Goal: Communication & Community: Answer question/provide support

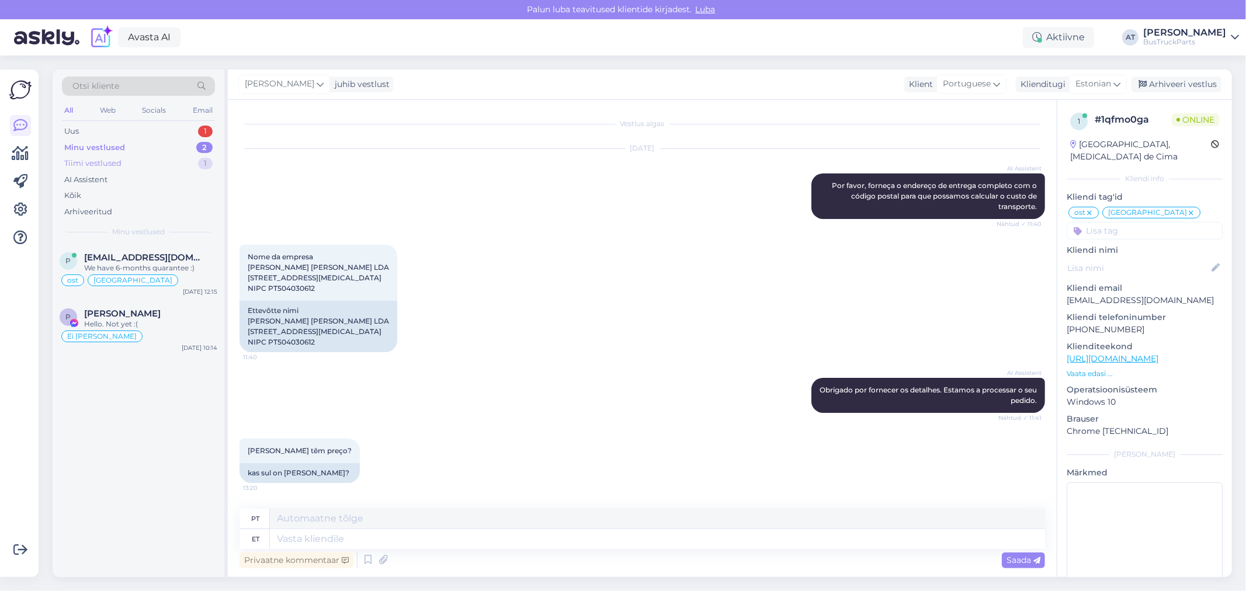
scroll to position [8085, 0]
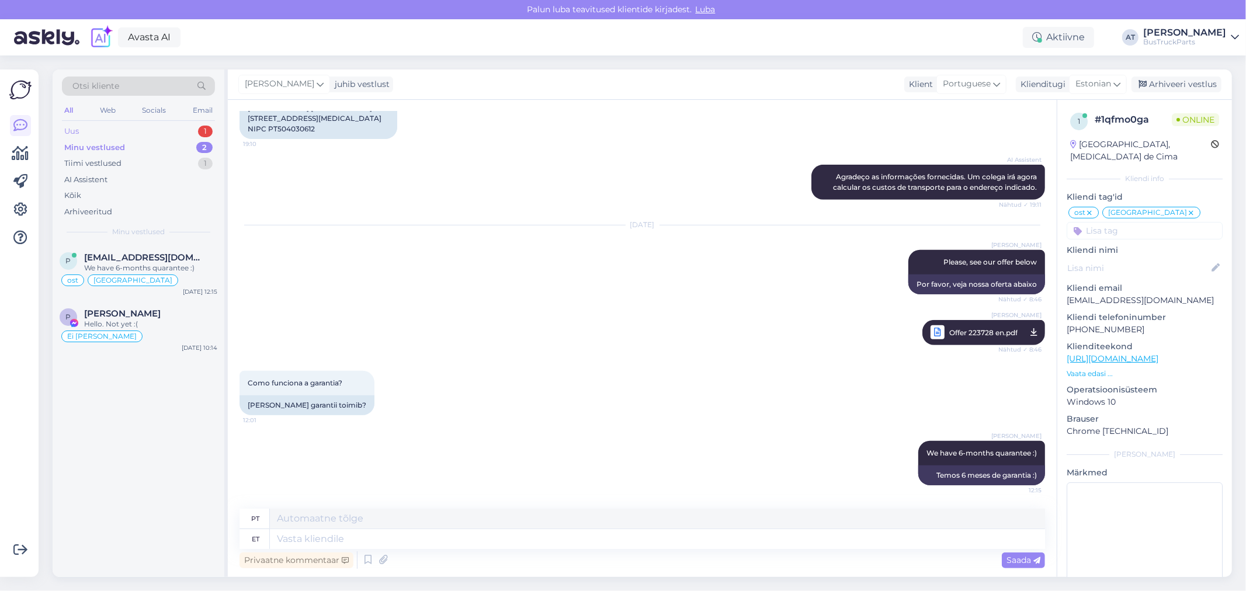
click at [151, 129] on div "Uus 1" at bounding box center [138, 131] width 153 height 16
click at [149, 251] on div "C [EMAIL_ADDRESS][DOMAIN_NAME] I am routing this question to the colleague who …" at bounding box center [139, 270] width 172 height 53
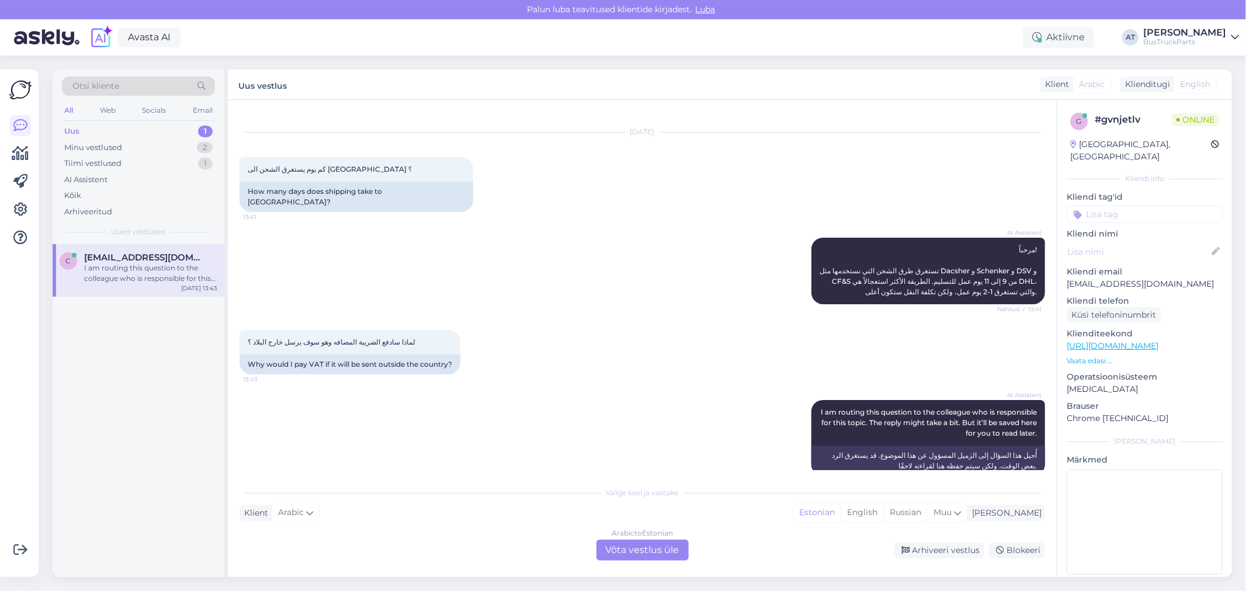
scroll to position [24, 0]
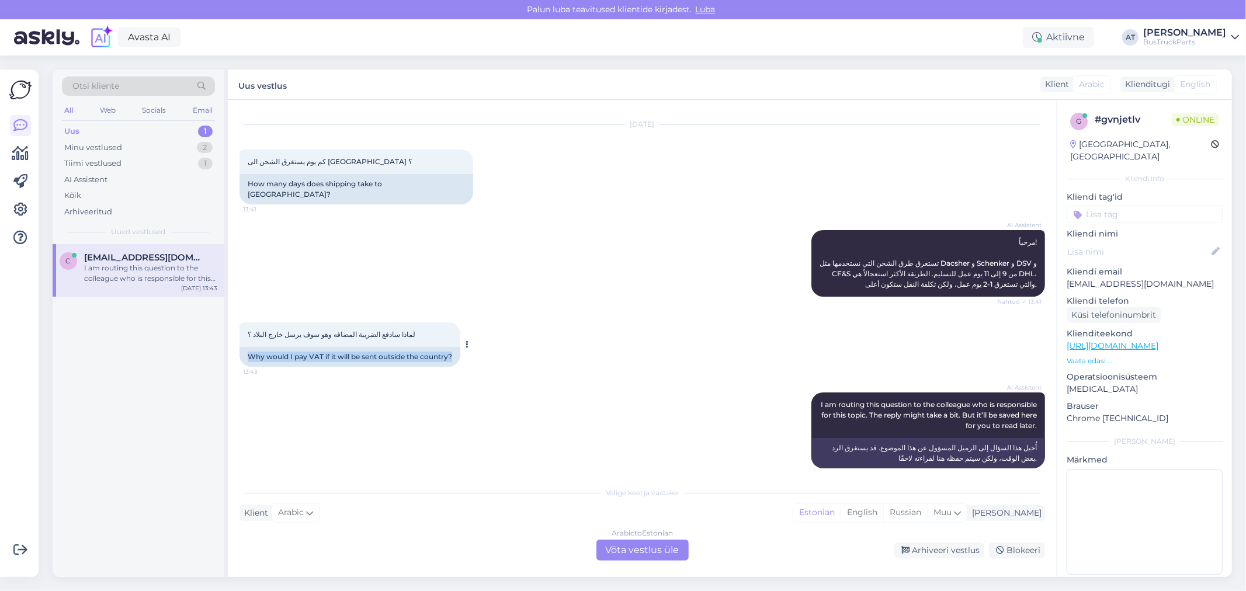
drag, startPoint x: 249, startPoint y: 342, endPoint x: 471, endPoint y: 348, distance: 222.1
click at [460, 348] on div "لماذا سادفع الضريبة المضافه وهو سوف يرسل خارج البلاد ؟ 13:43 Why would I pay VA…" at bounding box center [350, 345] width 221 height 44
drag, startPoint x: 512, startPoint y: 352, endPoint x: 520, endPoint y: 351, distance: 7.6
click at [514, 352] on div "لماذا سادفع الضريبة المضافه وهو سوف يرسل خارج البلاد ؟ 13:43 Why would I pay VA…" at bounding box center [643, 345] width 806 height 70
click at [418, 349] on div "Why would I pay VAT if it will be sent outside the country?" at bounding box center [350, 357] width 221 height 20
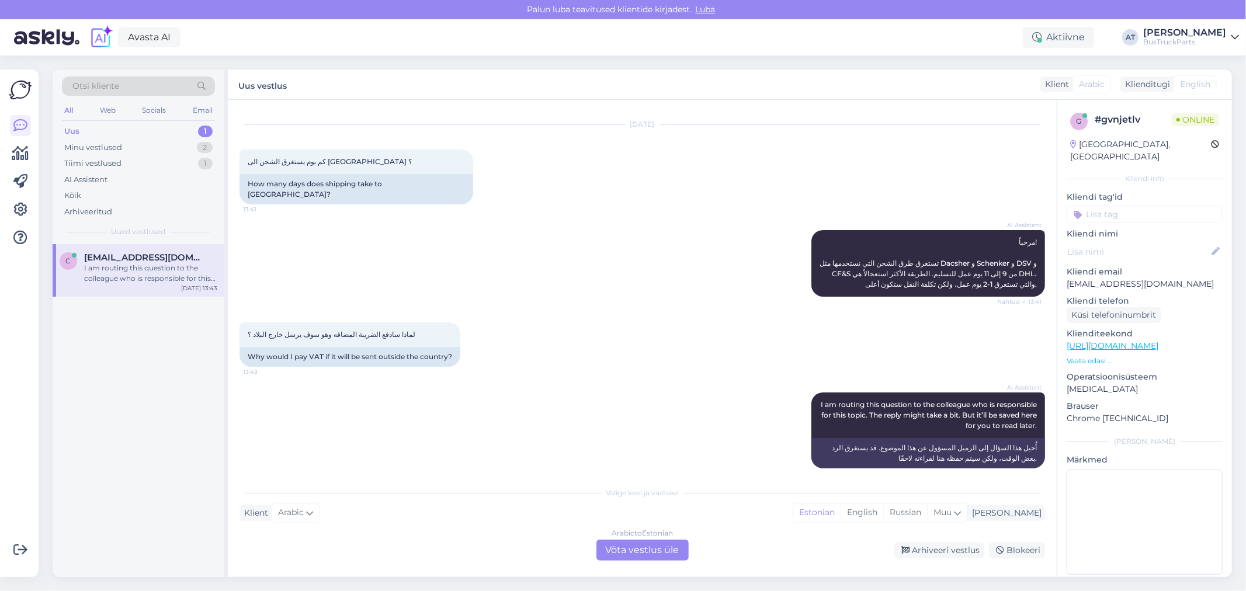
click at [649, 555] on div "Arabic to Estonian Võta vestlus üle" at bounding box center [643, 550] width 92 height 21
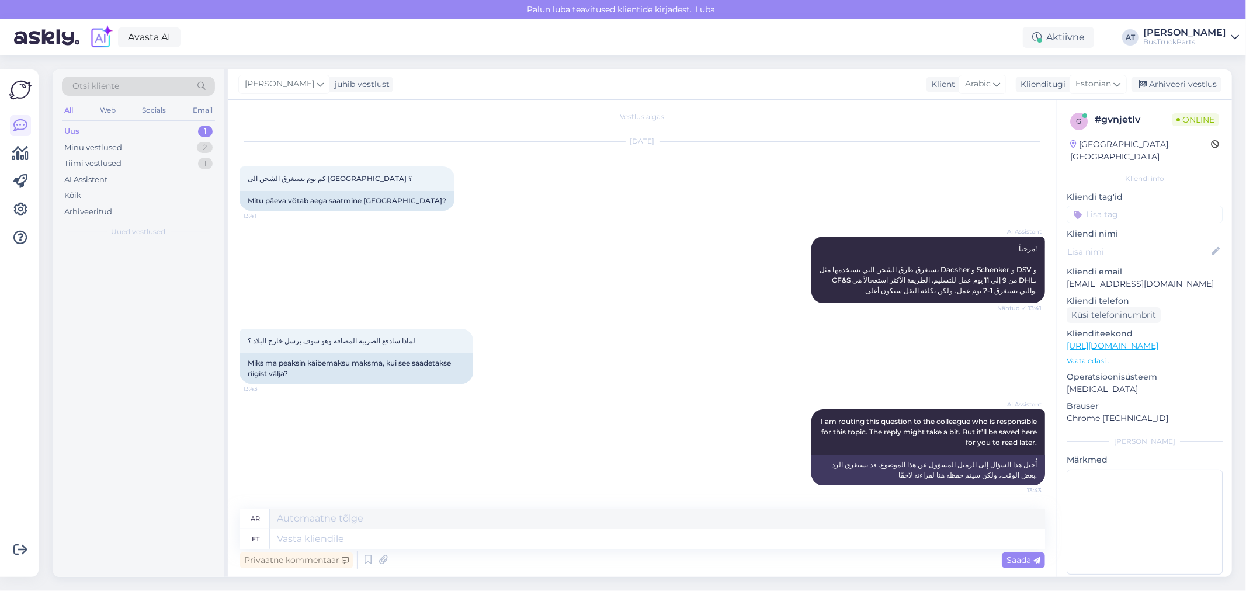
scroll to position [0, 0]
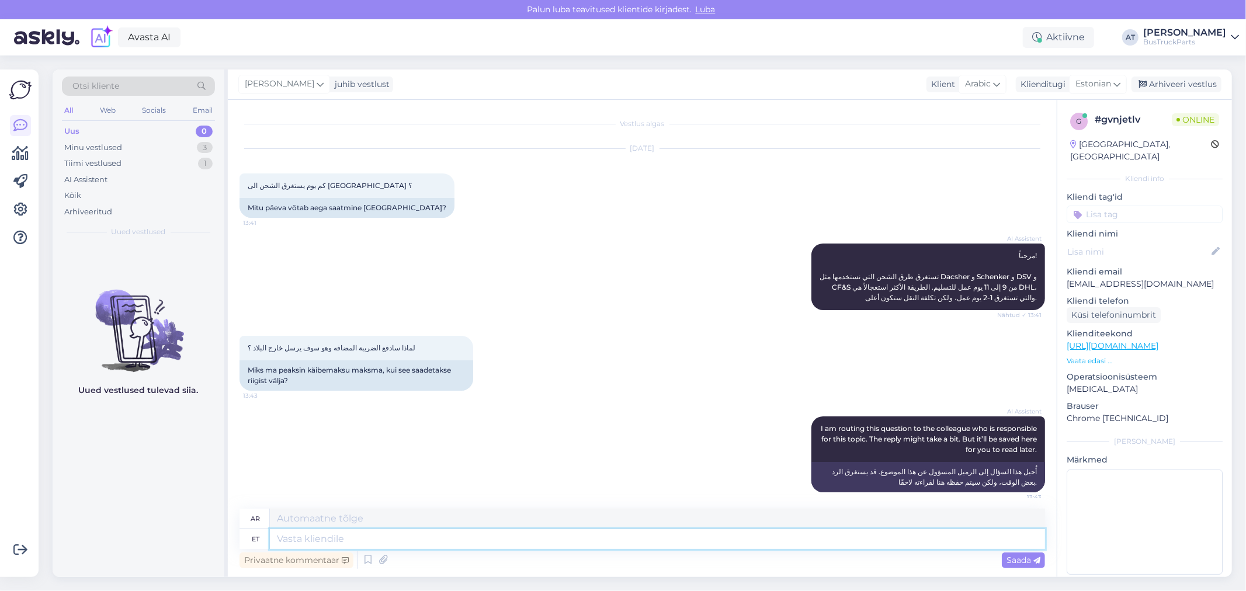
click at [507, 539] on textarea at bounding box center [657, 539] width 775 height 20
type textarea "Do Y"
type textarea "يفعل"
type textarea "Do YOu"
type textarea "هل أنت"
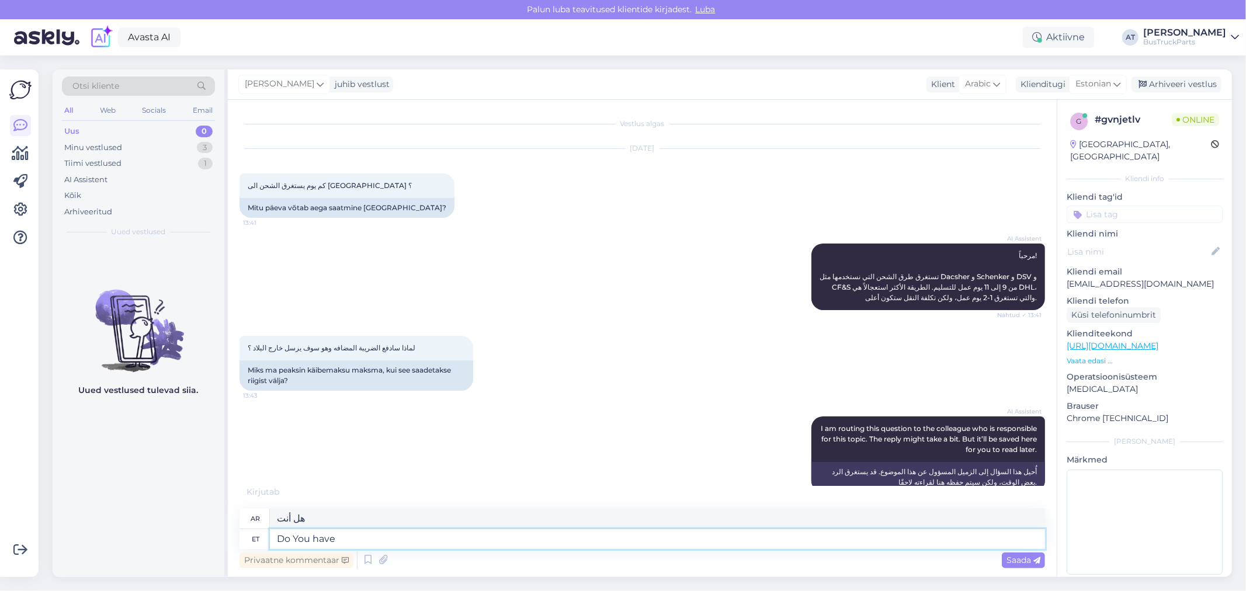
type textarea "Do You have"
type textarea "هل لديك"
type textarea "Do You have European V"
type textarea "هل لديكم اوروبية"
type textarea "Do You have European VAT nui"
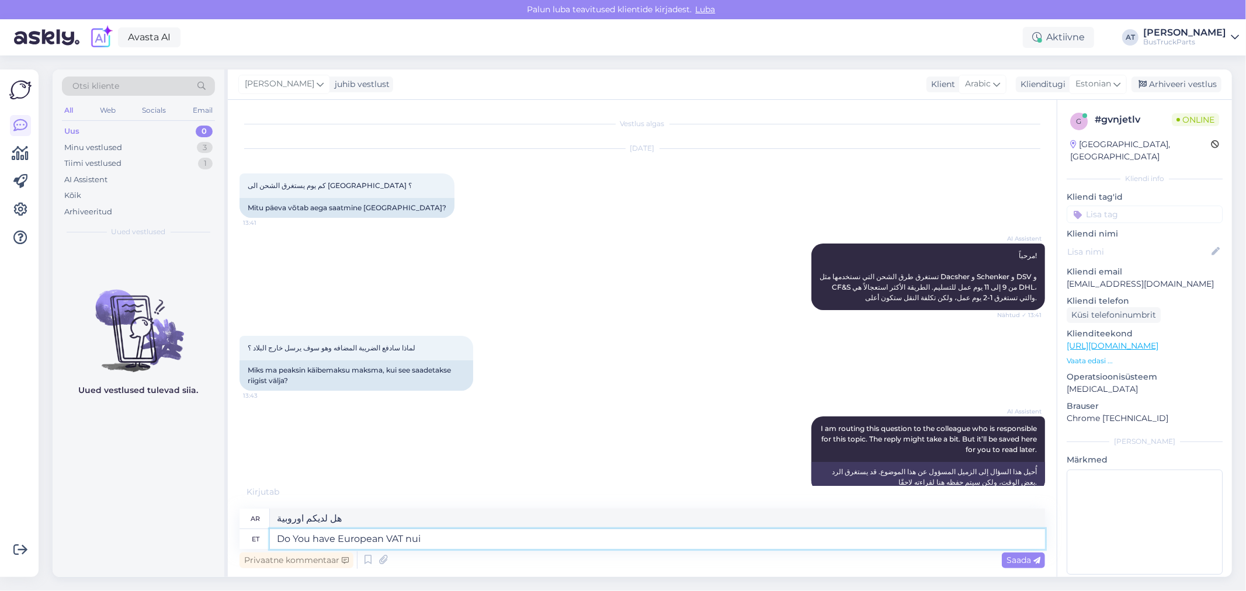
type textarea "هل لديكم ضريبة القيمة المضافة الأوروبية؟"
type textarea "Do You have European VAT numb"
type textarea "هل لديكم ضريبة القيمة المضافة الأوروبية الآن؟"
type textarea "Do You have European VAT number?"
type textarea "هل لديك رقم ضريبة القيمة المضافة الأوروبي؟"
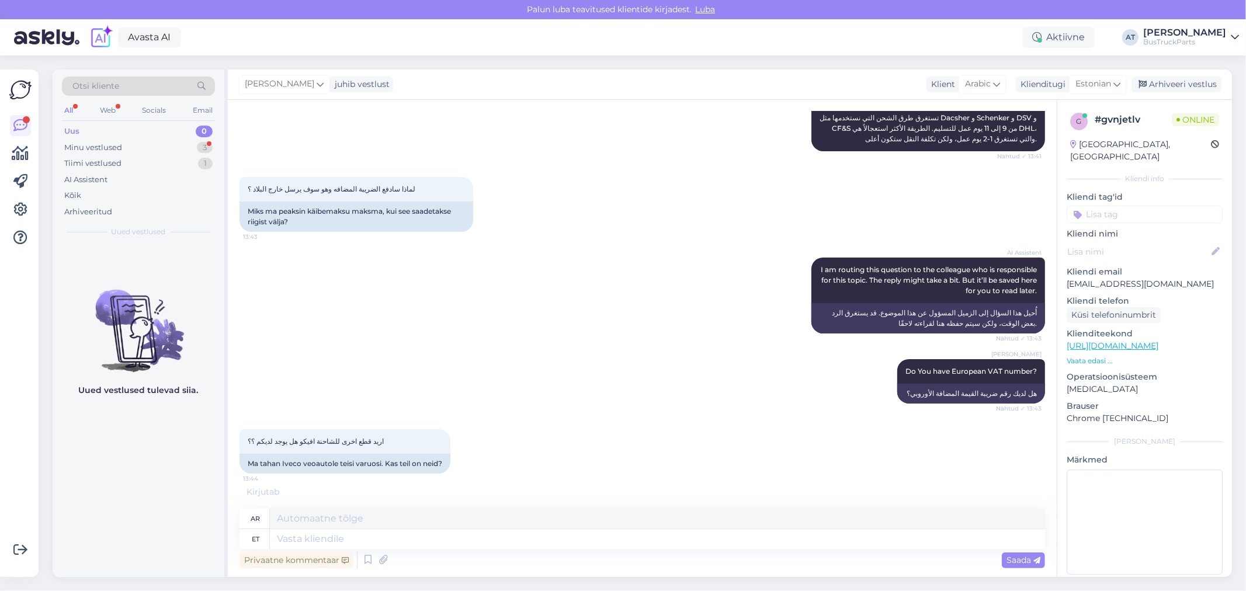
scroll to position [147, 0]
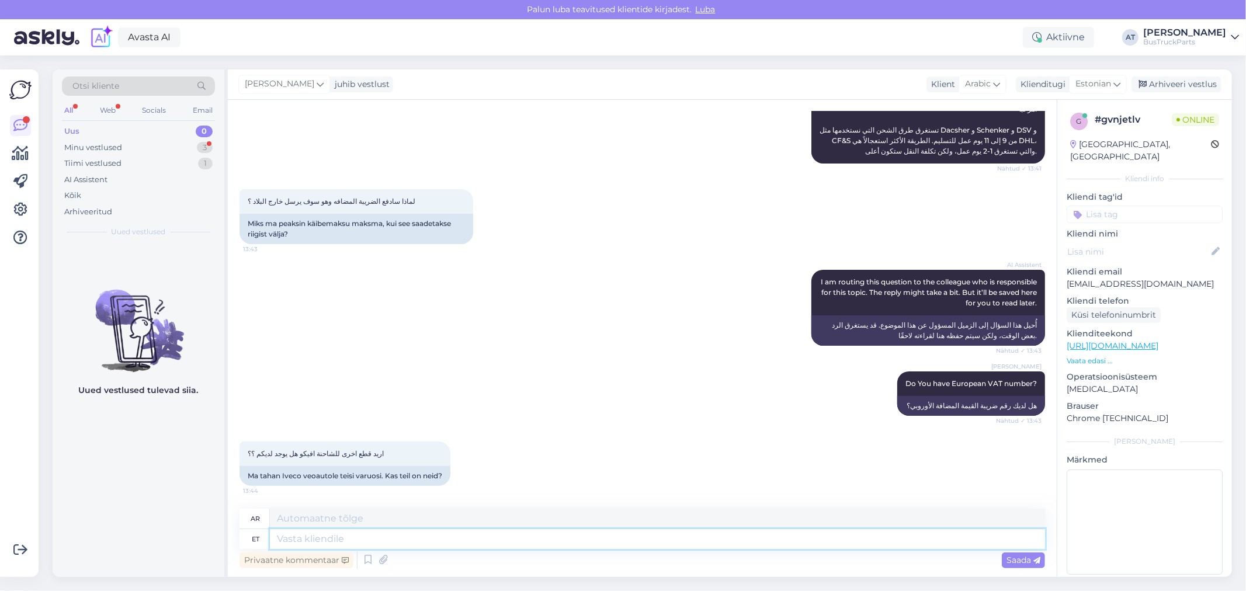
click at [408, 542] on textarea at bounding box center [657, 539] width 775 height 20
click at [421, 538] on textarea at bounding box center [657, 539] width 775 height 20
type textarea "PEab"
type textarea "يجب"
type textarea "PEab kontrollida"
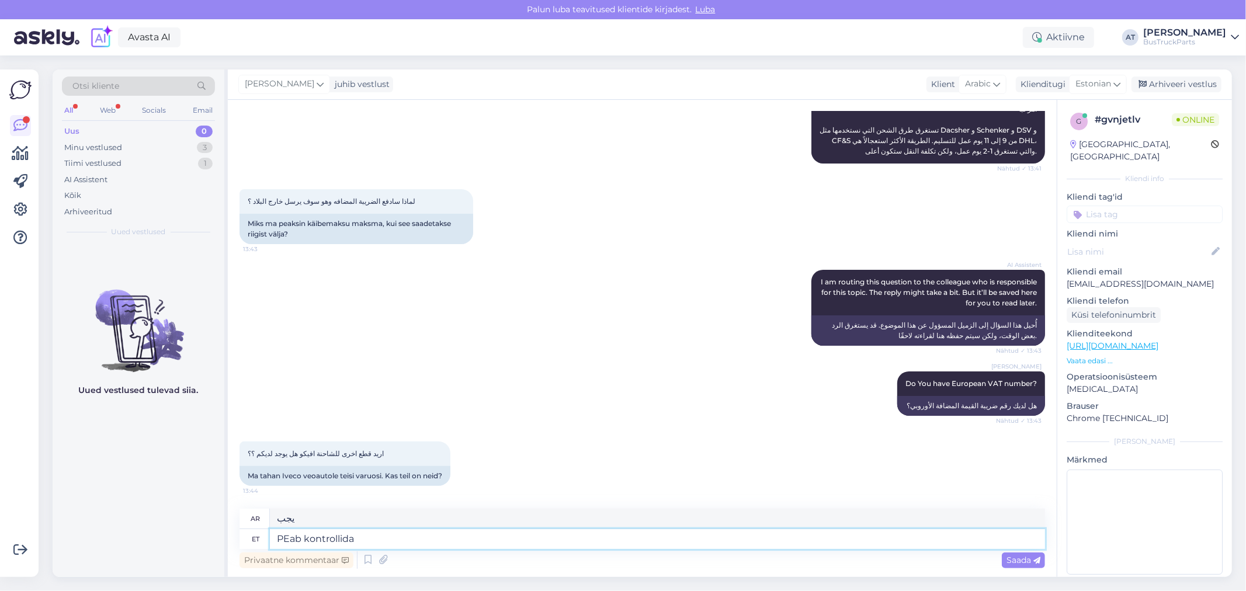
type textarea "يجب التحقق"
click at [287, 535] on textarea "PEab kontrollida" at bounding box center [657, 539] width 775 height 20
type textarea "Peab kontrollida"
type textarea "يجب التحقق"
click at [391, 541] on textarea "Peab kontrollida" at bounding box center [657, 539] width 775 height 20
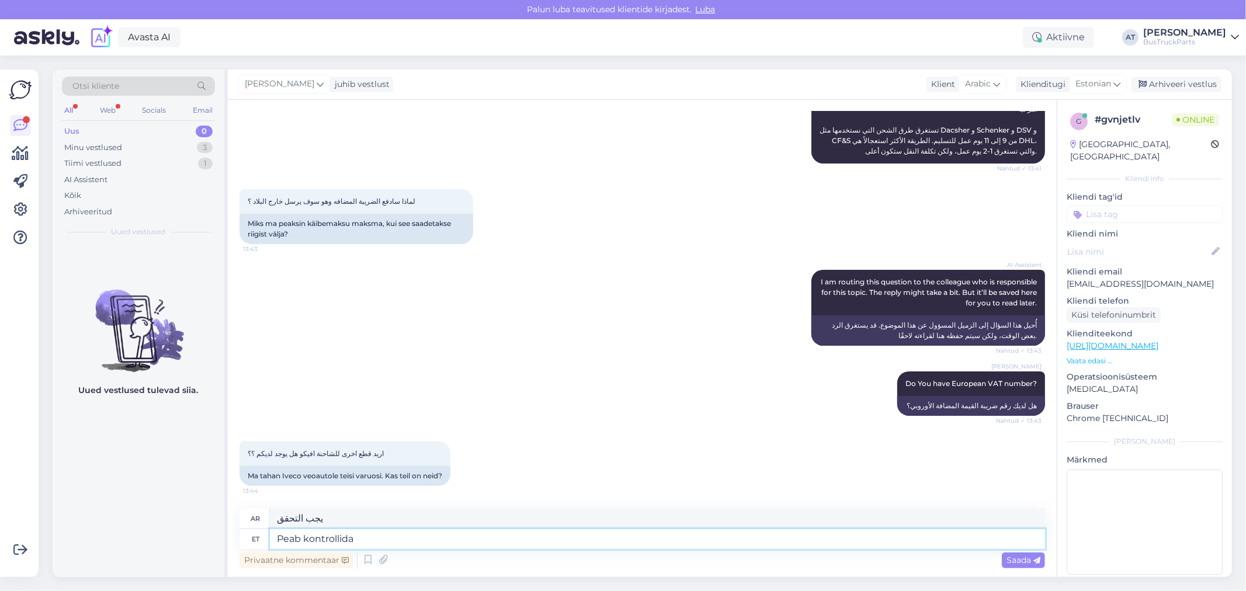
scroll to position [217, 0]
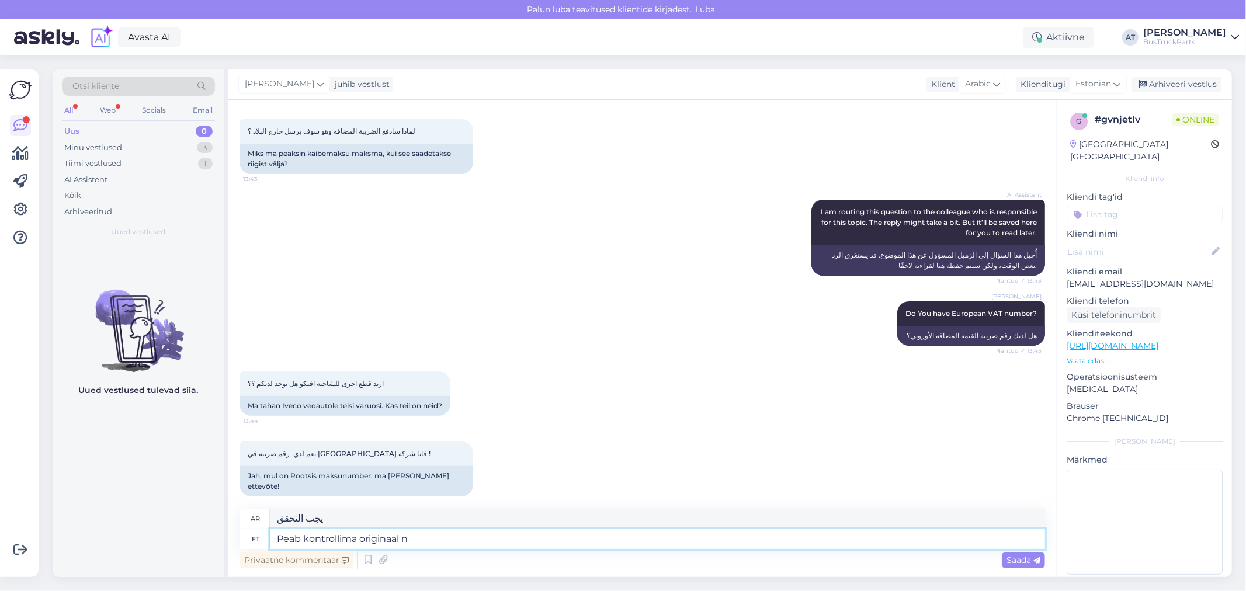
type textarea "Peab kontrollima originaal nu"
type textarea "يجب التحقق من الأصل"
type textarea "Peab kontrollima originaal numbrite j"
type textarea "يجب التحقق من الأرقام الأصلية"
type textarea "Peab kontrollima originaal numbrite järgiSaatke"
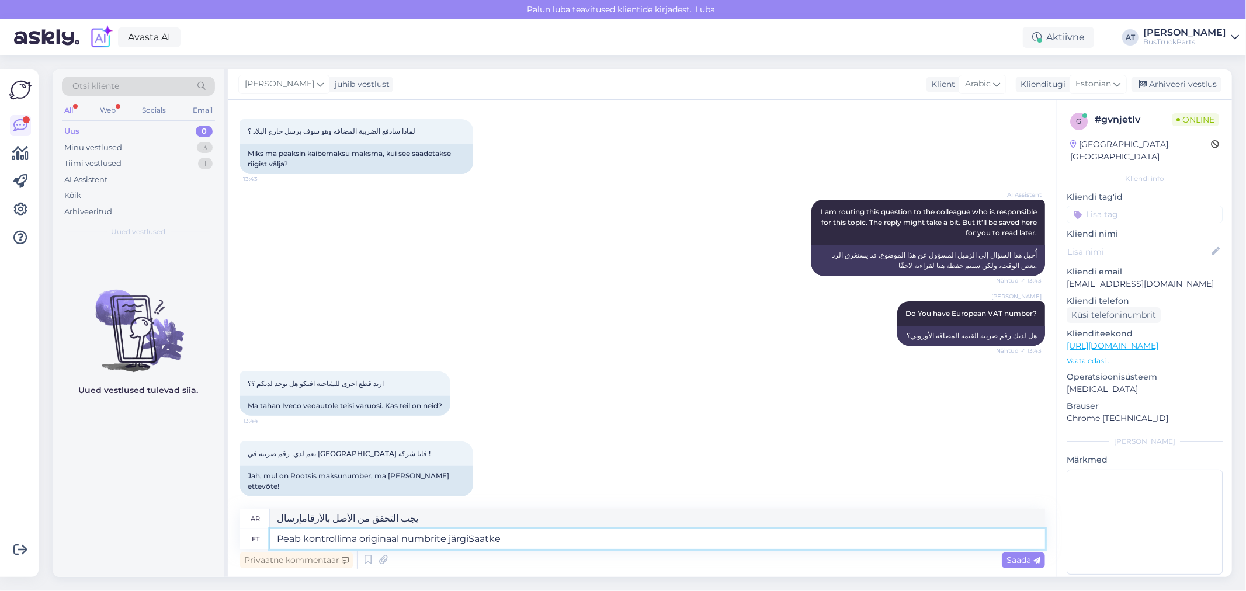
type textarea "يجب التحقق من الأصل بالأرقام"
type textarea "Peab kontrollima originaal numbrite järgiSaatke m"
type textarea "يجب التحقق من الأصل بالأرقامإرسال م"
click at [472, 536] on textarea "Peab kontrollima originaal numbrite järgiSaatke m" at bounding box center [657, 539] width 775 height 20
type textarea "Peab kontrollima originaal numbrite järgi. Saatke m"
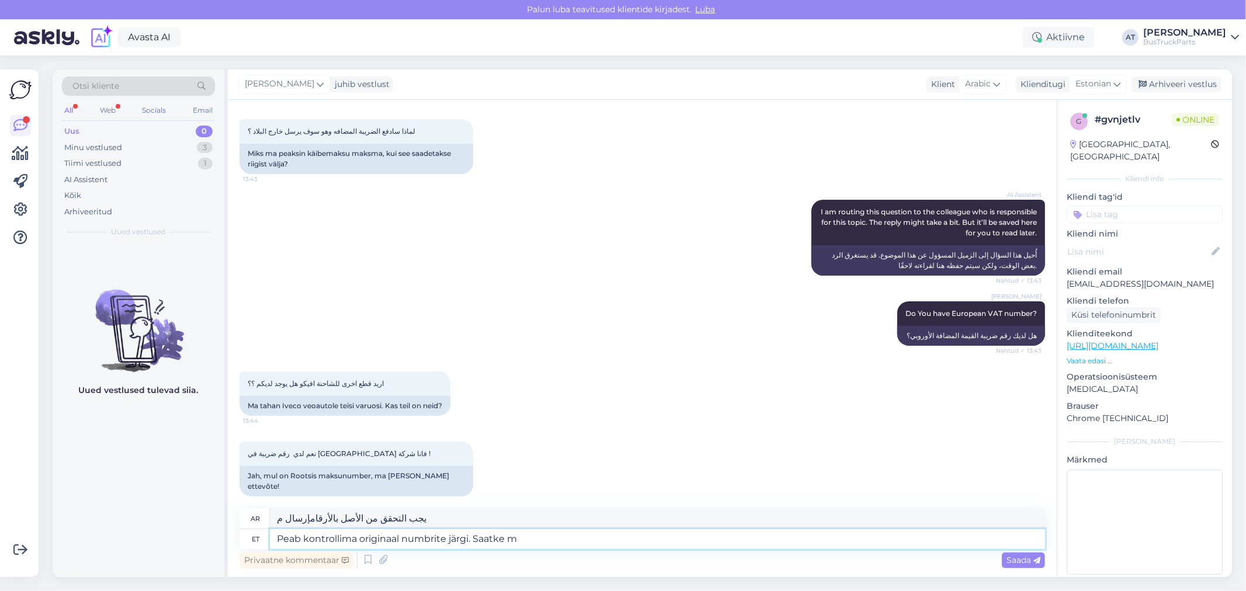
click at [552, 538] on textarea "Peab kontrollima originaal numbrite järgi. Saatke m" at bounding box center [657, 539] width 775 height 20
type textarea "يجب التحقق من الأصل بالأرقام. أرسل م"
type textarea "Peab kontrollima originaal numbrite järgi. Saatke mulle o"
type textarea "أريد التحقق من الأصل بالأرقام. أرسله لي."
type textarea "Peab kontrollima originaal numbrite järgi. Saatke mulle originaa"
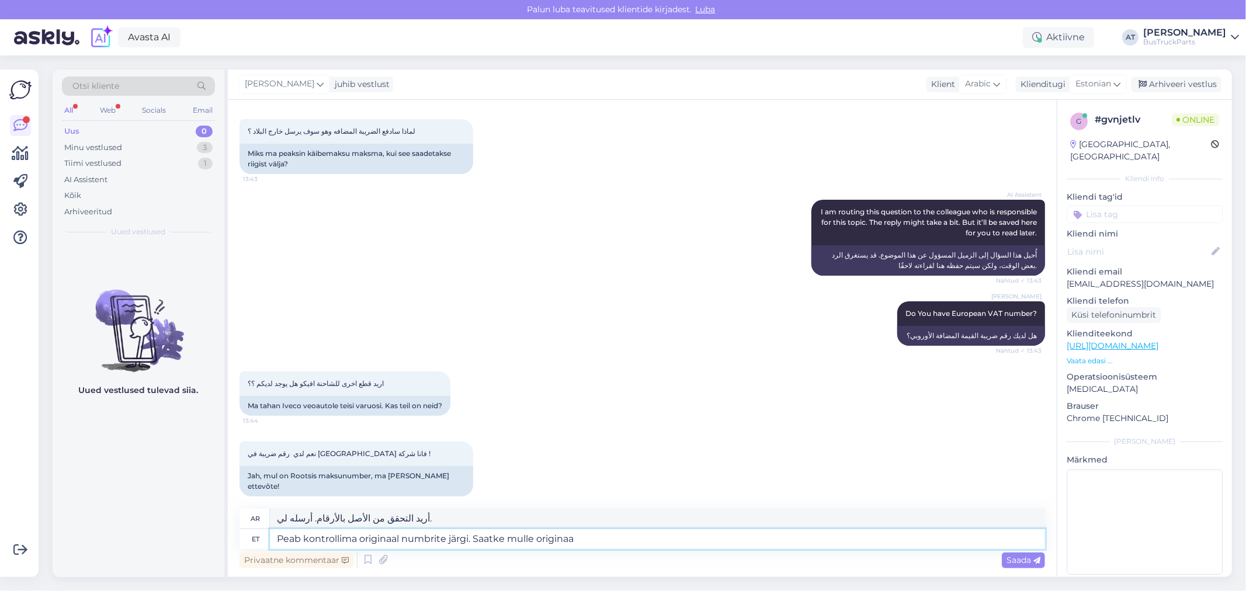
type textarea "أحتاج للتحقق من الأصل بالأرقام. أرسل لي الأصل."
type textarea "Peab kontrollima originaal numbrite järgi. Saatke mulle originaal numbrid pa"
type textarea "أحتاج إلى التحقق من الأرقام الأصلية. أرسل [PERSON_NAME]."
type textarea "Peab kontrollima originaal numbrite järgi. Saatke mulle originaal numbrid palun"
type textarea "أحتاج إلى التحقق من الأرقام الأصلية. أرسل [PERSON_NAME] من فضلك."
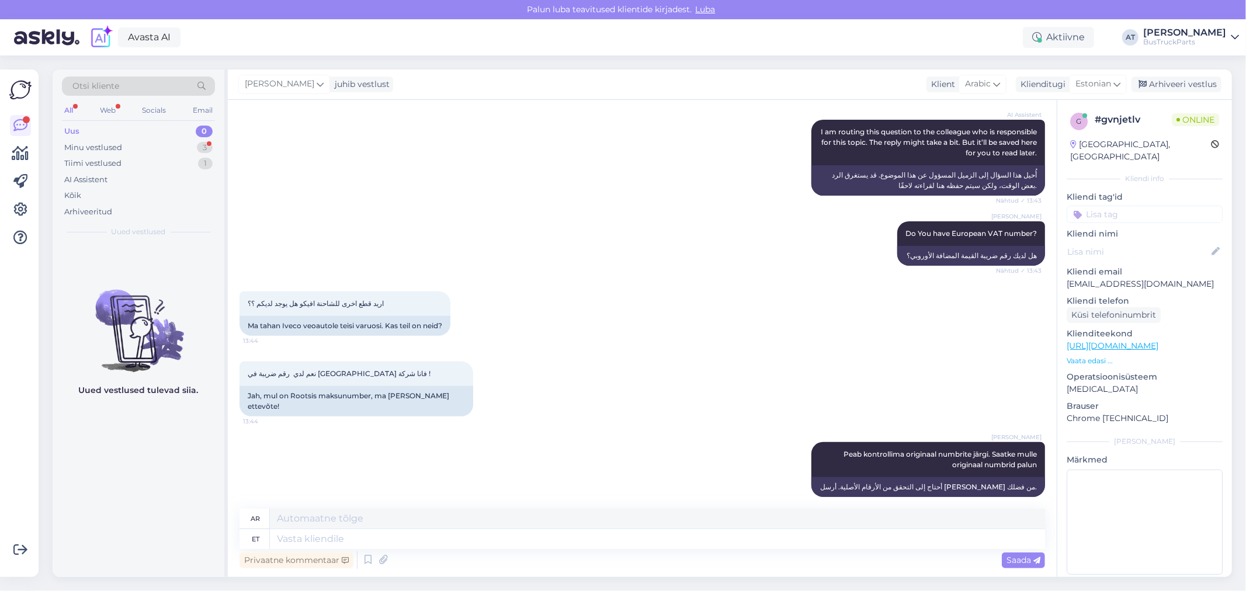
scroll to position [377, 0]
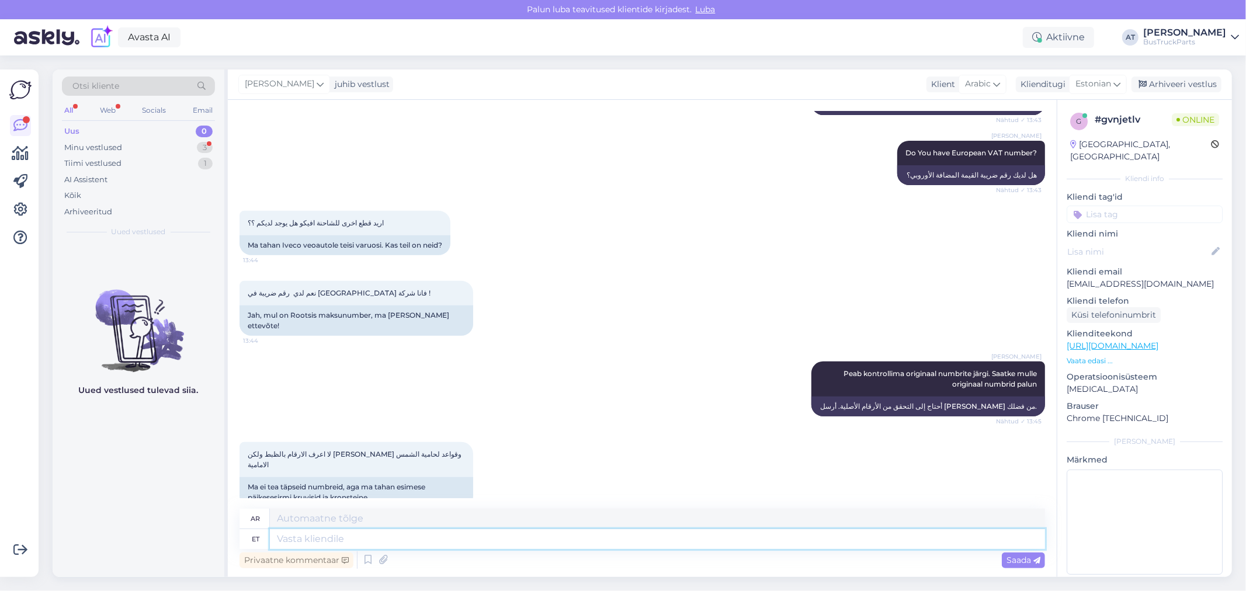
click at [419, 538] on textarea at bounding box center [657, 539] width 775 height 20
click at [434, 542] on textarea at bounding box center [657, 539] width 775 height 20
type textarea "Need"
type textarea "هؤلاء"
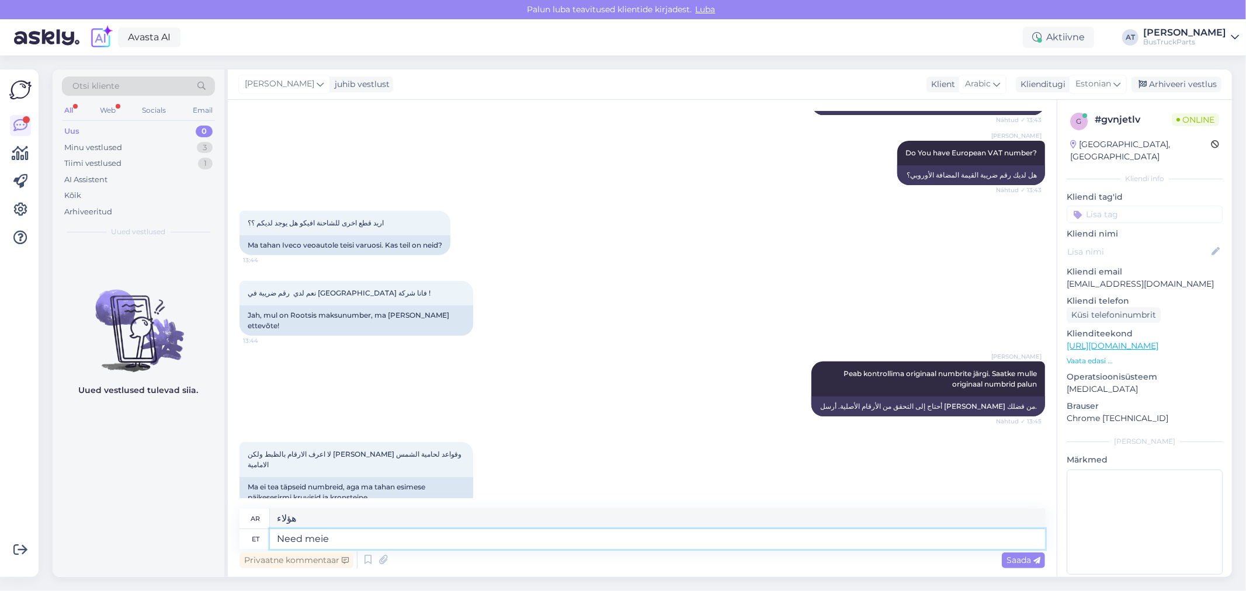
type textarea "Need meie"
type textarea "هذه لنا"
type textarea "Need meie ei m"
type textarea "هذه ليست لنا."
type textarea "Need meie ei müü"
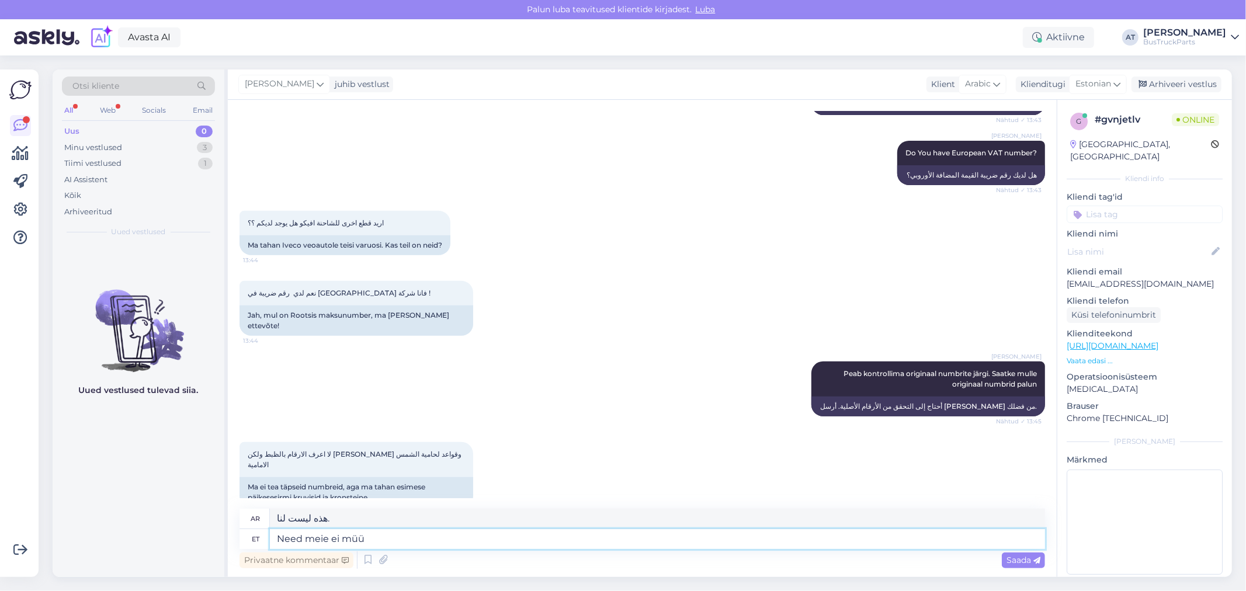
type textarea "نحن لا نبيع هذه."
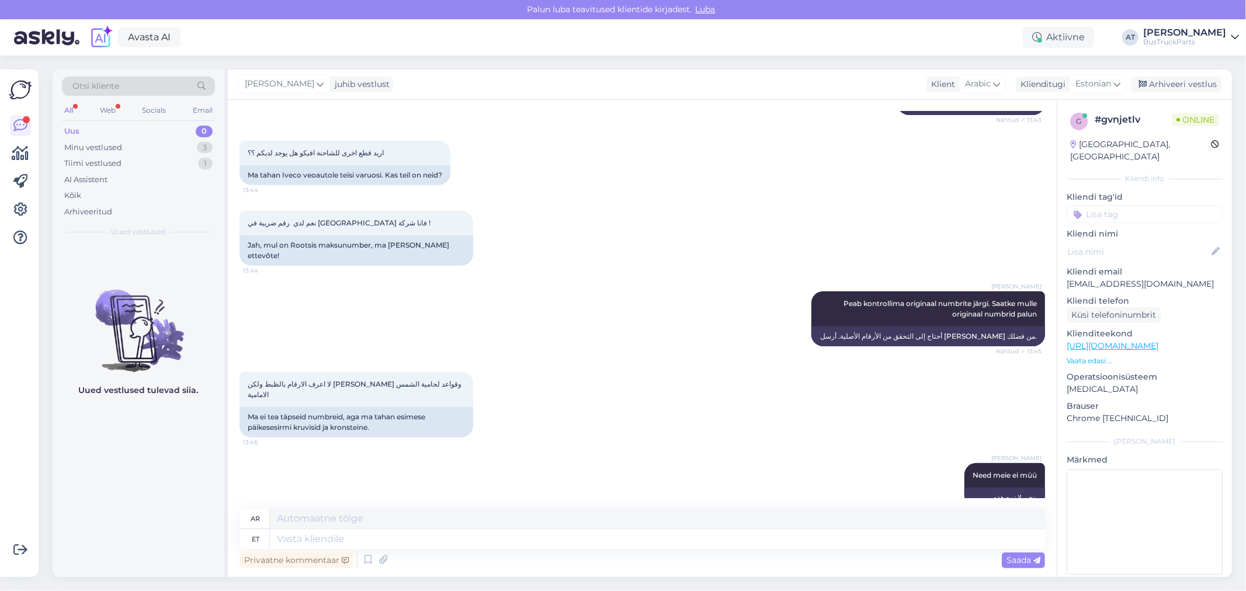
click at [1091, 356] on p "Vaata edasi ..." at bounding box center [1145, 361] width 156 height 11
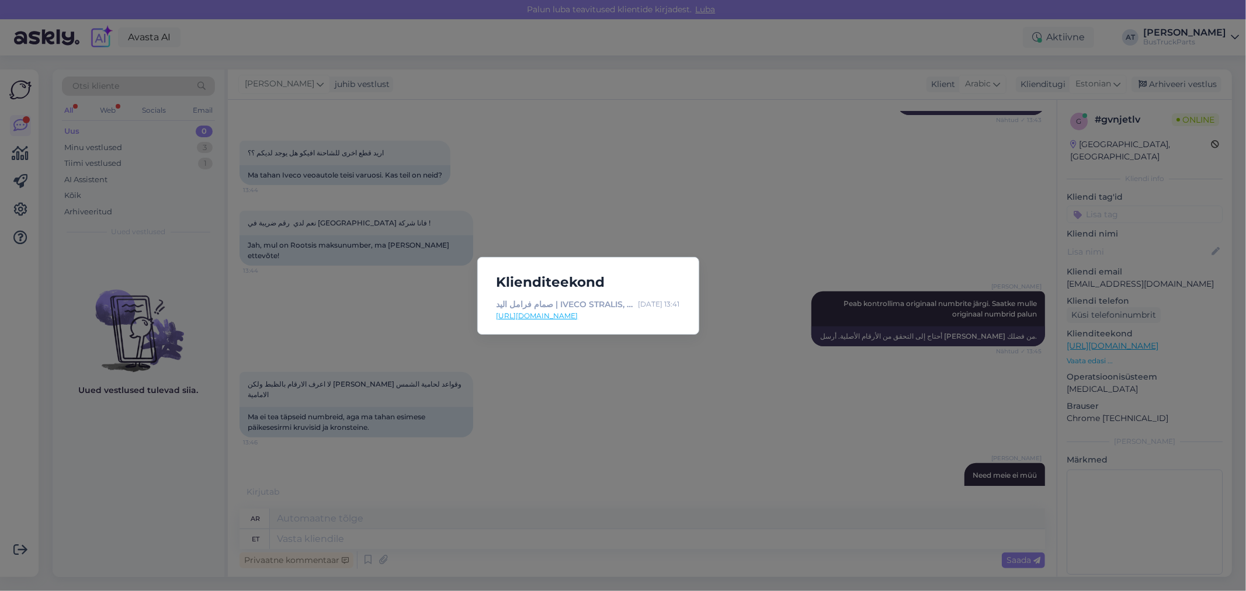
click at [585, 316] on link "[URL][DOMAIN_NAME]" at bounding box center [588, 316] width 183 height 11
click at [606, 448] on div "Klienditeekond صمام فرامل اليد | IVECO STRALIS, TRAKKER (2002-)، 2014، [DPM60MY…" at bounding box center [623, 295] width 1246 height 591
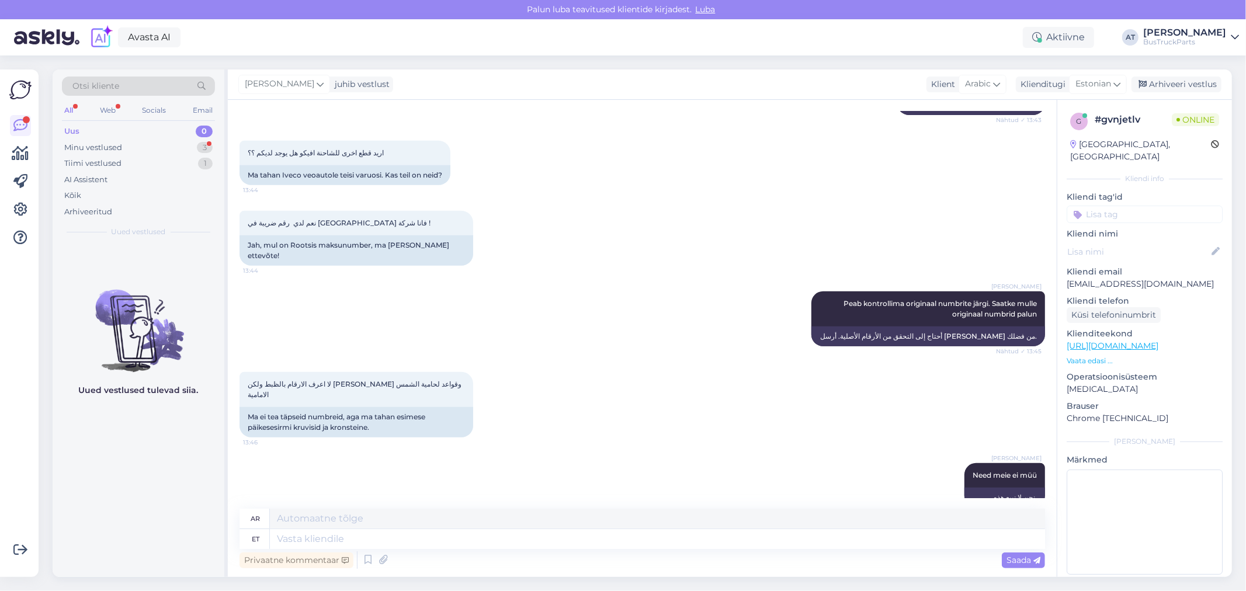
scroll to position [518, 0]
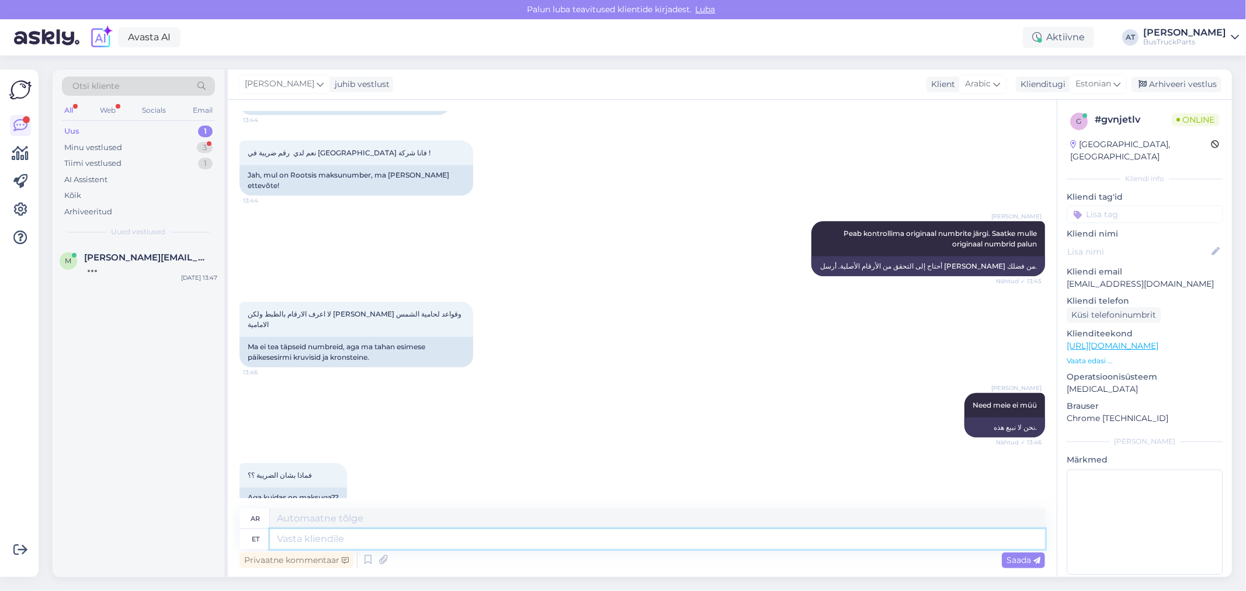
click at [442, 542] on textarea at bounding box center [657, 539] width 775 height 20
click at [320, 488] on div "Aga kuidas on maksuga??" at bounding box center [294, 498] width 108 height 20
copy div "Aga kuidas on maksuga??"
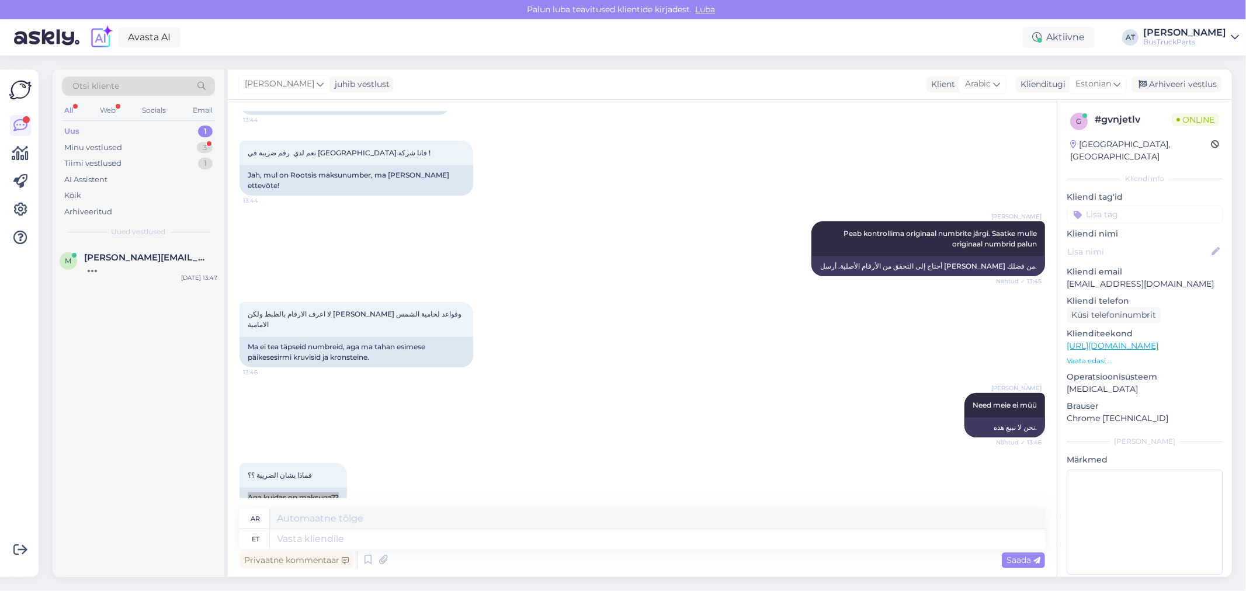
scroll to position [588, 0]
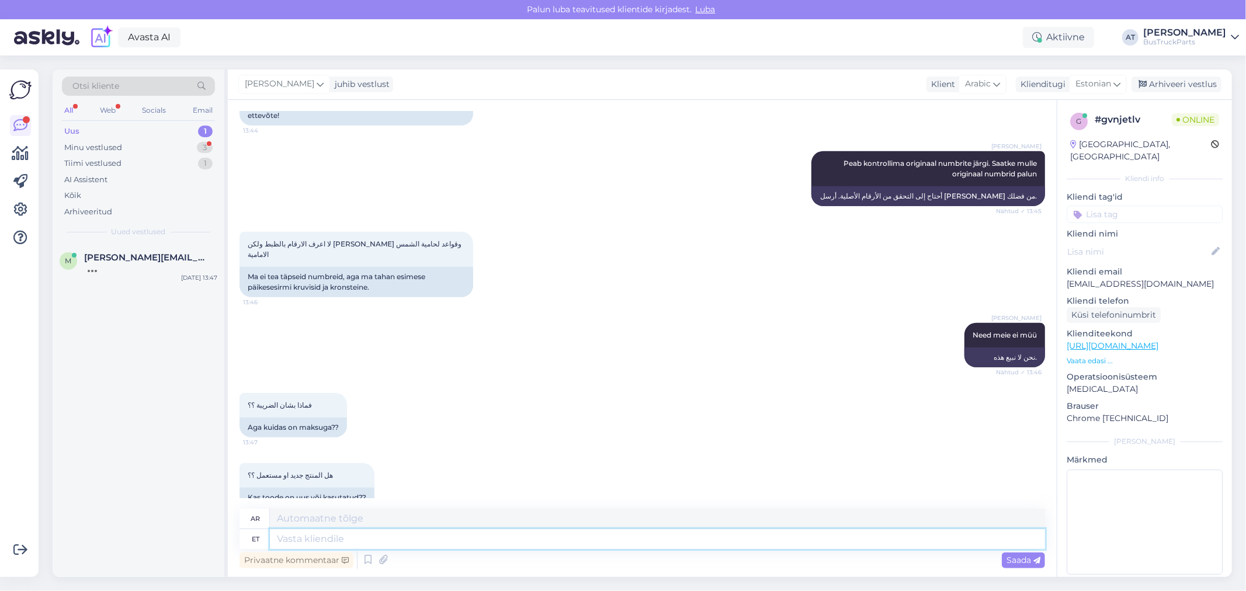
click at [339, 533] on textarea at bounding box center [657, 539] width 775 height 20
type textarea "Meie m"
type textarea "ملكنا"
type textarea "Meie müüme a"
type textarea "نحن نبيع"
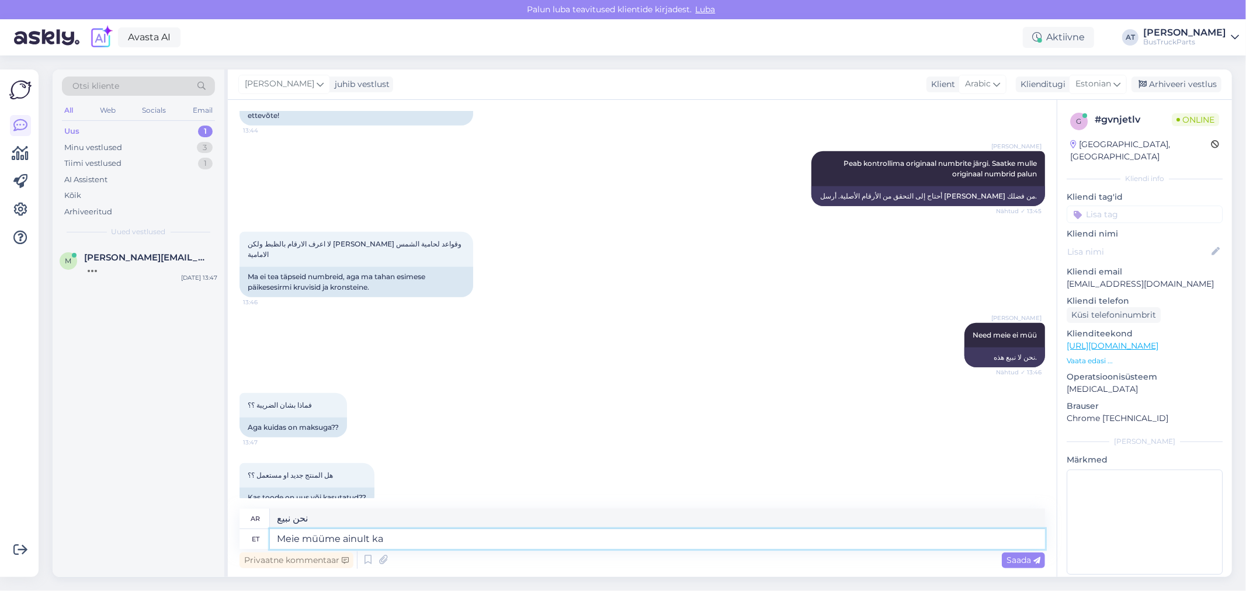
type textarea "Meie müüme ainult kas"
type textarea "نحن نبيع فقط"
type textarea "Meie müüme ainult kasutatud va"
type textarea "نحن نبيع المستعمل فقط"
type textarea "Meie müüme ainult kasutatud varuosi"
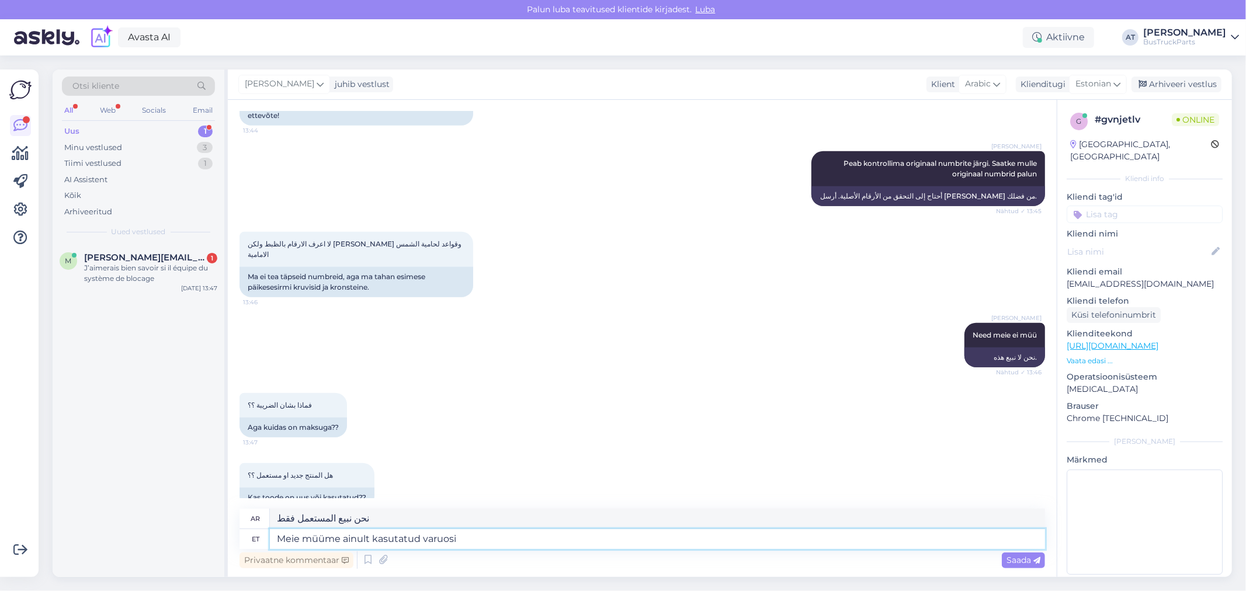
type textarea "نحن نبيع قطع الغيار المستعملة فقط"
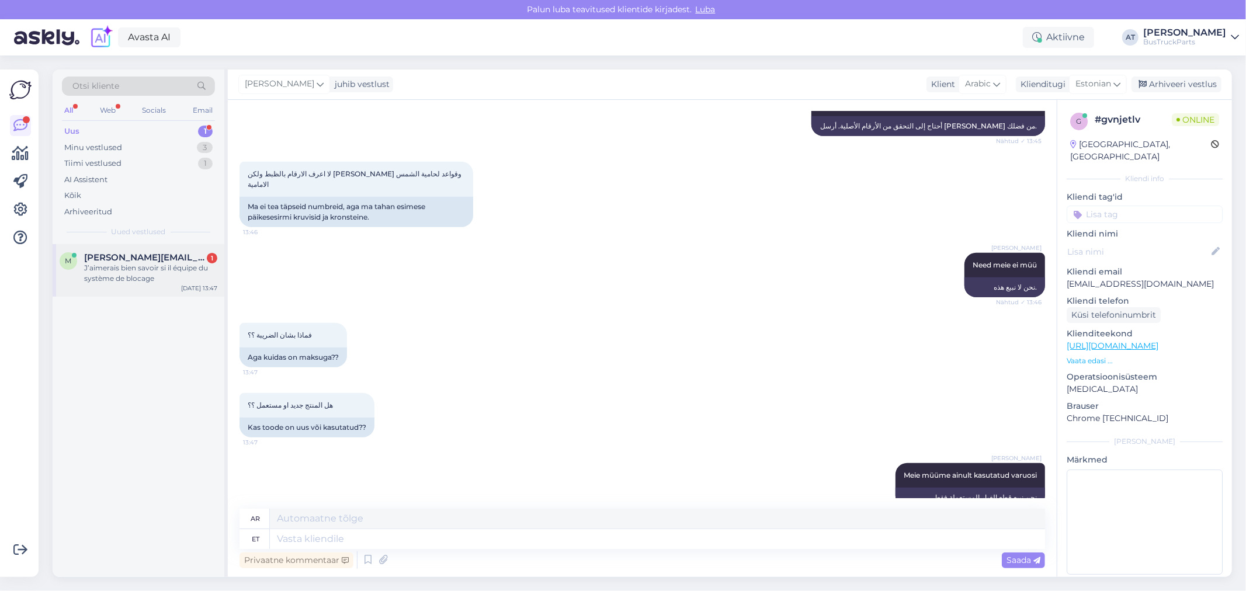
click at [105, 278] on div "J’aimerais bien savoir si il équipe du système de blocage" at bounding box center [150, 273] width 133 height 21
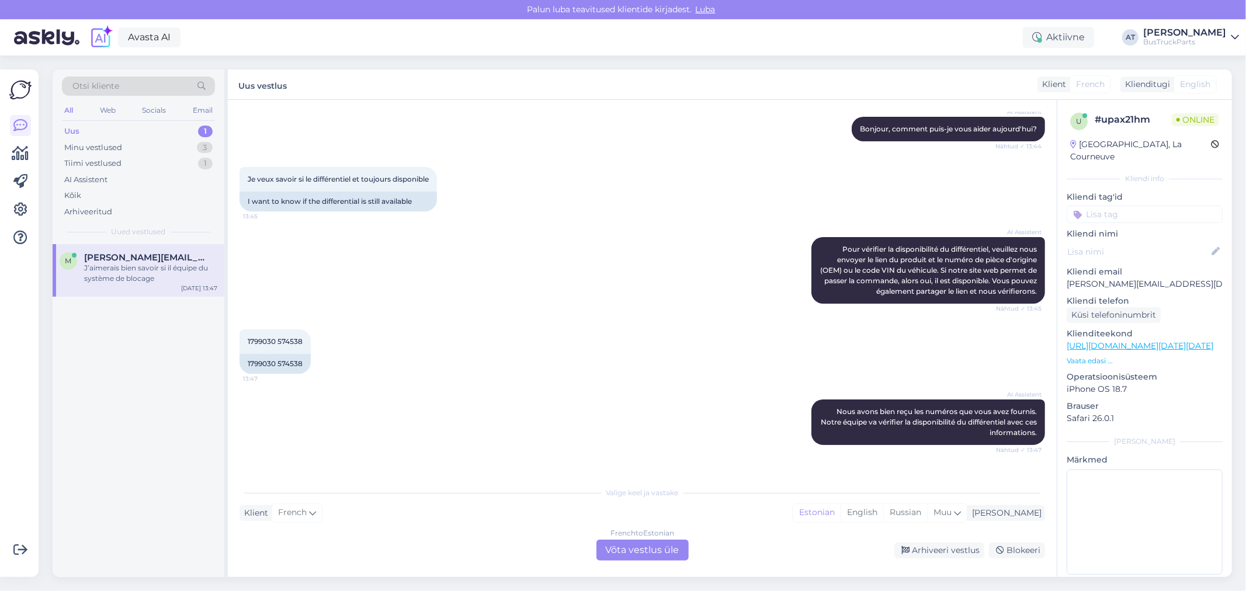
scroll to position [0, 0]
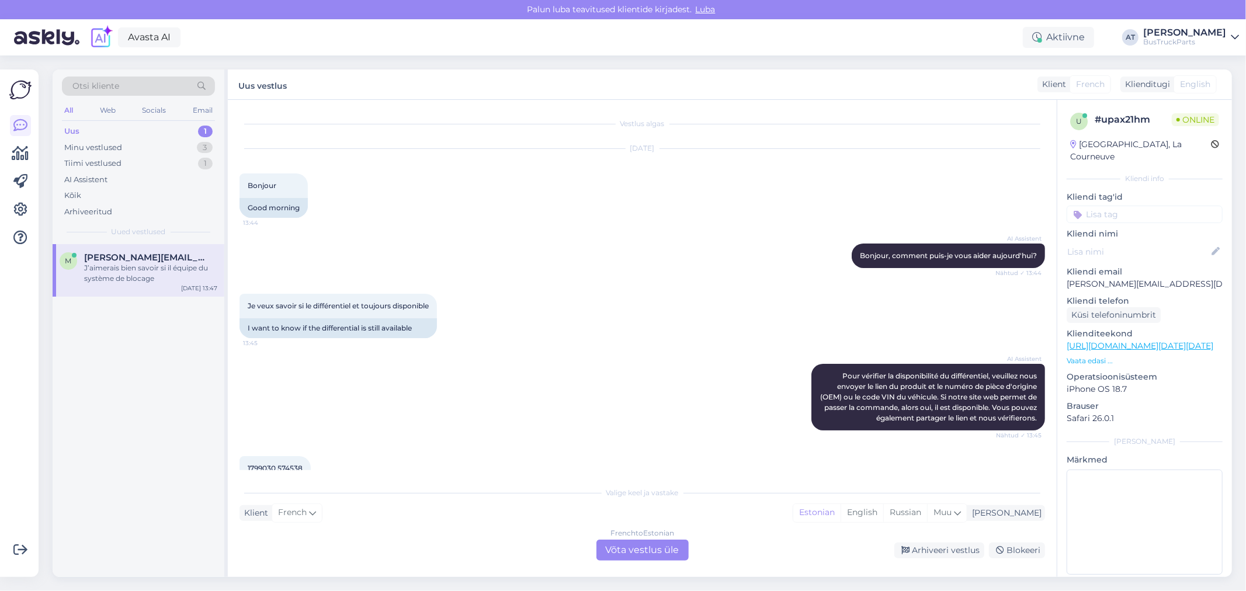
click at [635, 546] on div "French to Estonian Võta vestlus üle" at bounding box center [643, 550] width 92 height 21
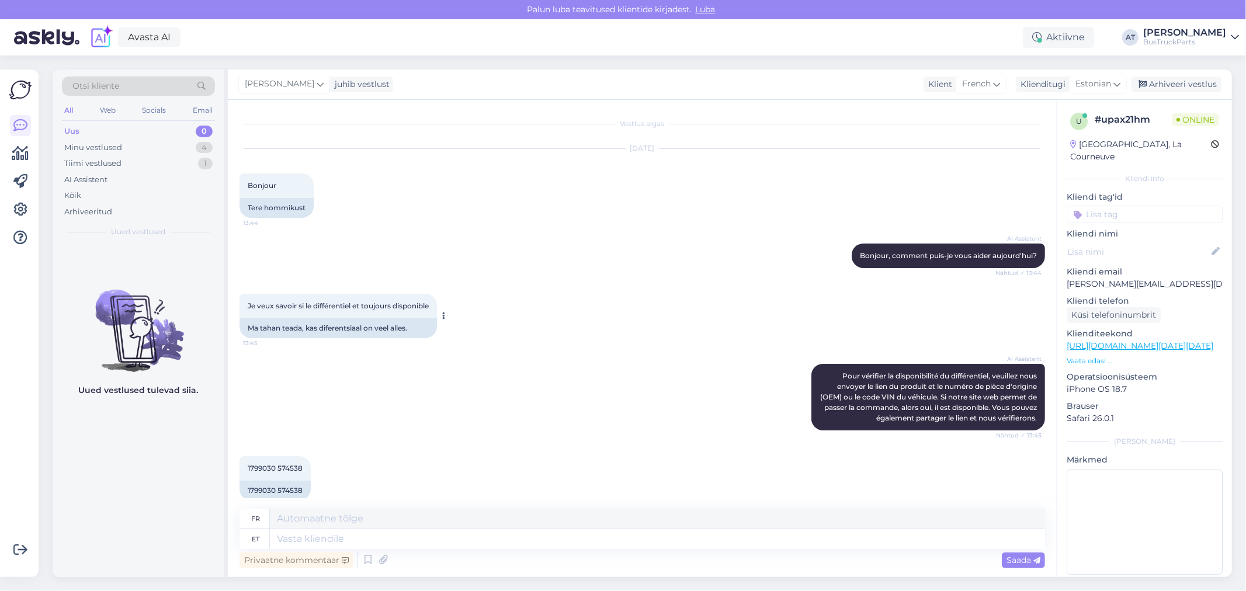
drag, startPoint x: 399, startPoint y: 329, endPoint x: 410, endPoint y: 325, distance: 11.6
click at [399, 328] on div "Ma tahan teada, kas diferentsiaal on veel alles." at bounding box center [338, 328] width 197 height 20
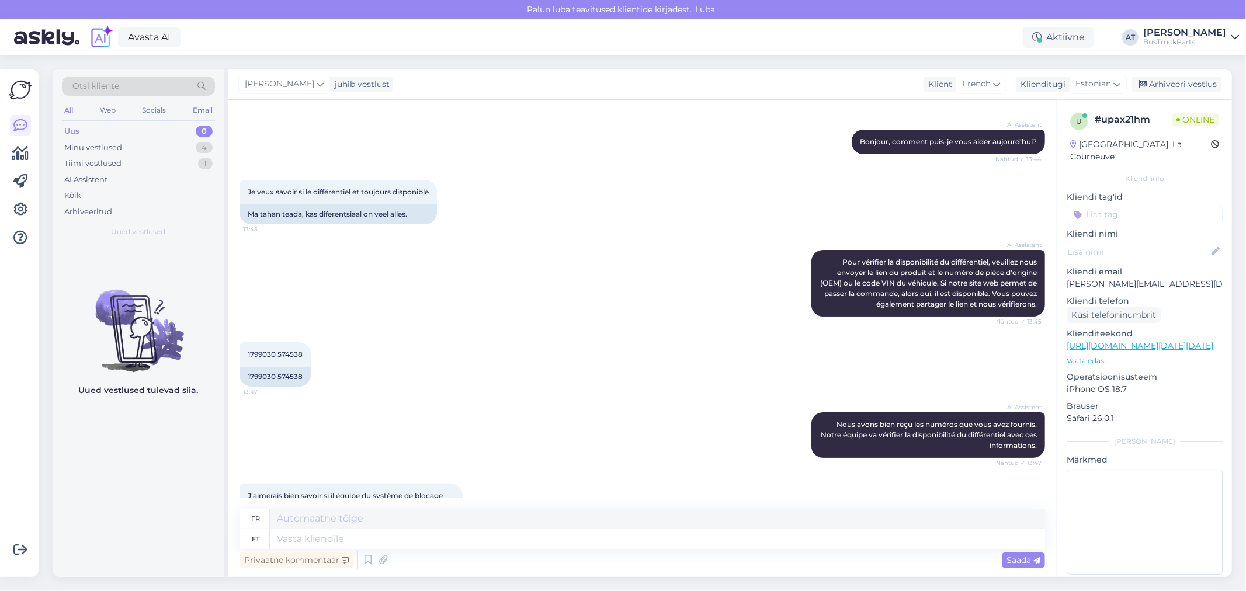
scroll to position [91, 0]
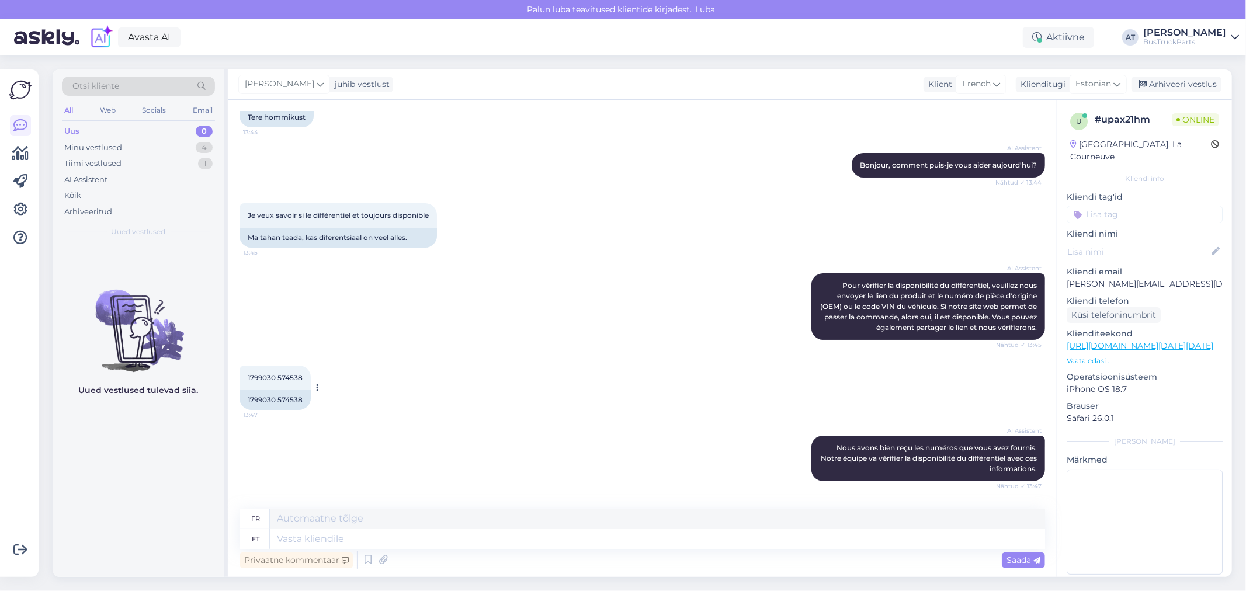
click at [258, 403] on div "1799030 574538" at bounding box center [275, 400] width 71 height 20
copy div "1799030"
drag, startPoint x: 1165, startPoint y: 272, endPoint x: 1065, endPoint y: 272, distance: 99.9
click at [1065, 272] on div "u # upax21hm Online [GEOGRAPHIC_DATA], La Courneuve Kliendi info Kliendi tag'id…" at bounding box center [1145, 346] width 175 height 493
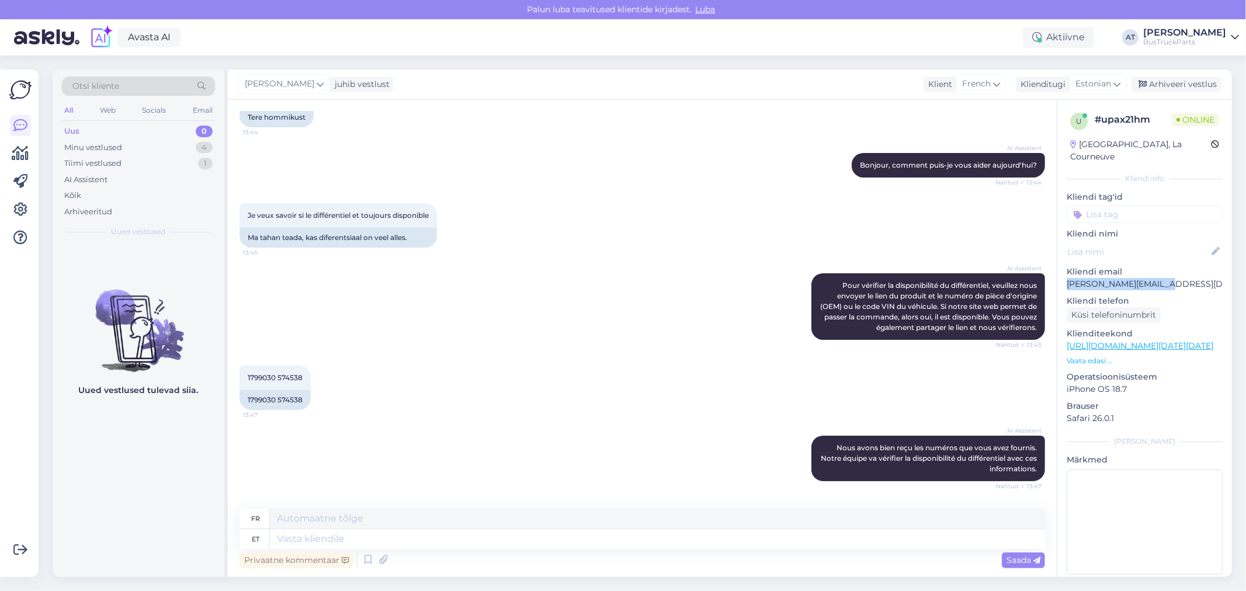
click at [1111, 278] on p "[PERSON_NAME][EMAIL_ADDRESS][DOMAIN_NAME]" at bounding box center [1145, 284] width 156 height 12
click at [652, 535] on textarea at bounding box center [657, 539] width 775 height 20
type textarea "Please, s"
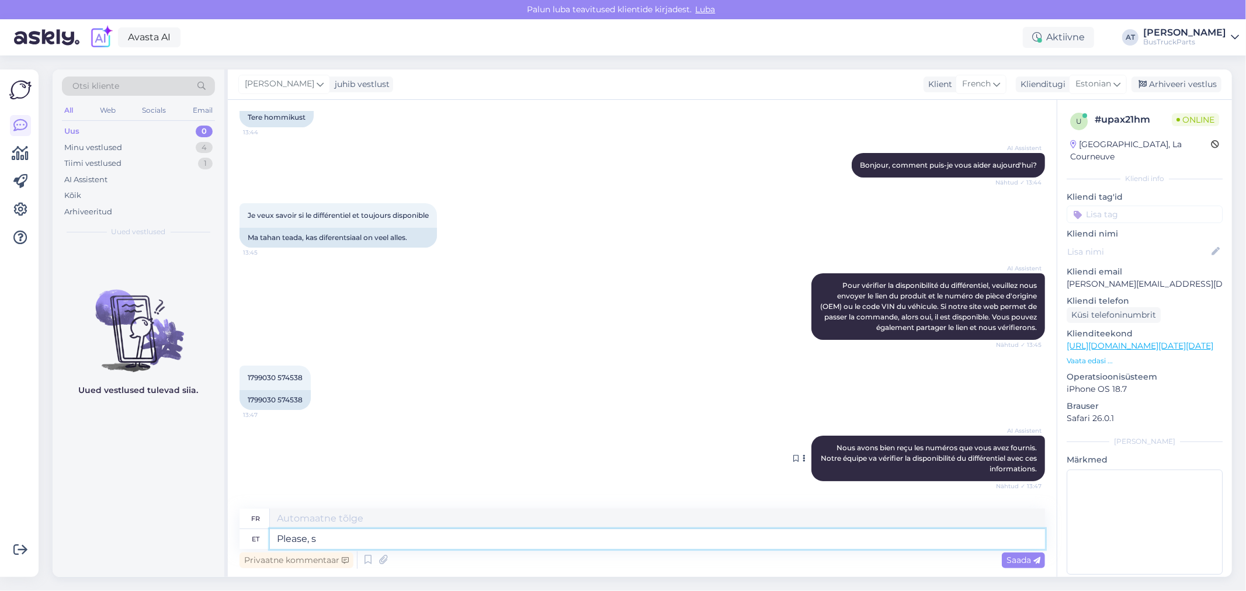
type textarea "S'il te plaît,"
type textarea "Please, send"
type textarea "Envoyez s'il vous plaît"
type textarea "Please, send me"
type textarea "S'il vous plaît, envoyez-moi"
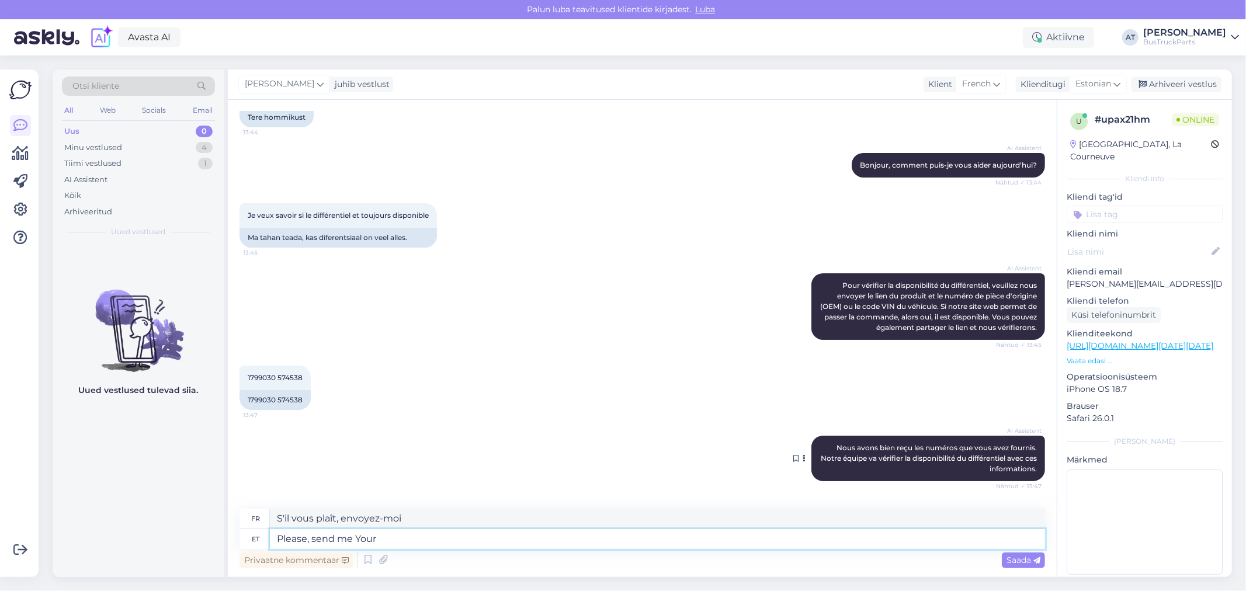
type textarea "Please, send me Your"
type textarea "S'il vous plaît, envoyez-moi votre"
type textarea "Please, send me Your co"
type textarea "S'il vous plaît, envoyez-moi votre code."
type textarea "Please, send me Your company"
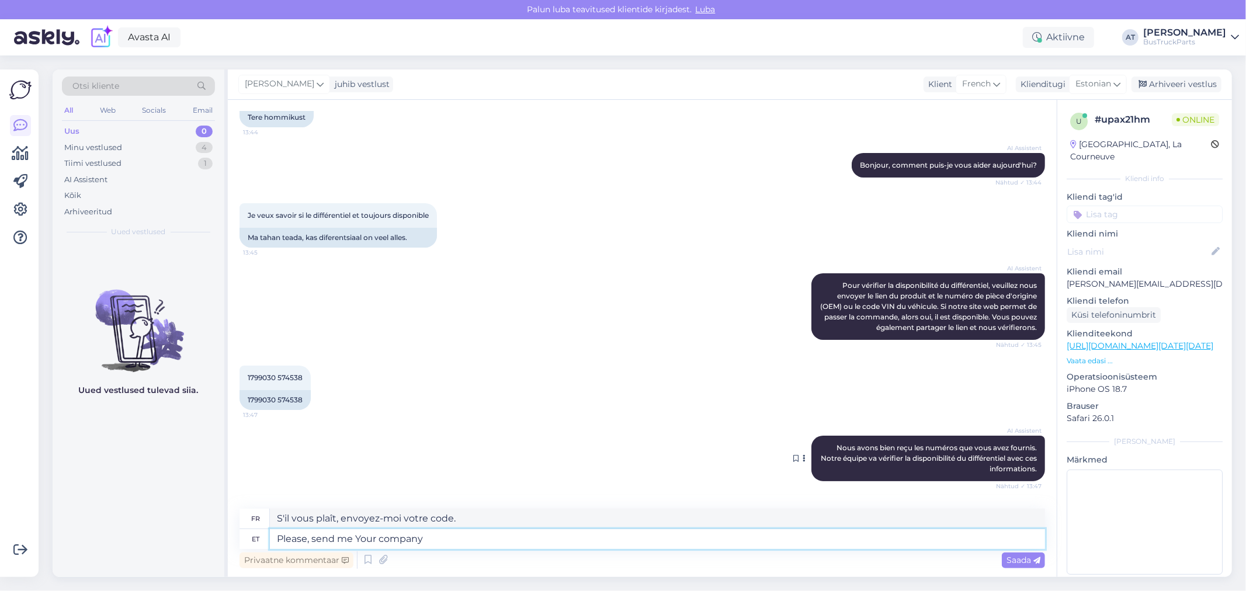
type textarea "S'il vous plaît, envoyez-moi votre entreprise."
type textarea "Please, send me Your company VAT n"
type textarea "S'il vous plaît, envoyez-moi la TVA de votre entreprise"
type textarea "Please, send me Your company VAT number"
type textarea "S'il vous plaît, envoyez-moi le numéro de TVA de votre entreprise"
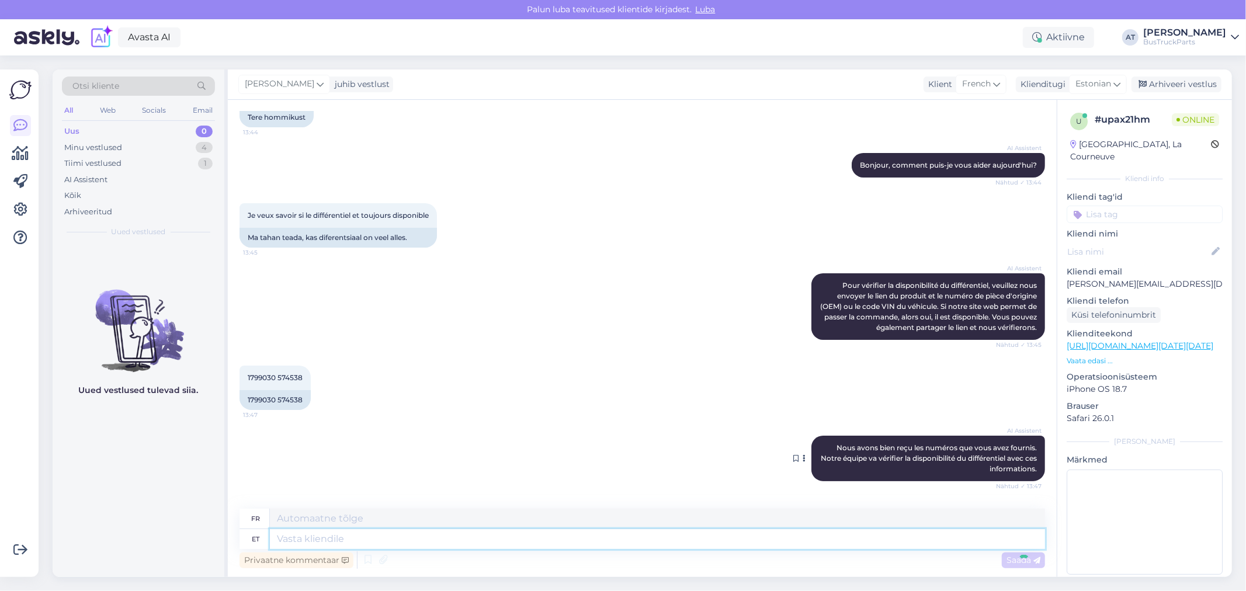
scroll to position [237, 0]
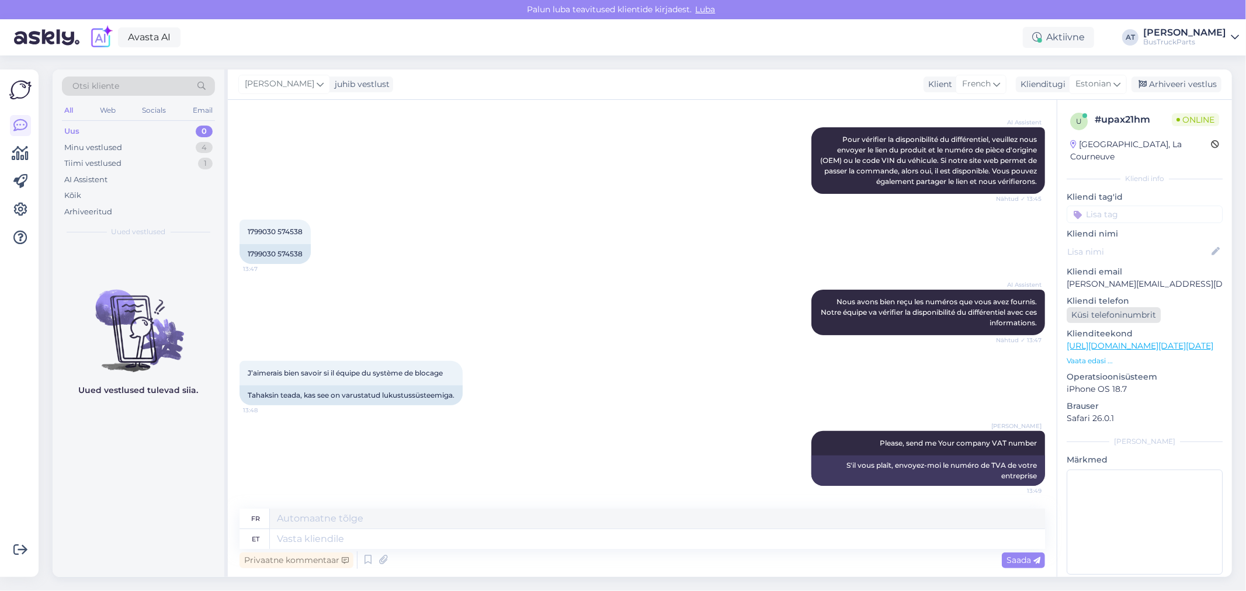
drag, startPoint x: 1119, startPoint y: 305, endPoint x: 1119, endPoint y: 297, distance: 8.2
click at [1119, 307] on div "Küsi telefoninumbrit" at bounding box center [1114, 315] width 94 height 16
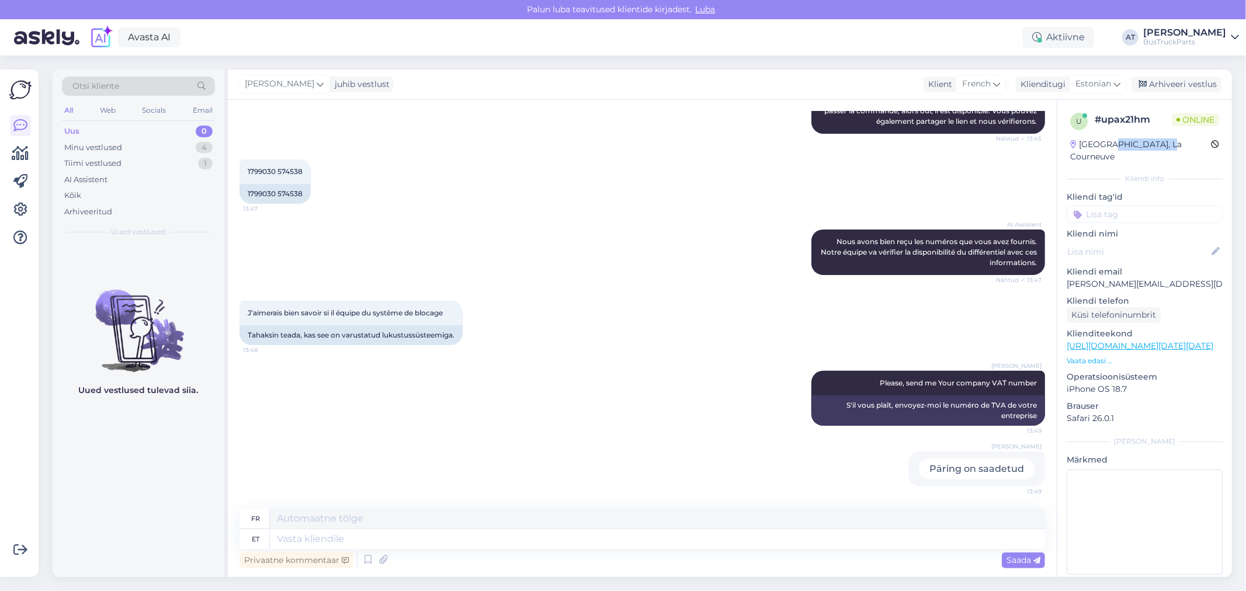
drag, startPoint x: 1166, startPoint y: 144, endPoint x: 1108, endPoint y: 143, distance: 57.3
click at [1108, 143] on div "[GEOGRAPHIC_DATA], La Courneuve" at bounding box center [1140, 150] width 141 height 25
copy div "La Courneuve"
click at [936, 535] on textarea at bounding box center [657, 539] width 775 height 20
type textarea "Yes, th"
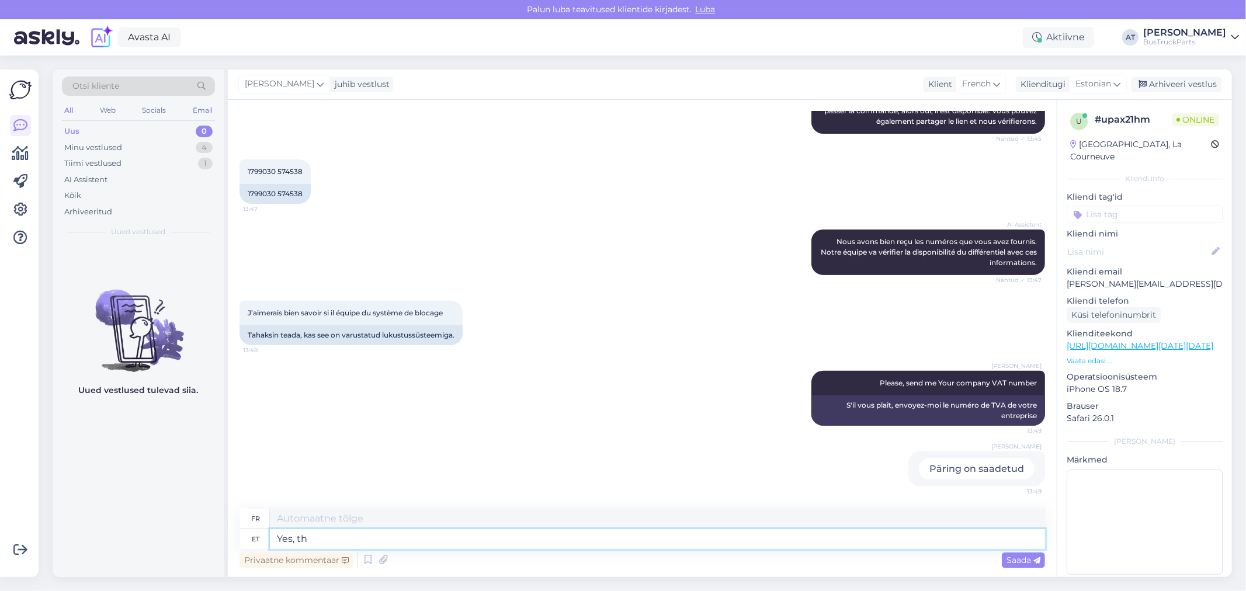
type textarea "Oui,"
type textarea "Yes, the"
type textarea "Oui, le"
type textarea "Yes, the differen"
type textarea "Oui, la différence"
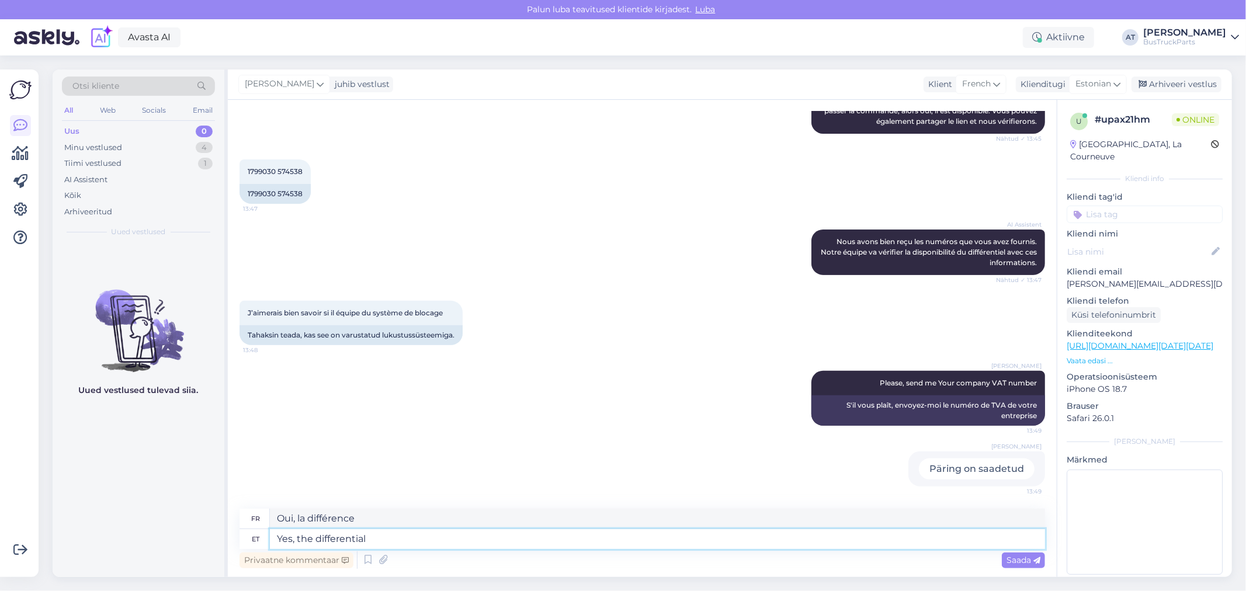
type textarea "Yes, the differential i"
type textarea "Oui, le différentiel"
type textarea "Yes, the differential is"
type textarea "Oui, le différentiel est"
type textarea "Yes, the differential is still v"
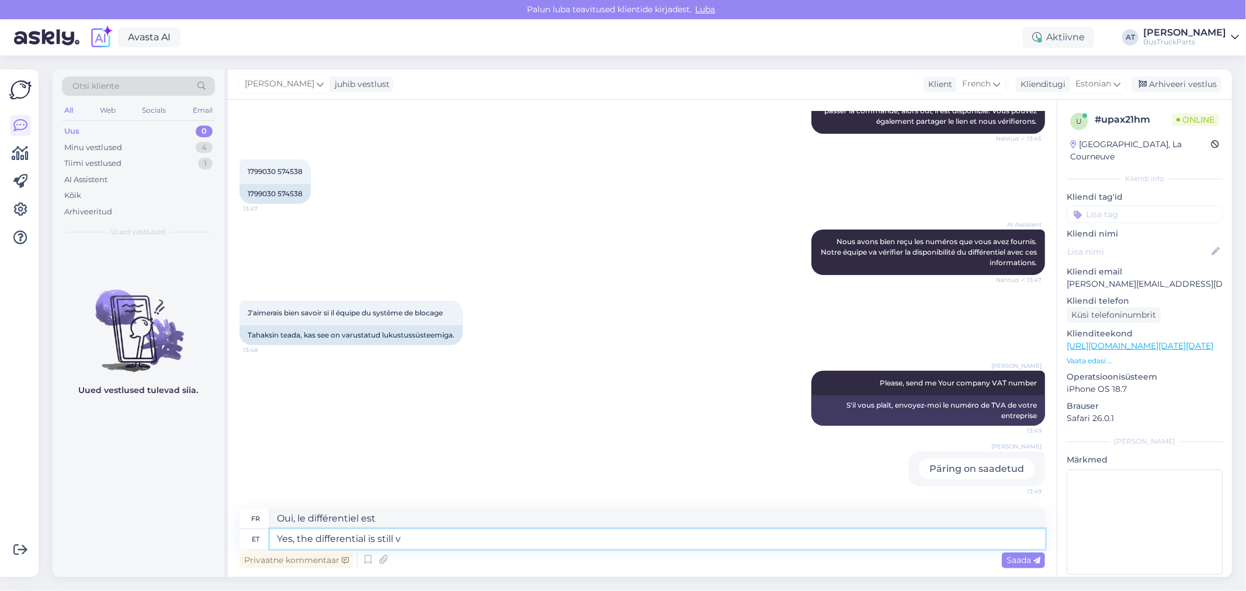
type textarea "Oui, le différentiel est toujours là"
type textarea "Yes, the differential is still available"
type textarea "Oui, le différentiel est toujours disponible"
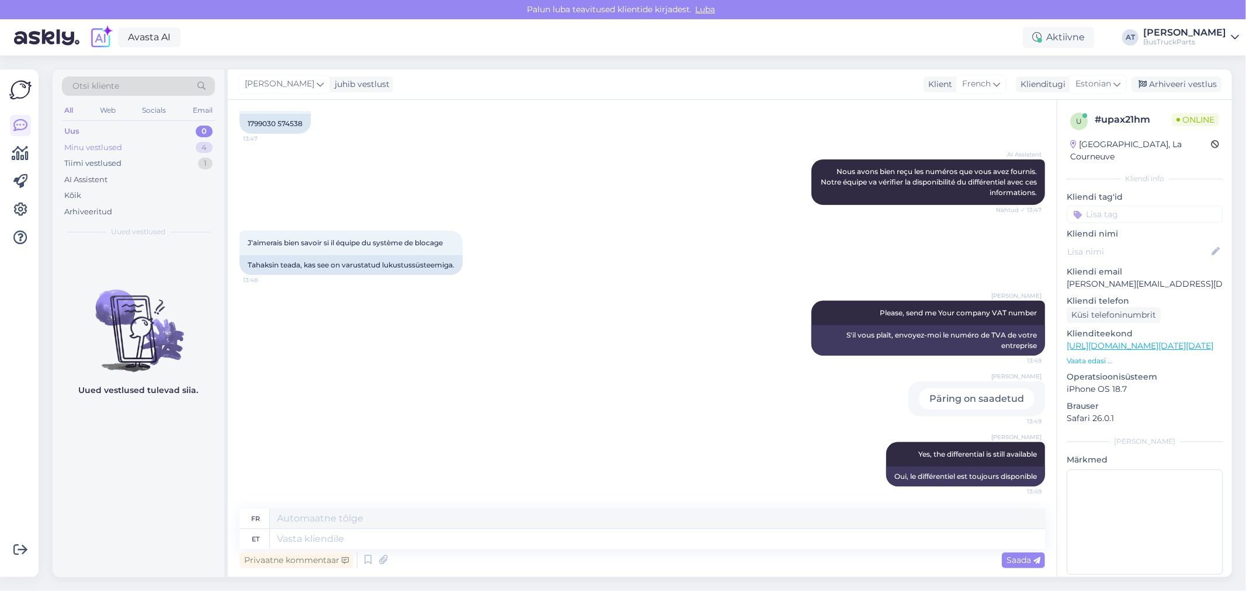
click at [97, 145] on div "Minu vestlused" at bounding box center [93, 148] width 58 height 12
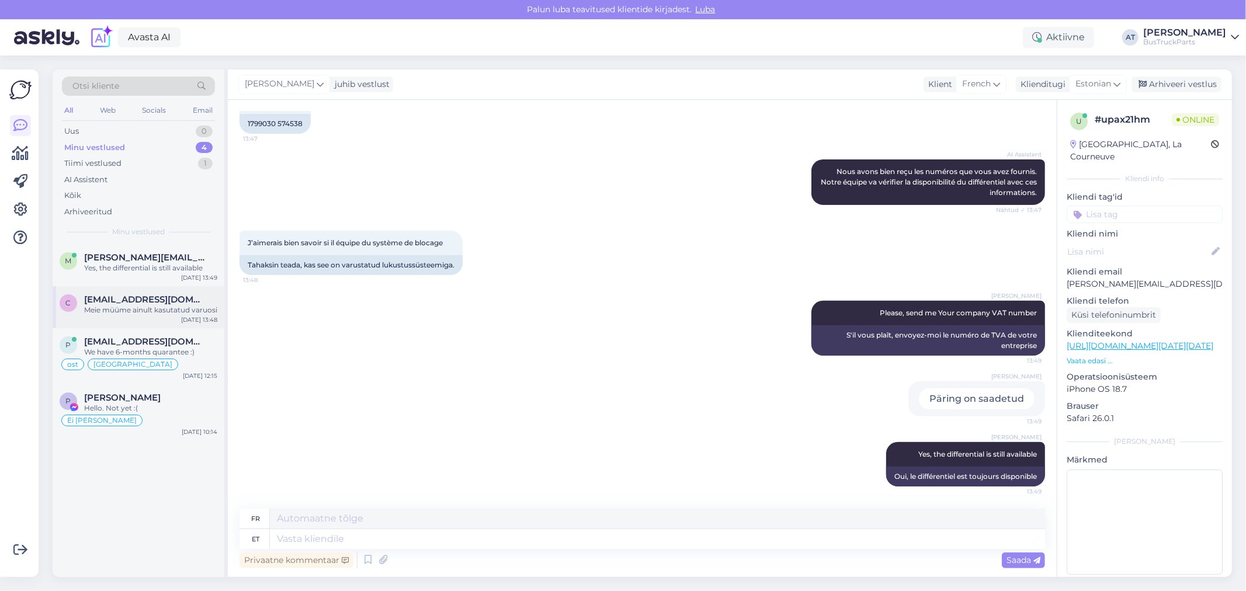
click at [150, 311] on div "Meie müüme ainult kasutatud varuosi" at bounding box center [150, 310] width 133 height 11
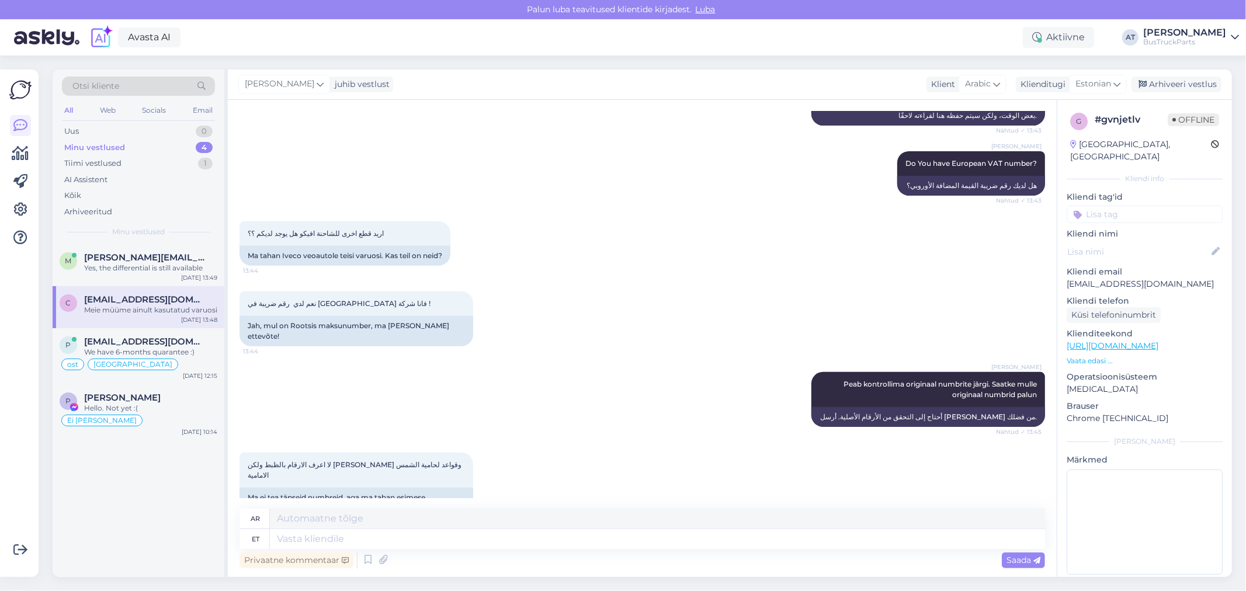
scroll to position [658, 0]
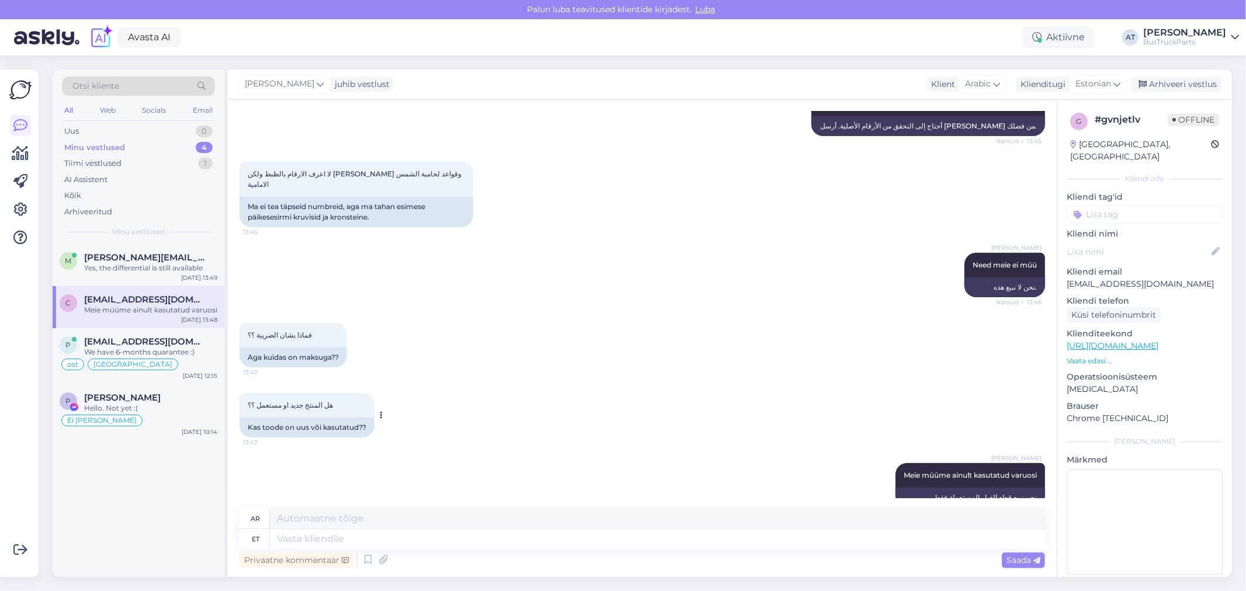
click at [321, 418] on div "Kas toode on uus või kasutatud??" at bounding box center [307, 428] width 135 height 20
drag, startPoint x: 321, startPoint y: 401, endPoint x: 314, endPoint y: 398, distance: 7.6
click at [318, 418] on div "Kas toode on uus või kasutatud??" at bounding box center [307, 428] width 135 height 20
click at [338, 418] on div "Kas toode on uus või kasutatud??" at bounding box center [307, 428] width 135 height 20
click at [143, 259] on span "[PERSON_NAME][EMAIL_ADDRESS][DOMAIN_NAME]" at bounding box center [145, 257] width 122 height 11
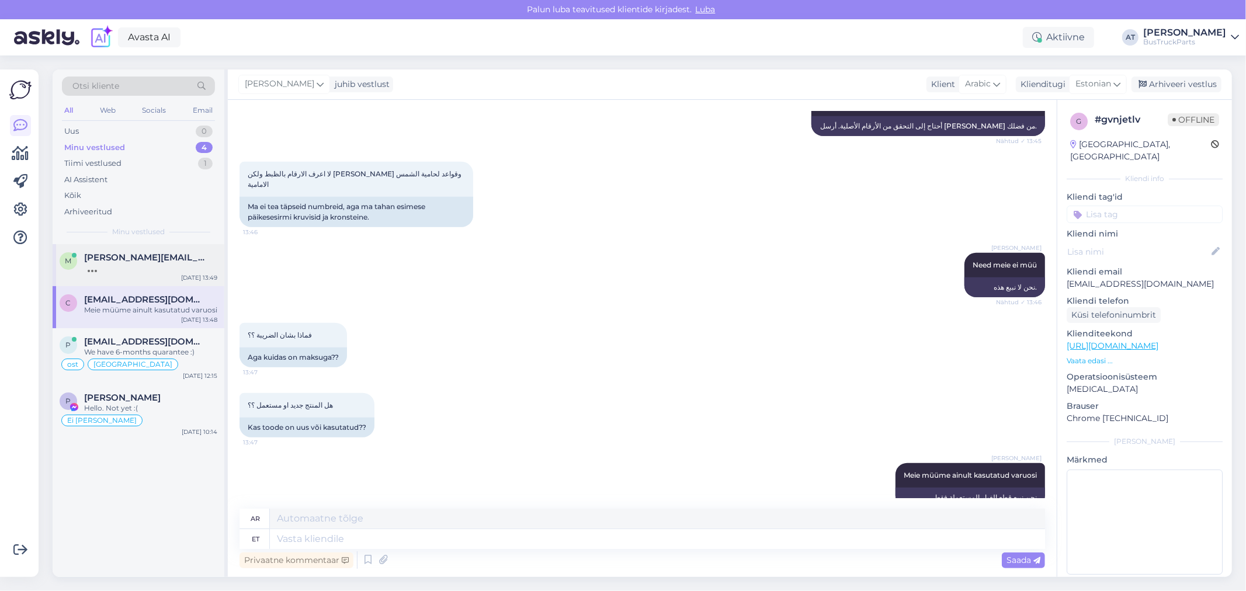
scroll to position [367, 0]
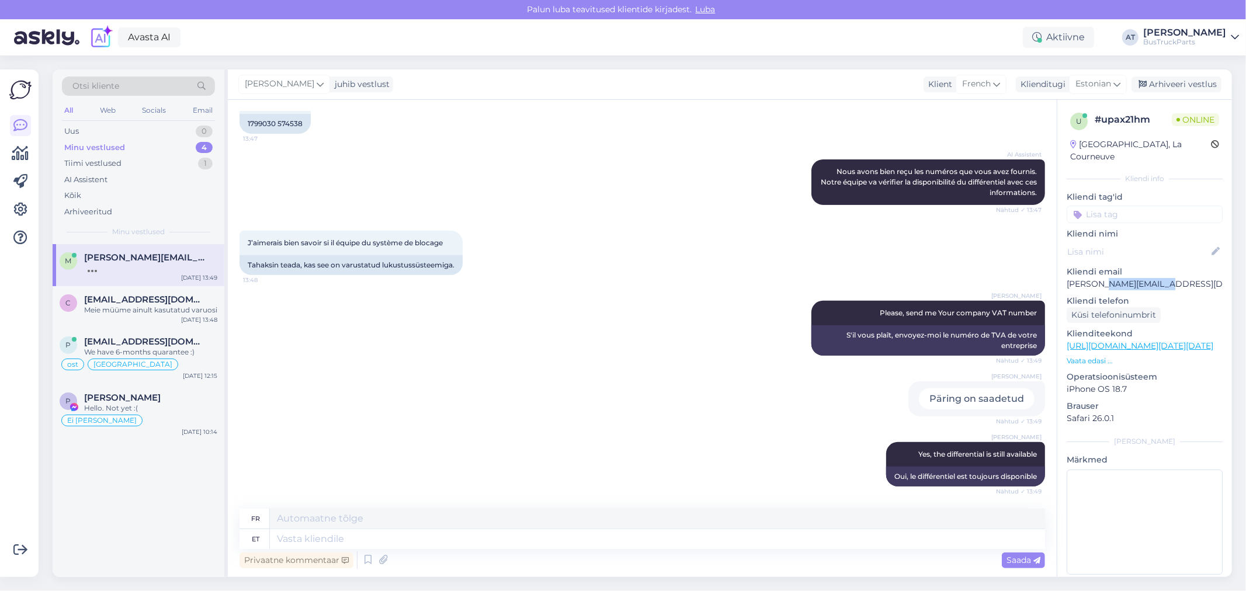
drag, startPoint x: 1167, startPoint y: 270, endPoint x: 1106, endPoint y: 269, distance: 60.8
click at [1106, 278] on p "[PERSON_NAME][EMAIL_ADDRESS][DOMAIN_NAME]" at bounding box center [1145, 284] width 156 height 12
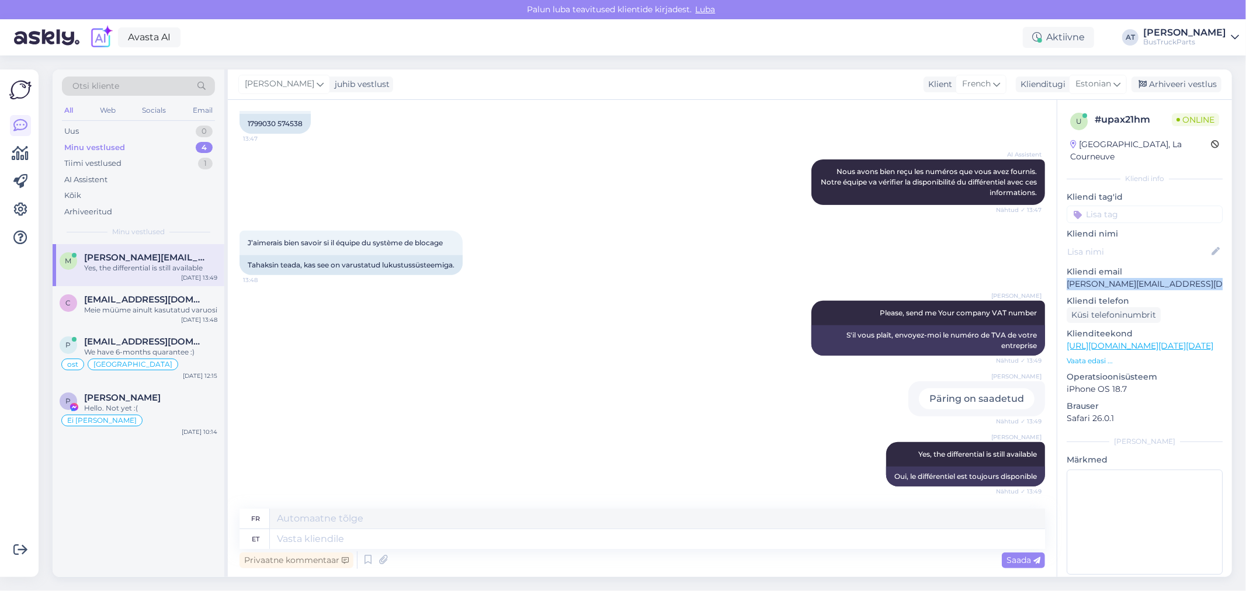
scroll to position [437, 0]
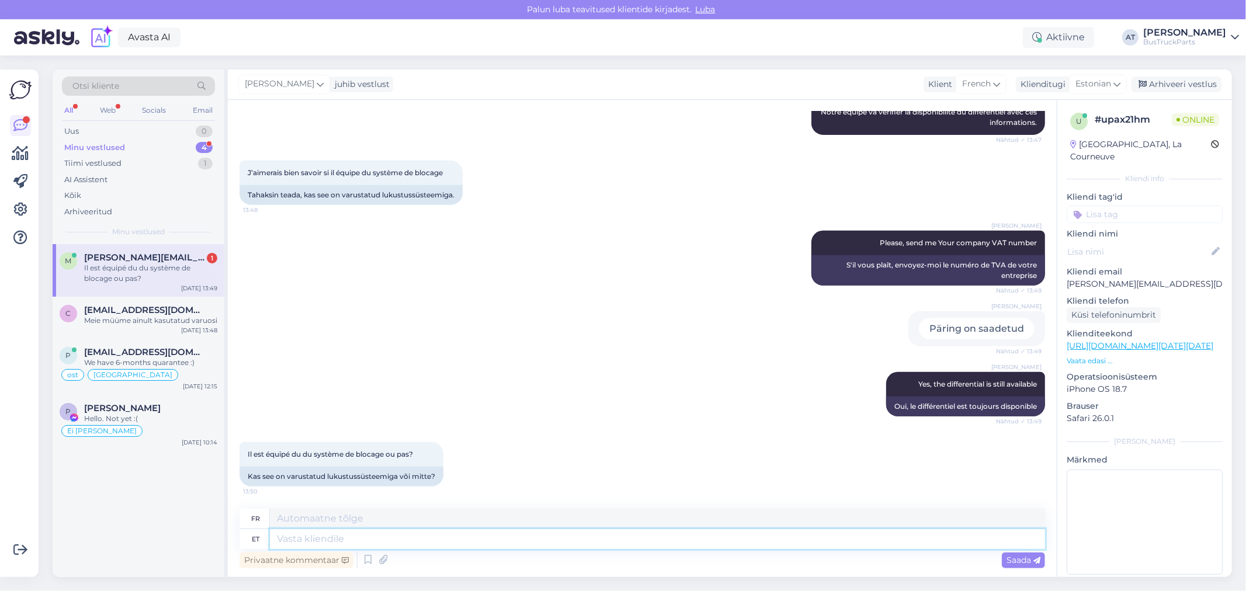
click at [425, 541] on textarea at bounding box center [657, 539] width 775 height 20
click at [362, 479] on div "Kas see on varustatud lukustussüsteemiga või mitte?" at bounding box center [342, 477] width 204 height 20
copy div "Kas see on varustatud lukustussüsteemiga või mitte?"
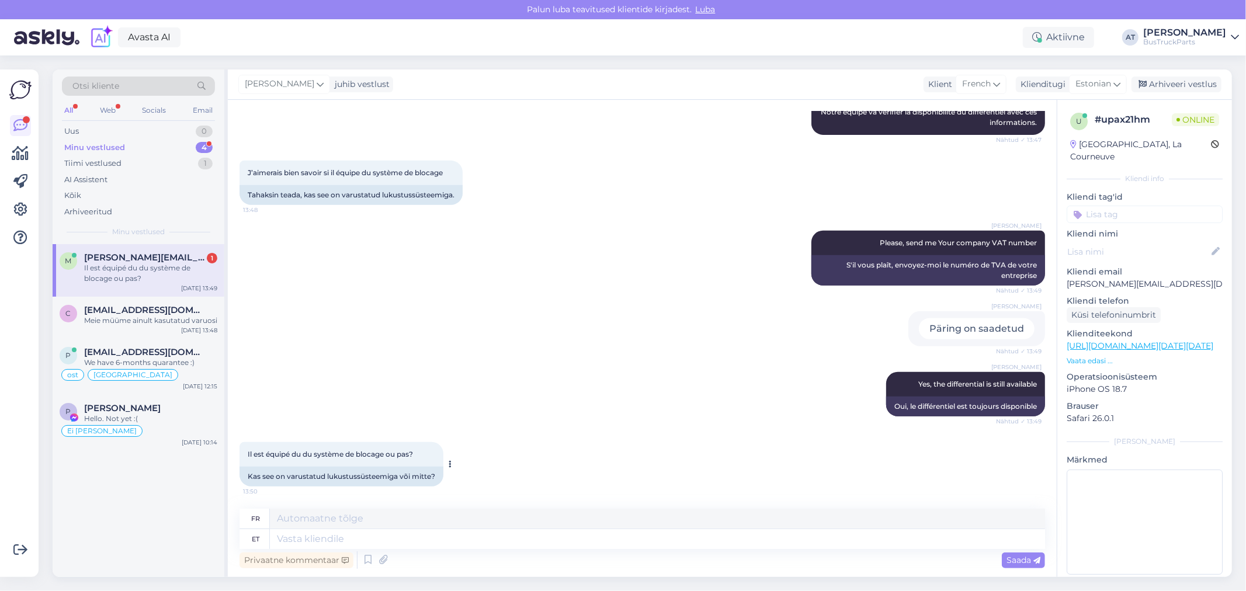
click at [401, 456] on span "Il est équipé du du système de blocage ou pas?" at bounding box center [330, 454] width 165 height 9
copy div "Il est équipé du du système de blocage ou pas? 13:50"
click at [308, 541] on textarea at bounding box center [657, 539] width 775 height 20
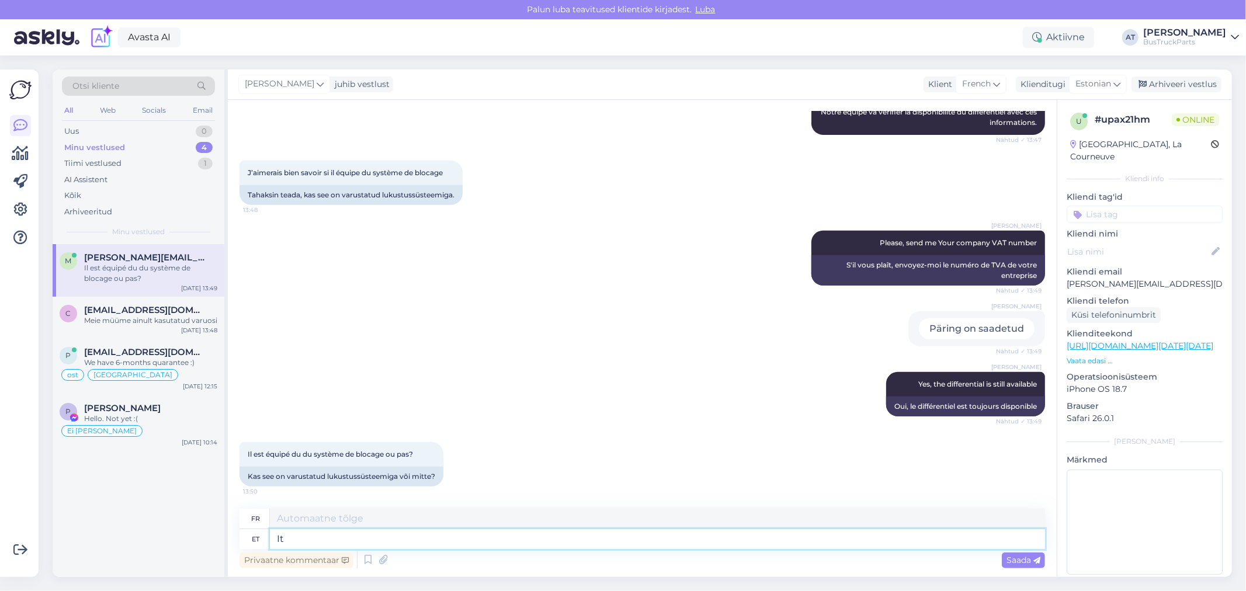
type textarea "It i"
type textarea "Il"
type textarea "It is"
type textarea "C'est"
paste textarea "with diff lock"
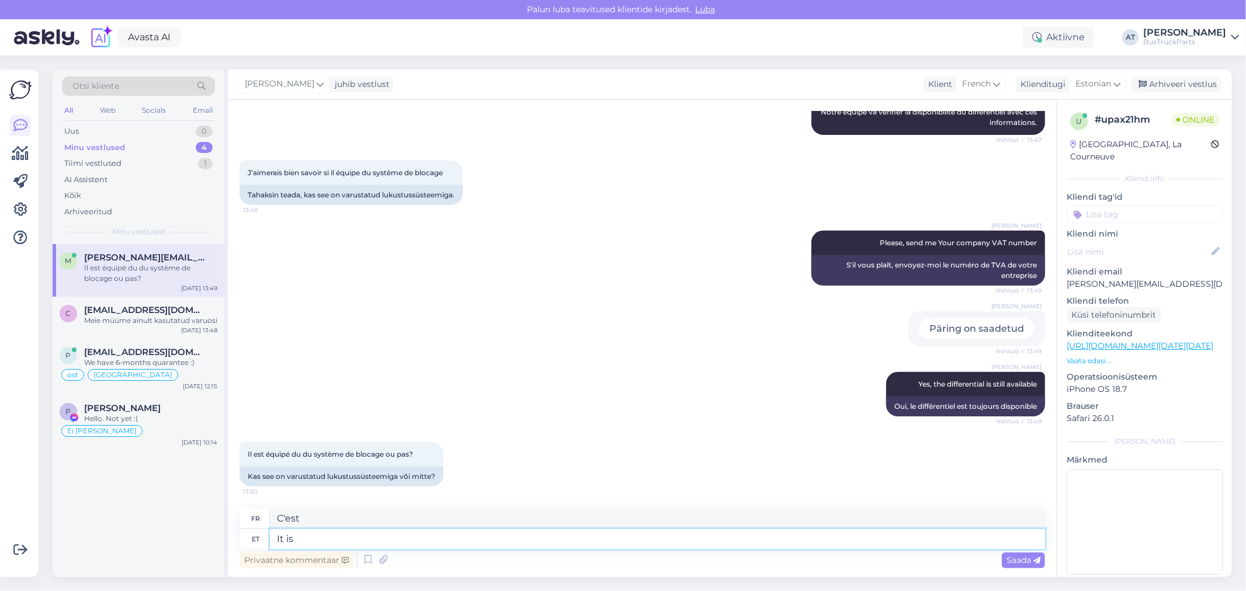
type textarea "It is with diff lock"
type textarea "Il est avec blocage de différentiel."
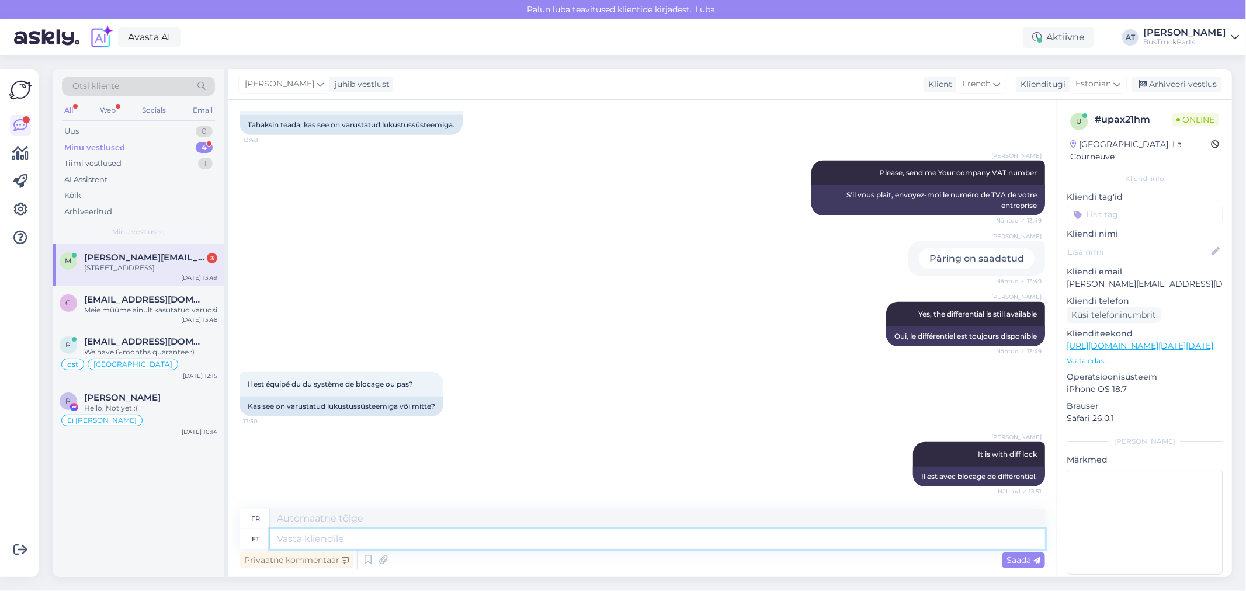
scroll to position [739, 0]
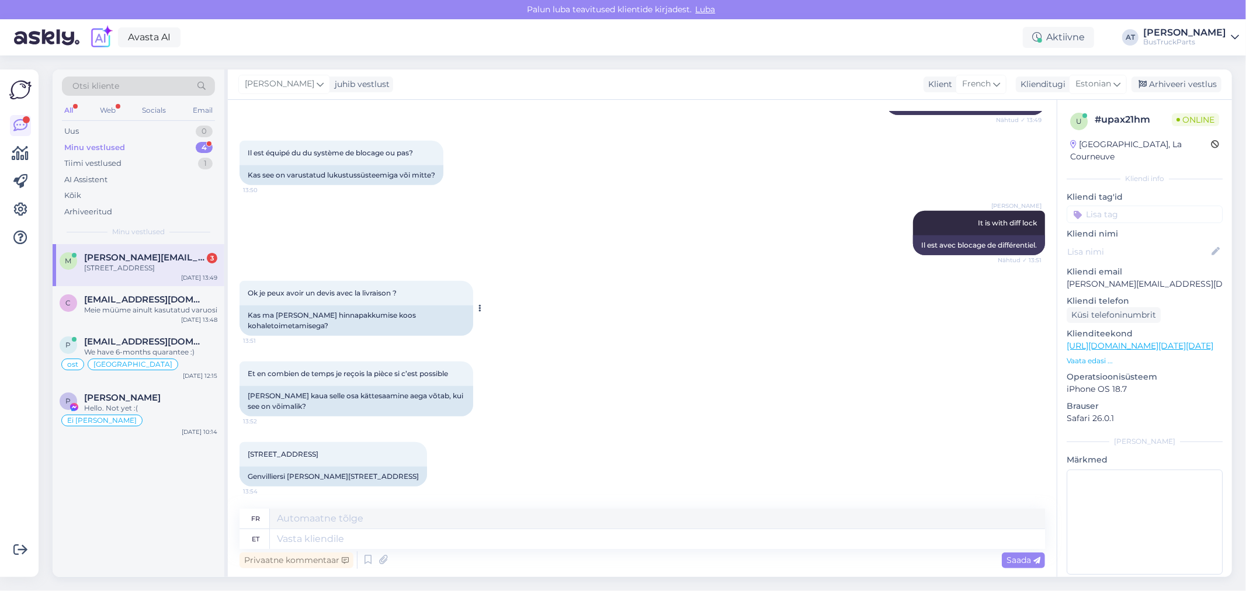
click at [289, 317] on div "Kas ma [PERSON_NAME] hinnapakkumise koos kohaletoimetamisega?" at bounding box center [357, 321] width 234 height 30
click at [342, 320] on div "Kas ma [PERSON_NAME] hinnapakkumise koos kohaletoimetamisega?" at bounding box center [357, 321] width 234 height 30
click at [339, 329] on div "Kas ma [PERSON_NAME] hinnapakkumise koos kohaletoimetamisega?" at bounding box center [357, 321] width 234 height 30
click at [319, 400] on div "[PERSON_NAME] kaua selle osa kättesaamine aega võtab, kui see on võimalik?" at bounding box center [357, 401] width 234 height 30
click at [413, 405] on div "[PERSON_NAME] kaua selle osa kättesaamine aega võtab, kui see on võimalik?" at bounding box center [357, 401] width 234 height 30
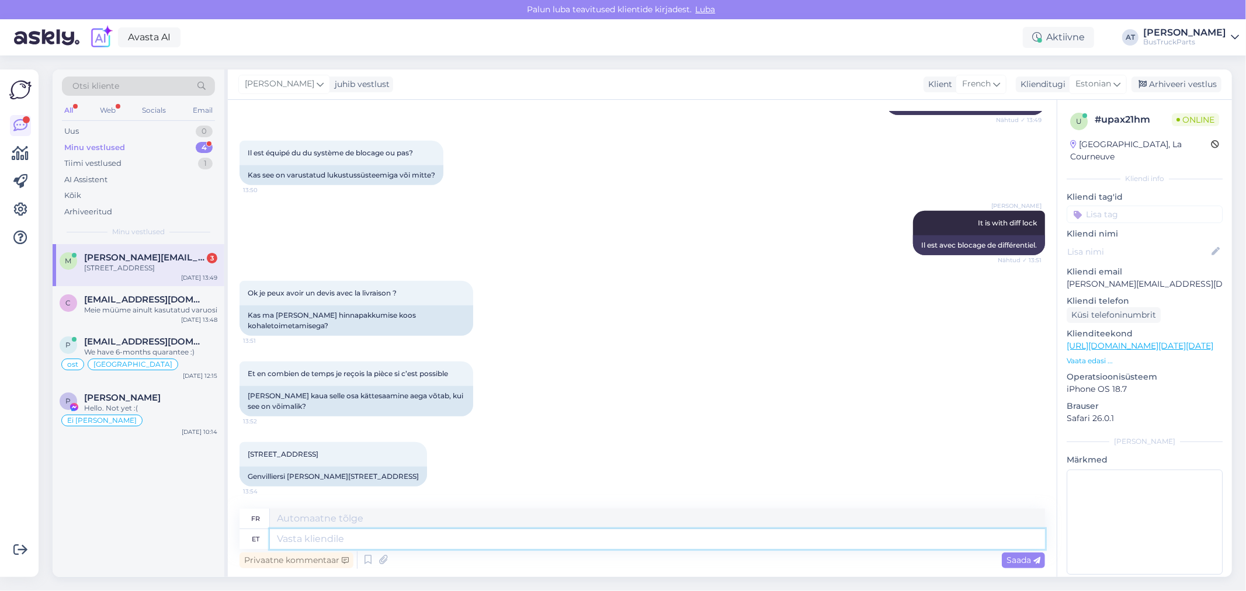
click at [448, 531] on textarea at bounding box center [657, 539] width 775 height 20
type textarea "Kas"
type textarea "Est"
type textarea "Kas Teil o"
type textarea "As-tu"
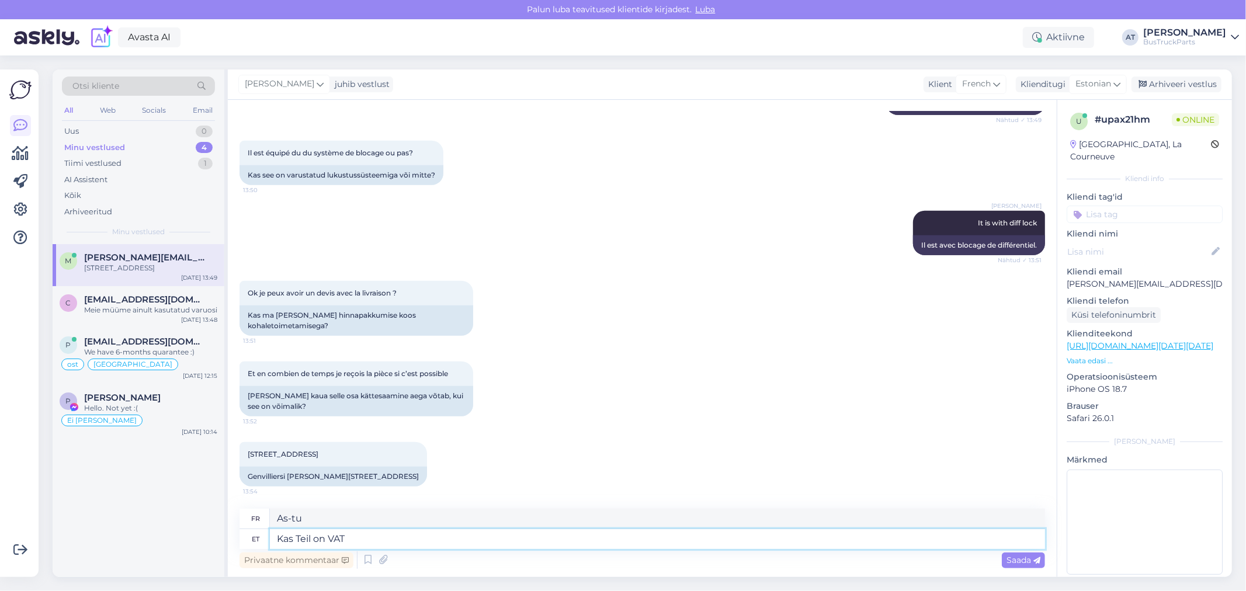
type textarea "Kas Teil on VAT n"
type textarea "Avez-vous la TVA ?"
type textarea "Kas Teil on VAT number or"
type textarea "Avez-vous un numéro de TVA ?"
type textarea "Kas Teil on VAT number or You wan t"
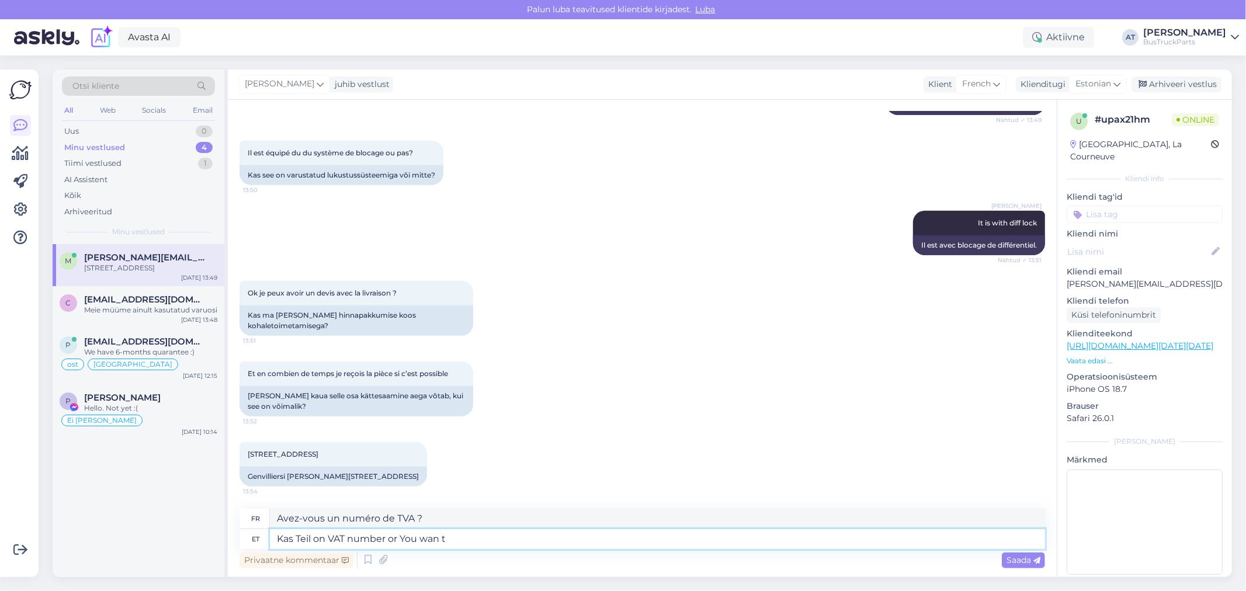
type textarea "Avez-vous un numéro de TVA ou vous souhaitez"
type textarea "Kas Teil on VAT number or You want to"
type textarea "Avez-vous un numéro de TVA ou souhaitez-vous"
type textarea "Kas Teil on VAT number or You want to buy l"
type textarea "Avez-vous un numéro de TVA ou souhaitez-vous acheter"
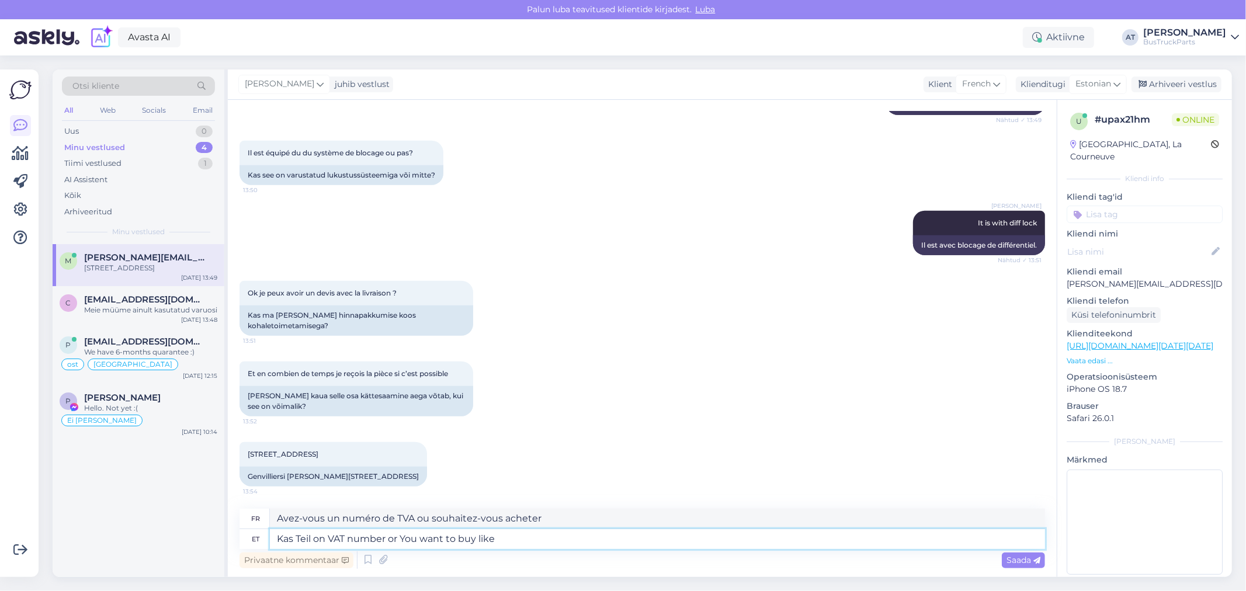
type textarea "Kas Teil on VAT number or You want to buy like p"
type textarea "Avez-vous un numéro de TVA ou souhaitez-vous acheter comme"
type textarea "Kas Teil on VAT number or You want to buy like pri"
type textarea "Avez-vous un numéro de TVA ou souhaitez-vous acheter comme pri"
type textarea "Kas Teil on VAT number or You want to buy like private pe"
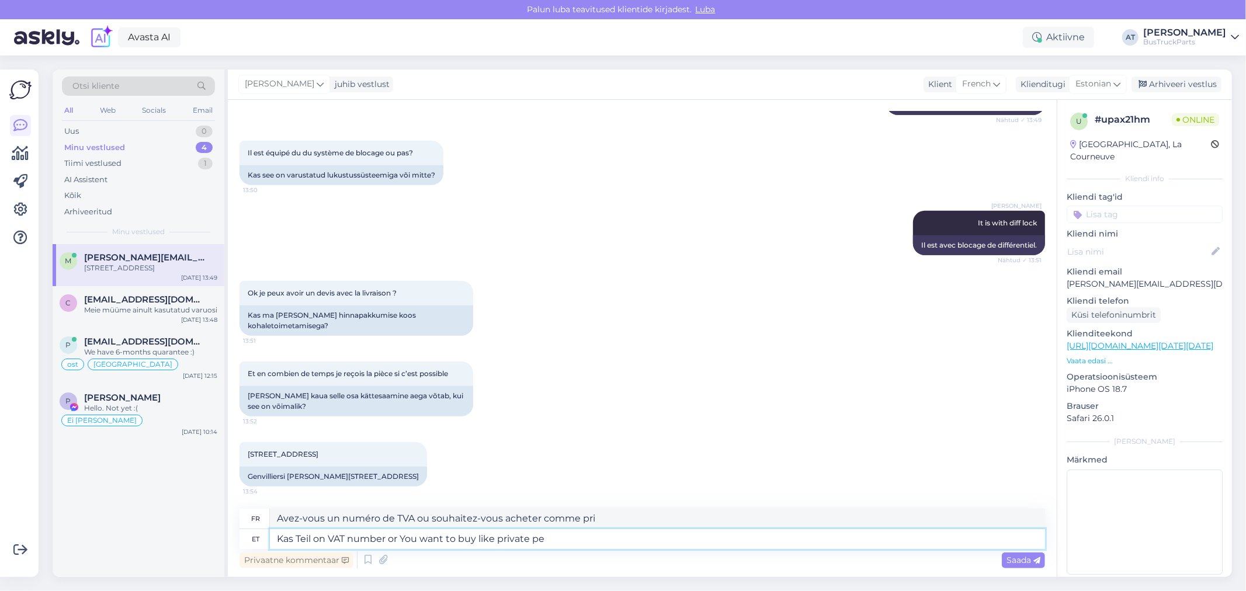
type textarea "Avez-vous un numéro de TVA ou souhaitez-vous acheter comme un particulier ?"
type textarea "Kas Teil on VAT number or You want to buy like private person?"
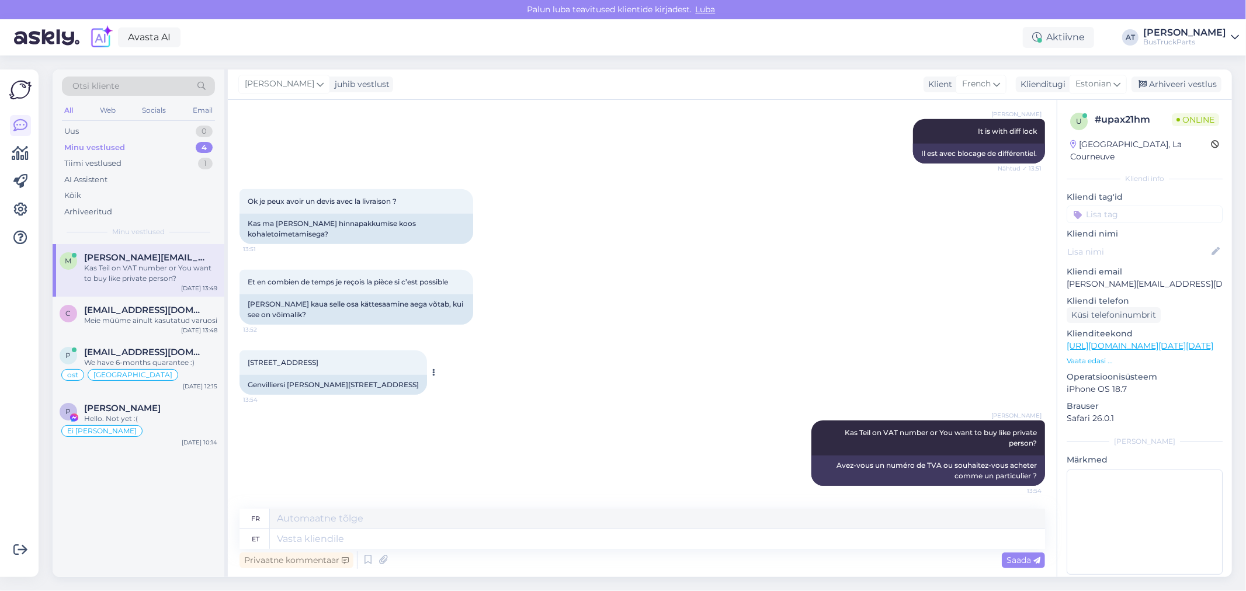
click at [318, 363] on span "[STREET_ADDRESS]" at bounding box center [283, 362] width 71 height 9
copy div "[STREET_ADDRESS] 13:54"
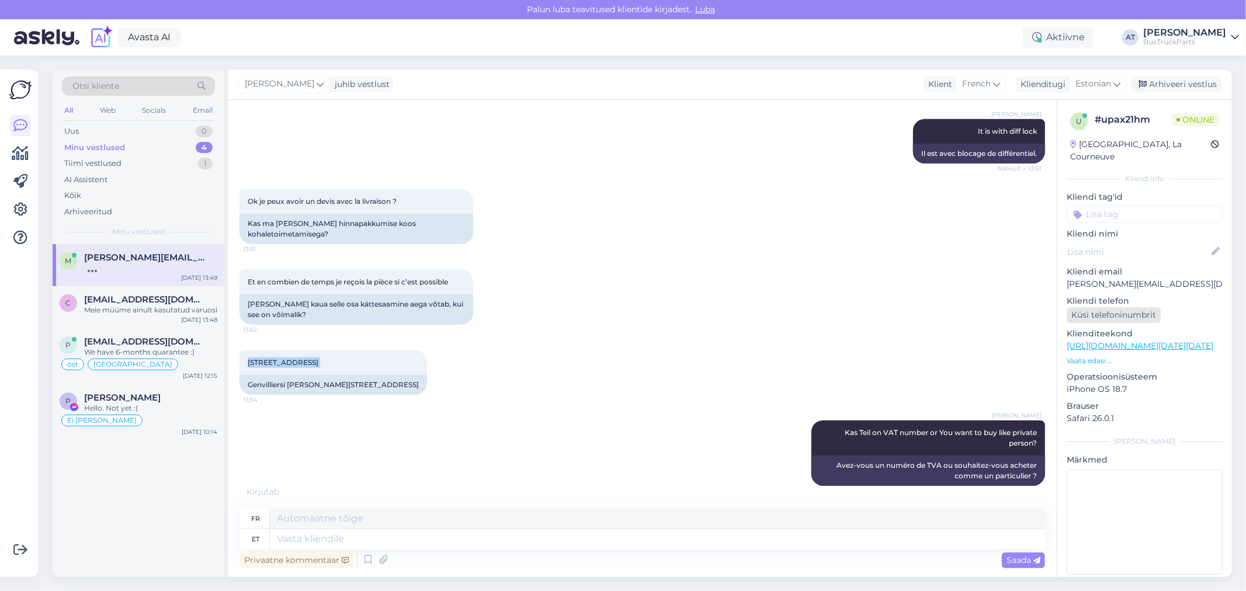
click at [1122, 307] on div "Küsi telefoninumbrit" at bounding box center [1114, 315] width 94 height 16
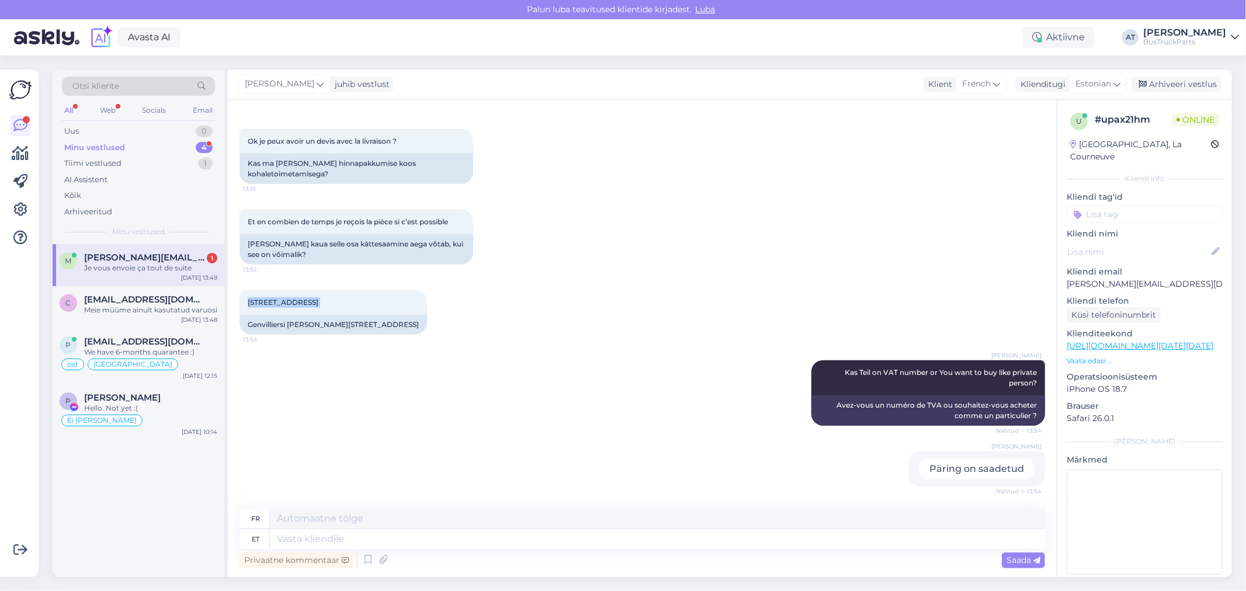
scroll to position [961, 0]
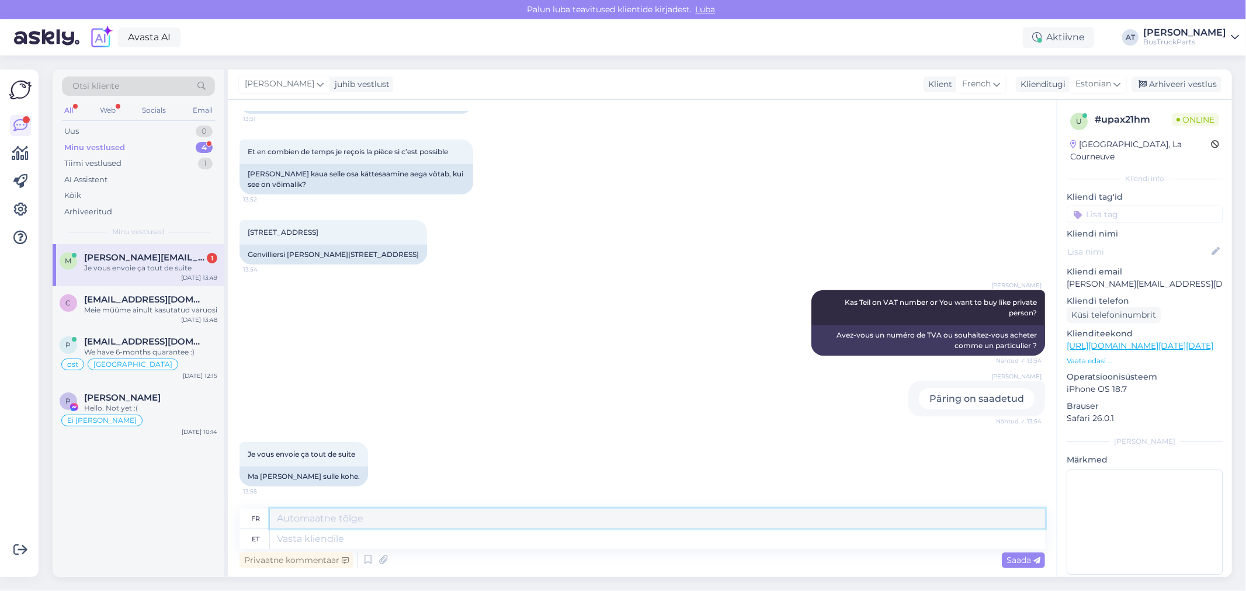
click at [429, 528] on textarea at bounding box center [657, 519] width 775 height 20
click at [437, 534] on textarea at bounding box center [657, 539] width 775 height 20
type textarea "ok"
type textarea "d'accord"
type textarea "ok"
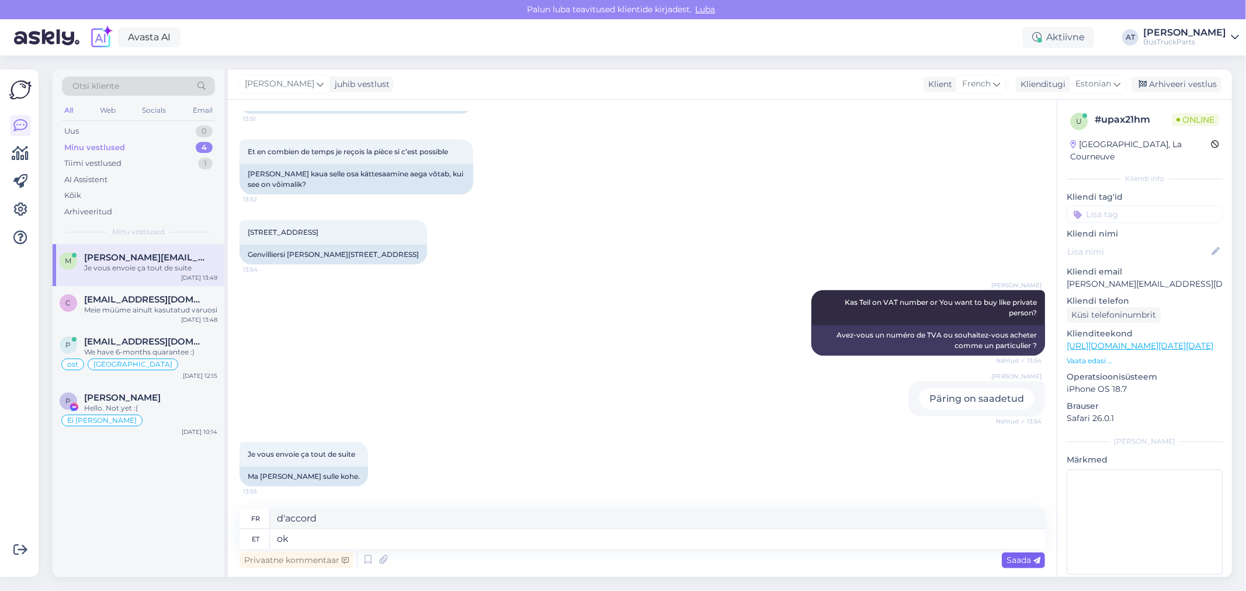
click at [1023, 563] on span "Saada" at bounding box center [1024, 560] width 34 height 11
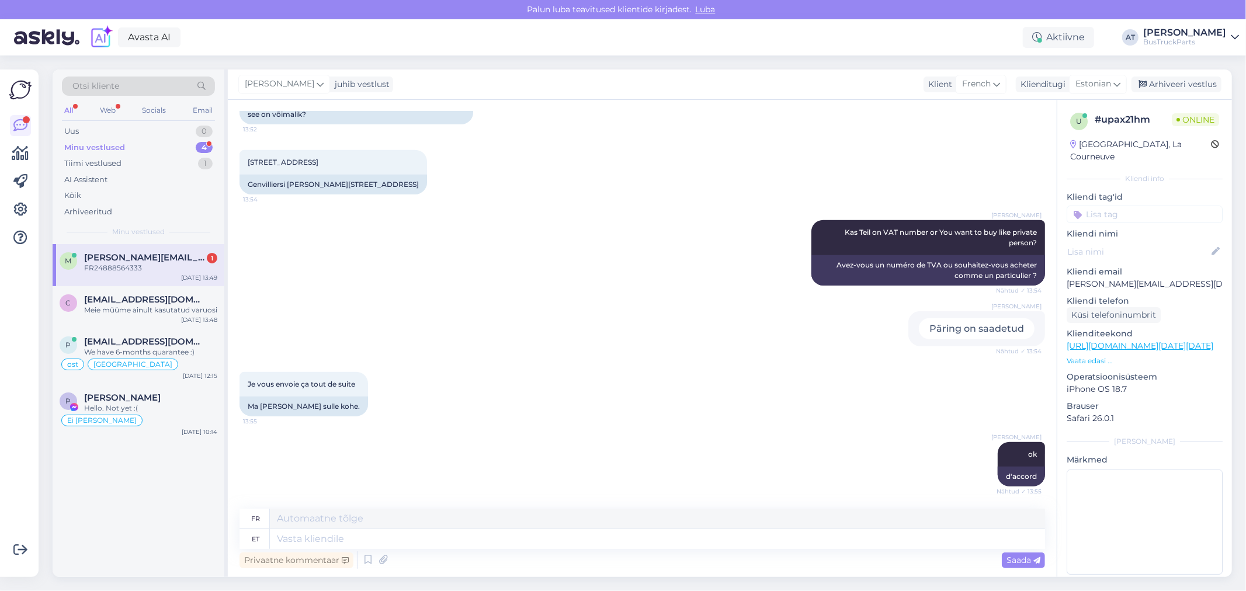
scroll to position [1101, 0]
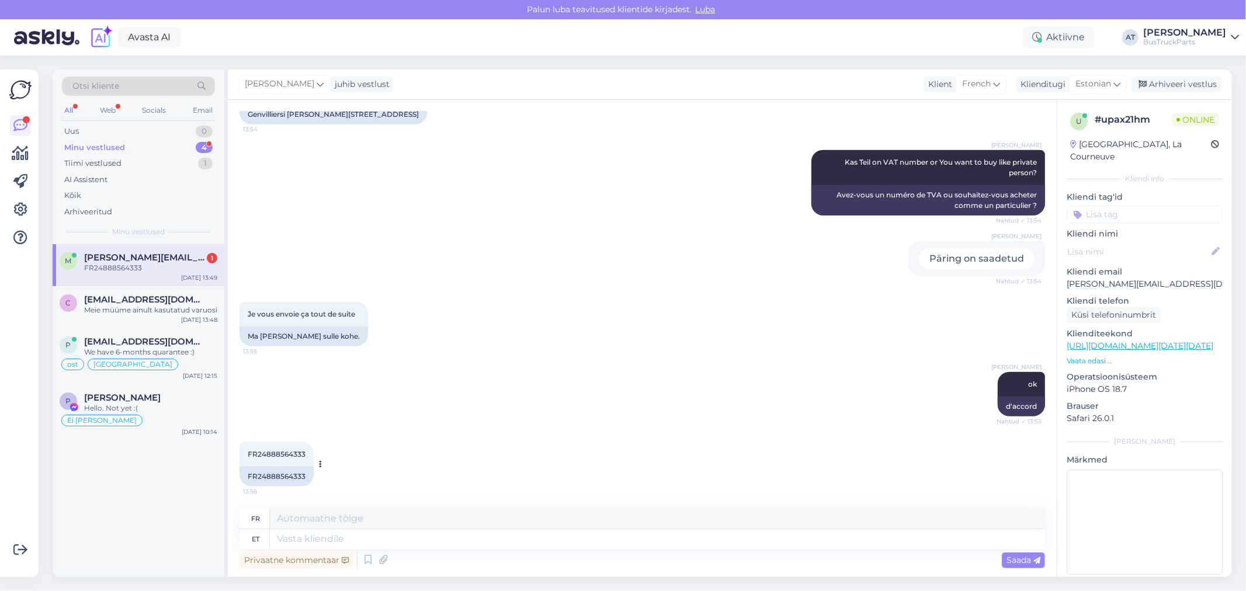
click at [289, 474] on div "FR24888564333" at bounding box center [277, 477] width 74 height 20
copy div "FR24888564333"
click at [767, 423] on div "[PERSON_NAME] ok Nähtud ✓ 13:55 d'accord" at bounding box center [643, 394] width 806 height 70
click at [711, 542] on textarea at bounding box center [657, 539] width 775 height 20
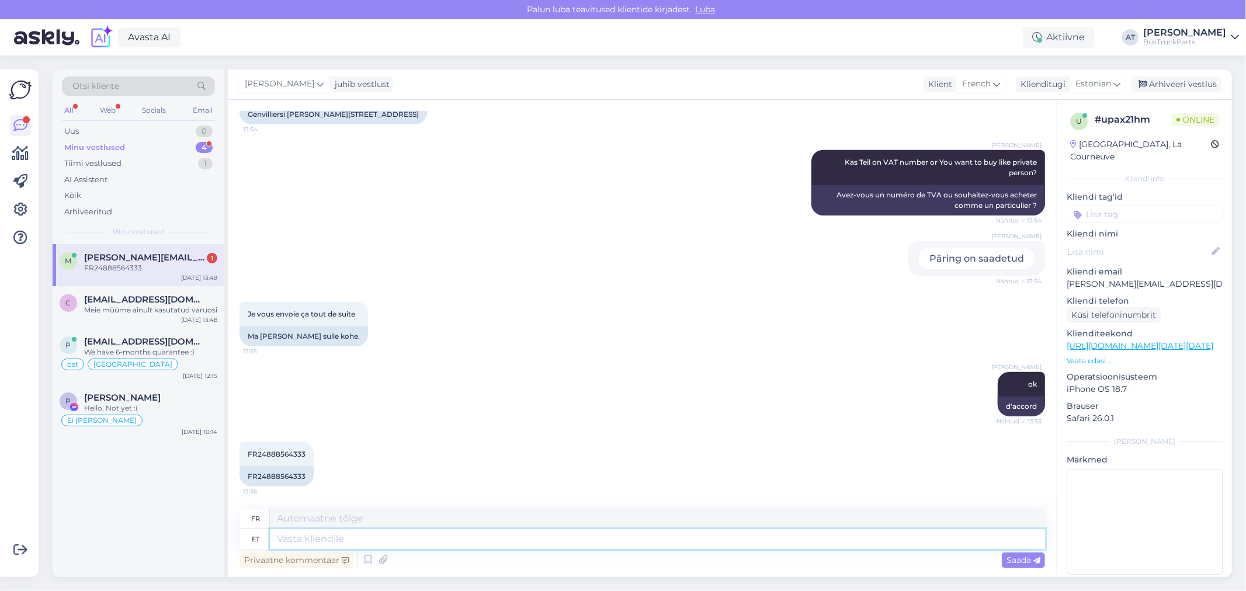
type textarea "'"
type textarea "Phone nu"
type textarea "Téléphone"
type textarea "P"
type textarea "Pleass"
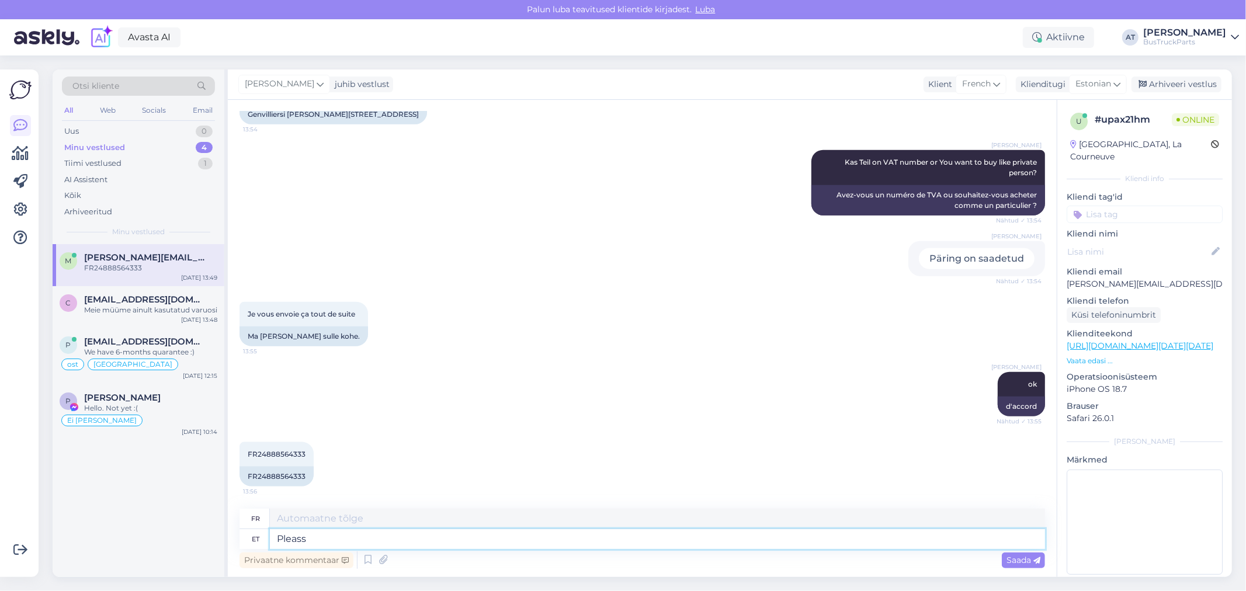
type textarea "S'il te plaît"
type textarea "Please, se"
type textarea "S'il te plaît,"
type textarea "Please, send me"
type textarea "Envoyez s'il vous plaît"
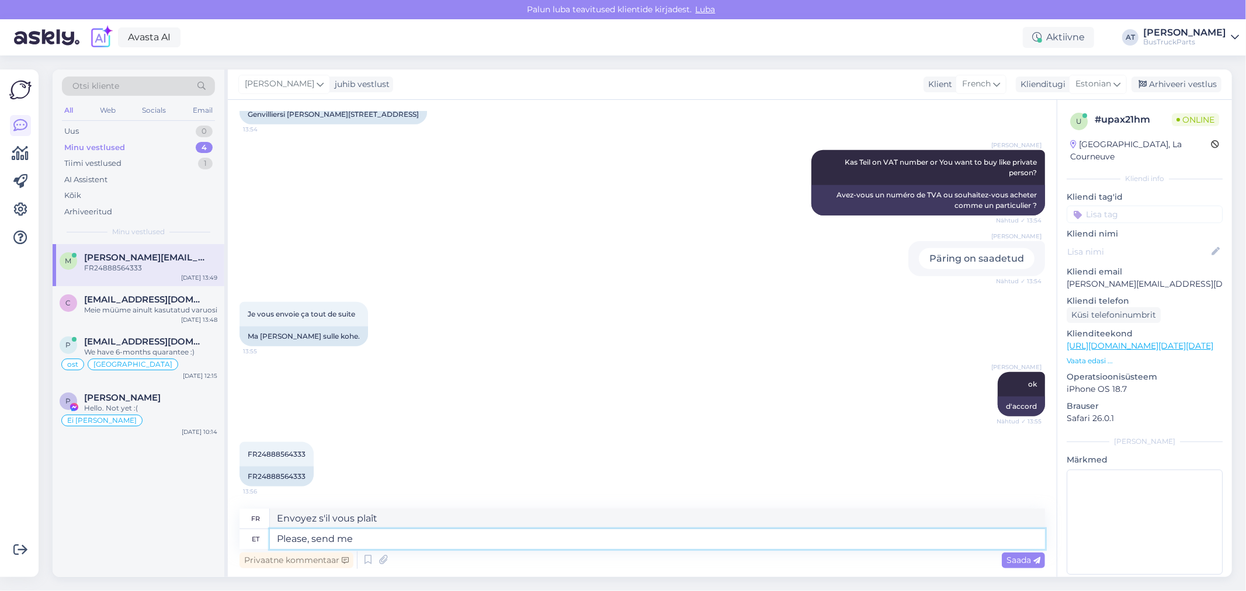
type textarea "Please, send me"
type textarea "S'il vous plaît, envoyez-moi"
type textarea "Please, send me phone nu"
type textarea "S'il vous plaît, envoyez-moi le numéro de téléphone."
type textarea "Please, send me phone number an"
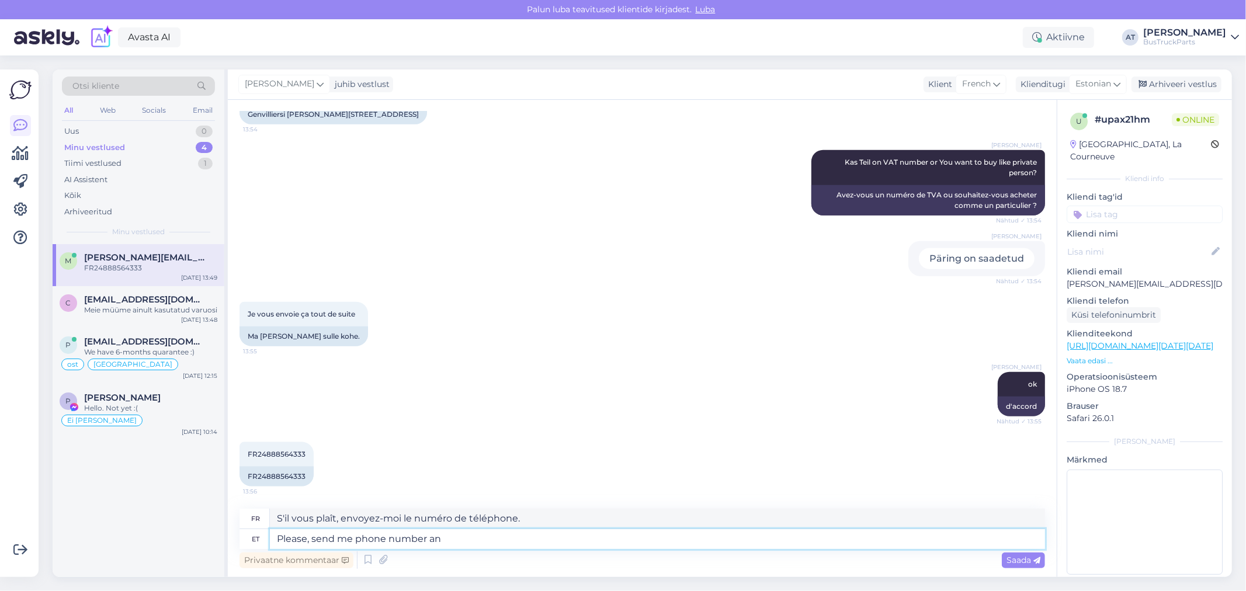
type textarea "S'il vous plaît, envoyez-moi votre numéro de téléphone."
type textarea "Please, send me phone number and c"
type textarea "S'il vous plaît, envoyez-moi un numéro de téléphone"
type textarea "Please, send me phone number and contact na"
type textarea "S'il vous plaît, envoyez-moi un numéro de téléphone et des coordonnées"
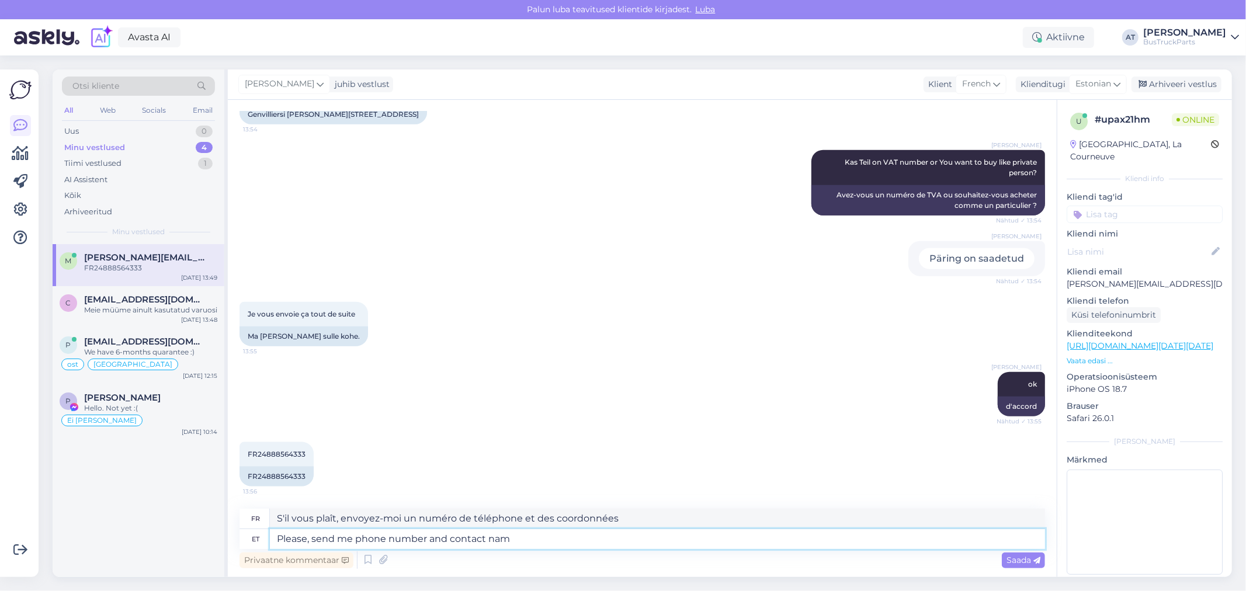
type textarea "Please, send me phone number and contact name"
type textarea "S'il vous plaît, envoyez-moi un numéro de téléphone et un nom de contact"
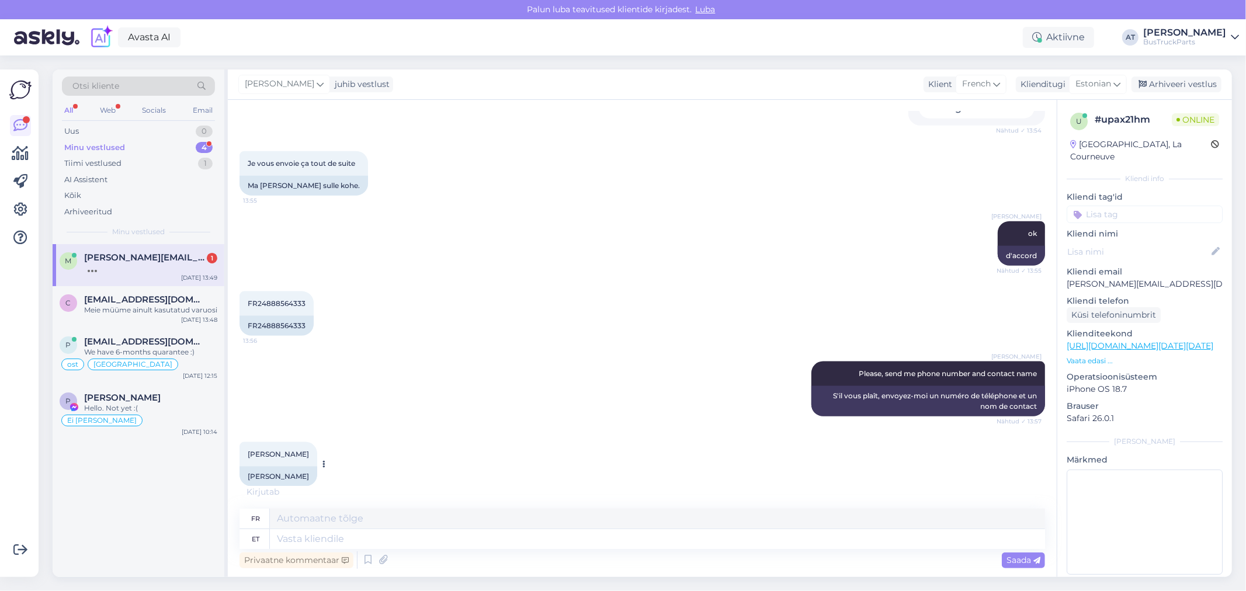
scroll to position [1253, 0]
drag, startPoint x: 308, startPoint y: 475, endPoint x: 242, endPoint y: 469, distance: 66.3
click at [242, 469] on div "[PERSON_NAME]" at bounding box center [279, 475] width 78 height 20
copy div "[PERSON_NAME]"
click at [649, 369] on div "[PERSON_NAME] Please, send me phone number and contact name Nähtud ✓ 13:57 S'il…" at bounding box center [643, 387] width 806 height 81
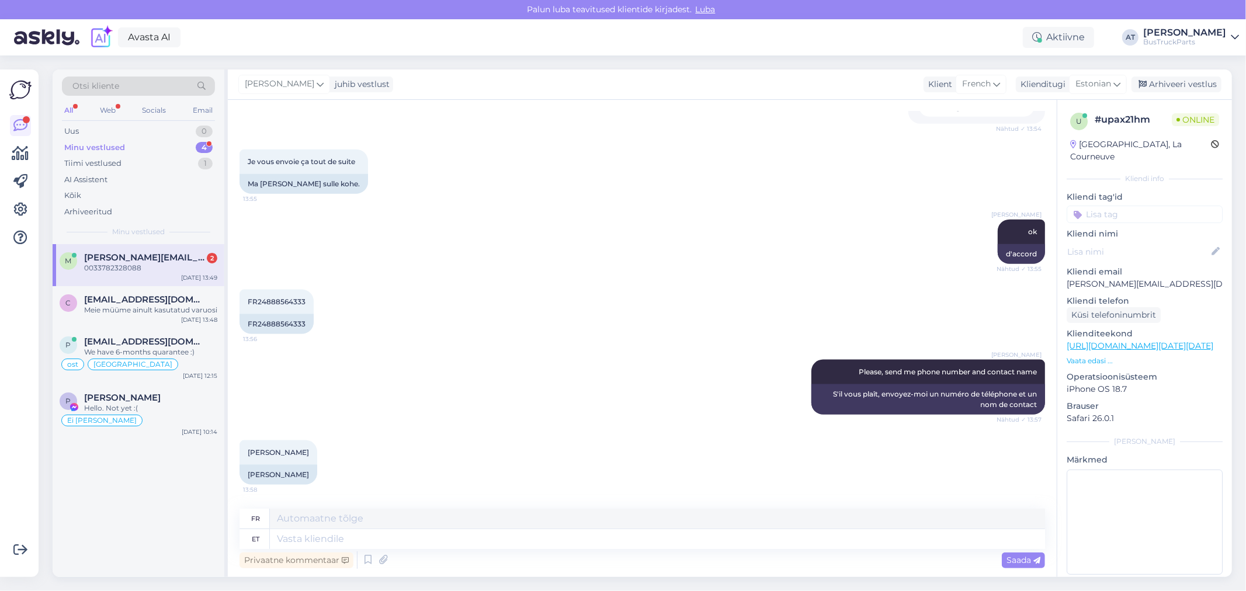
scroll to position [1322, 0]
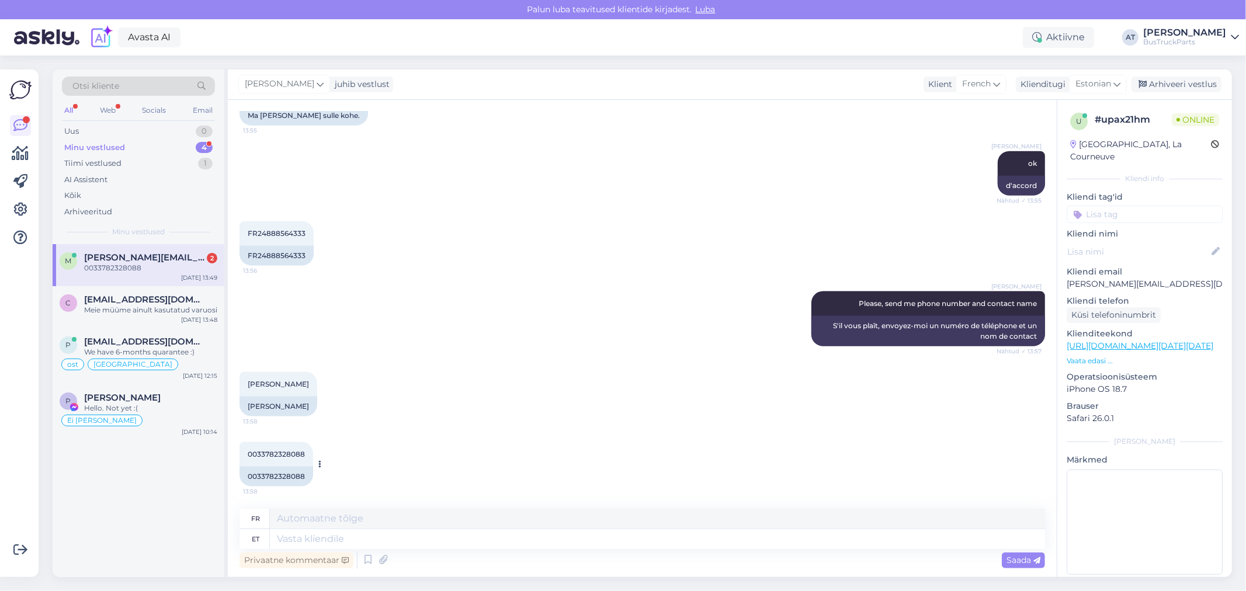
click at [284, 472] on div "0033782328088" at bounding box center [277, 477] width 74 height 20
copy div "0033782328088"
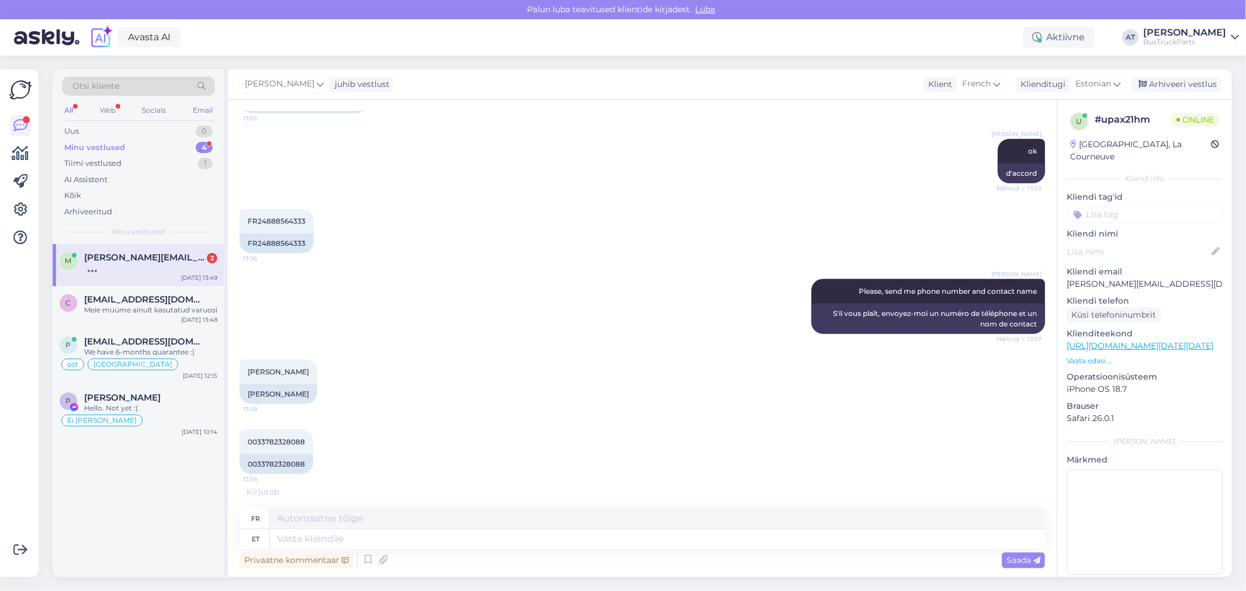
click at [621, 552] on div "Privaatne kommentaar Saada" at bounding box center [643, 560] width 806 height 22
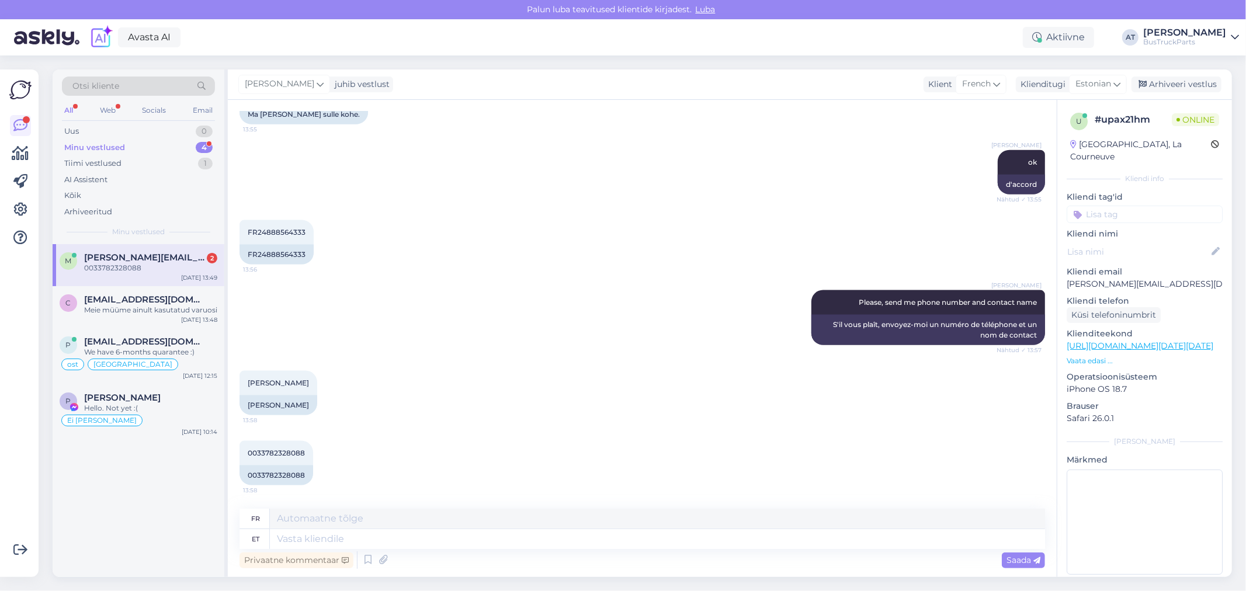
scroll to position [1322, 0]
click at [384, 561] on icon at bounding box center [383, 561] width 16 height 18
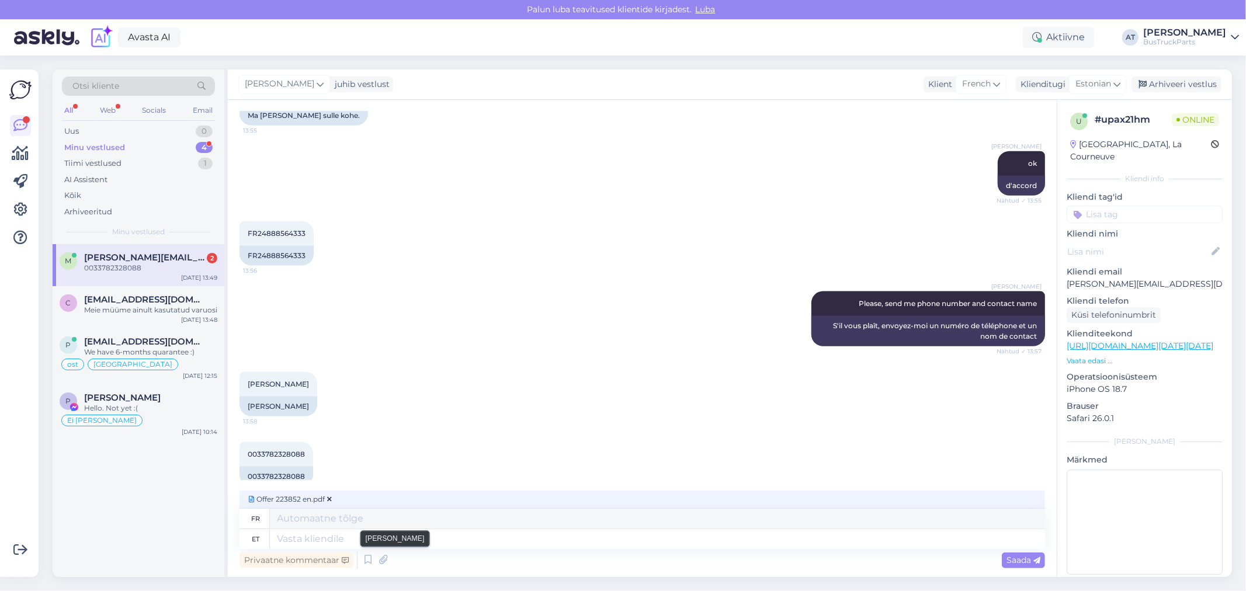
scroll to position [1334, 0]
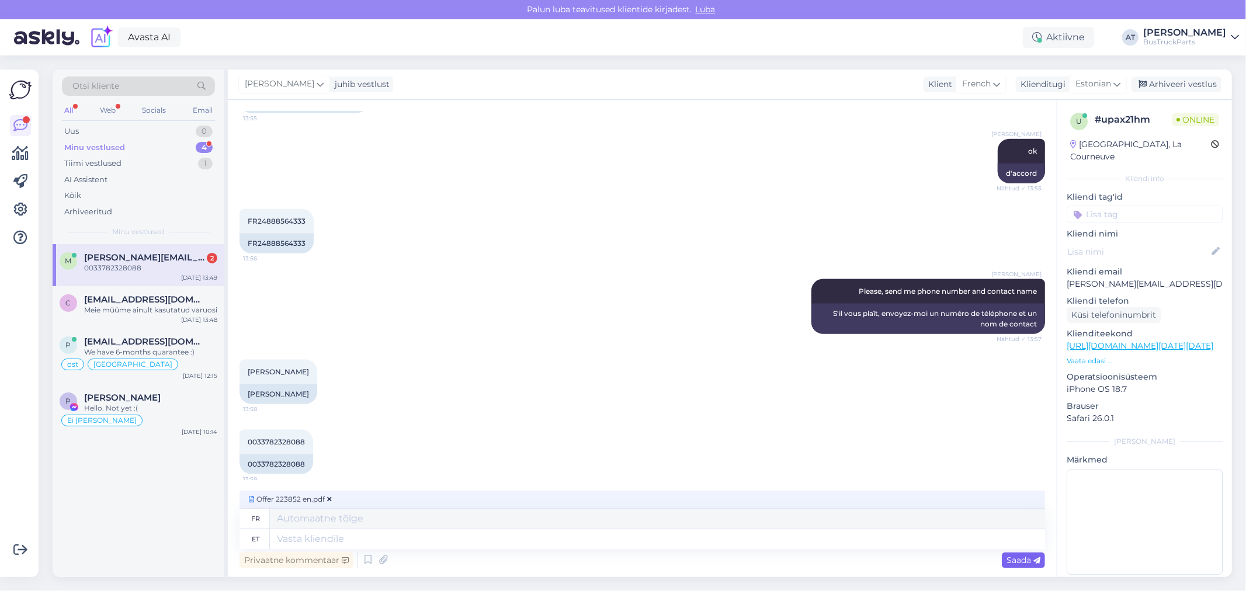
click at [1031, 564] on span "Saada" at bounding box center [1024, 560] width 34 height 11
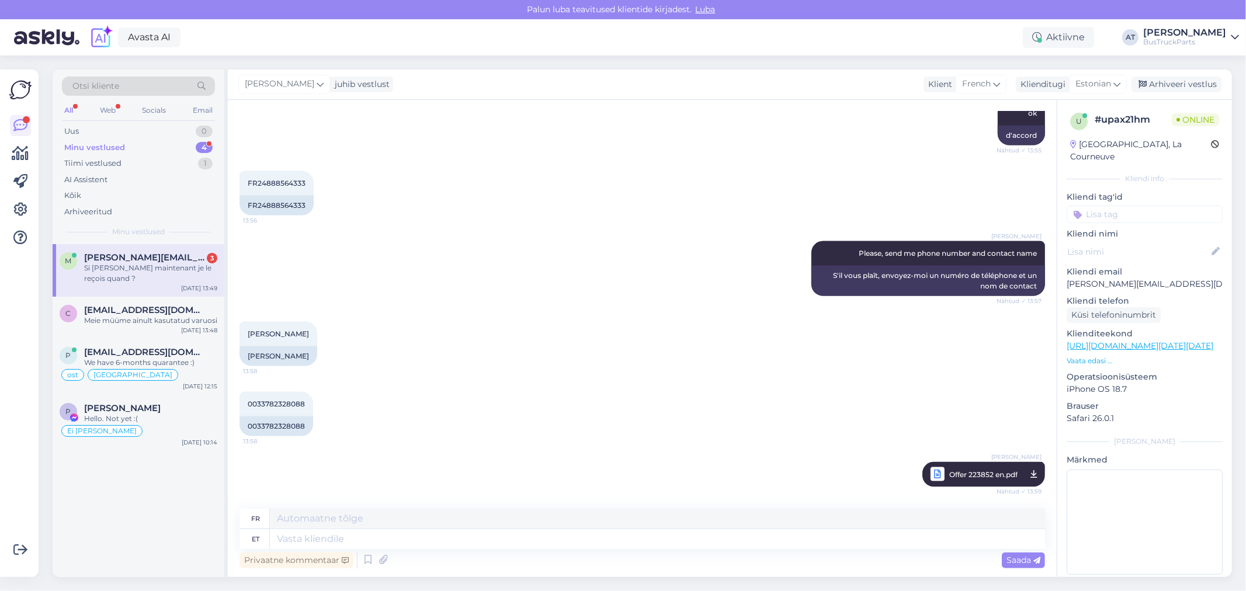
scroll to position [1516, 0]
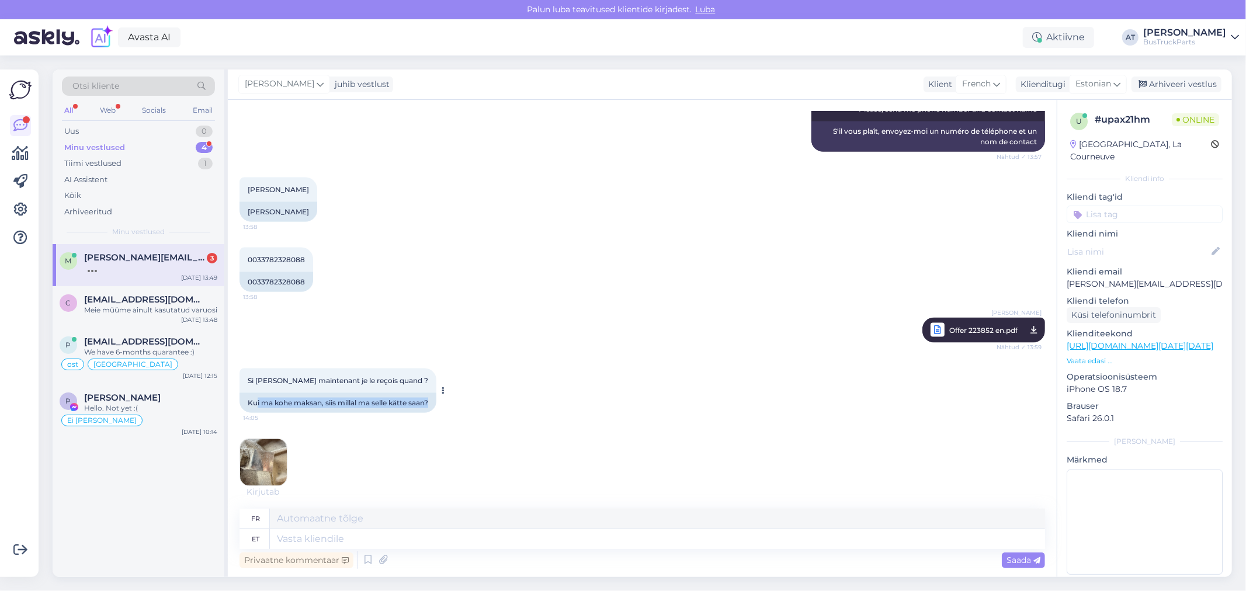
drag, startPoint x: 257, startPoint y: 398, endPoint x: 443, endPoint y: 400, distance: 185.8
click at [436, 400] on div "Si [PERSON_NAME] maintenant je le reçois quand ? 14:05 Kui ma kohe maksan, siis…" at bounding box center [338, 391] width 197 height 44
click at [539, 411] on div "Si [PERSON_NAME] maintenant je le reçois quand ? 14:05 Kui ma kohe maksan, siis…" at bounding box center [643, 428] width 806 height 144
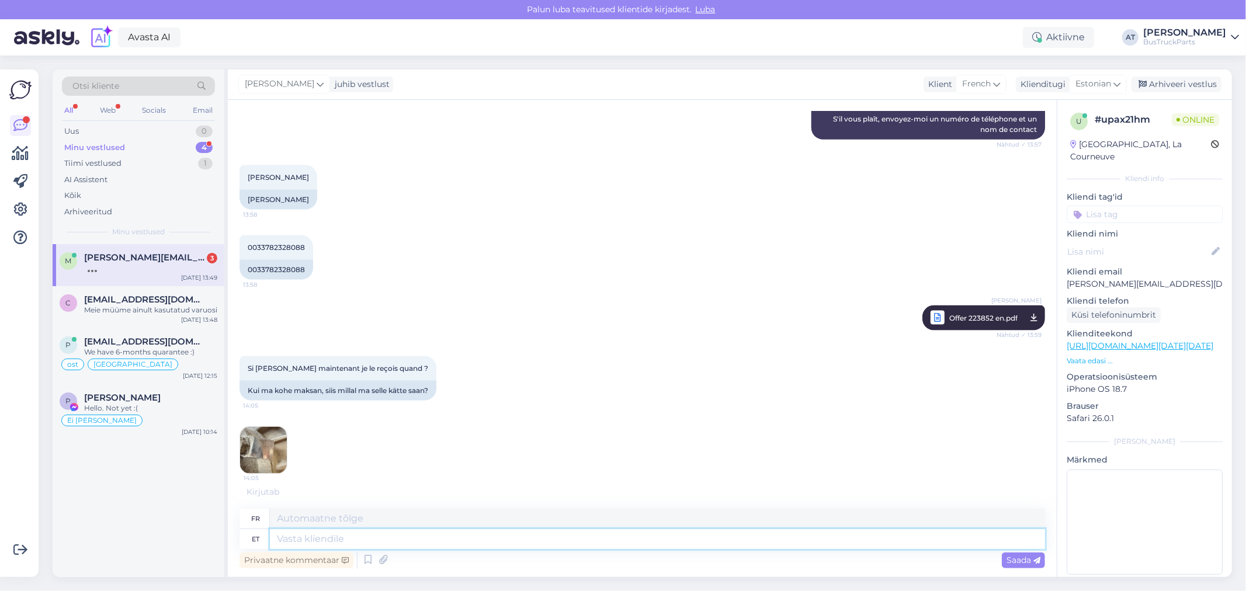
click at [324, 539] on textarea at bounding box center [657, 539] width 775 height 20
type textarea "Deliver t"
type textarea "Livrer t"
type textarea "Deliver"
type textarea "Livrer"
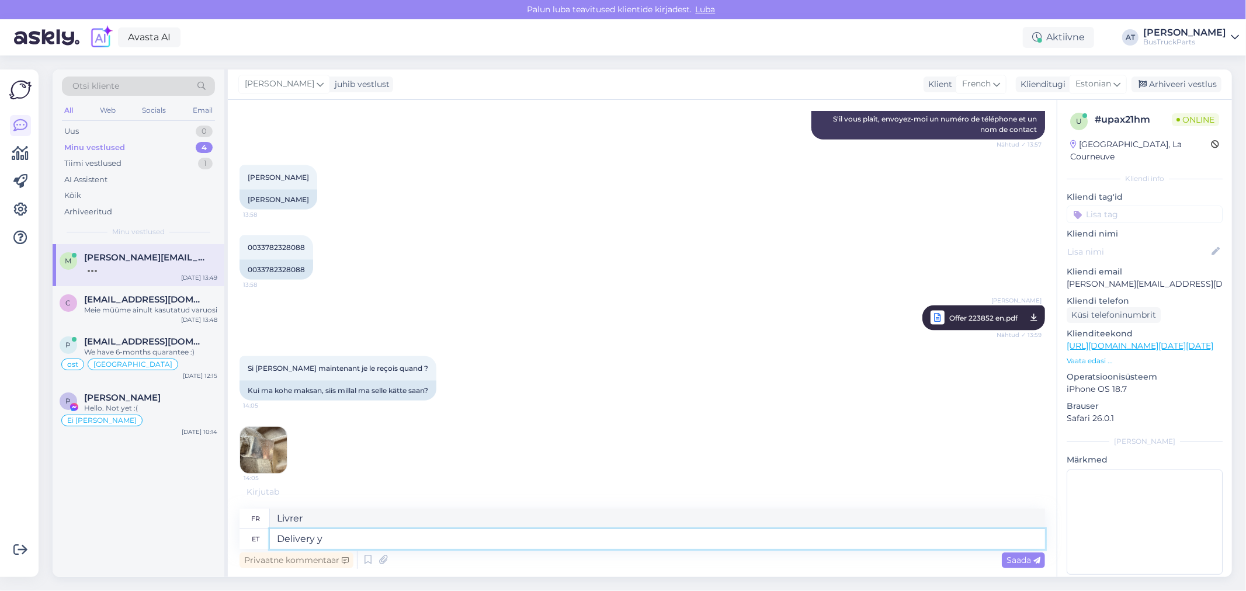
type textarea "Delivery yt"
type textarea "Livraison"
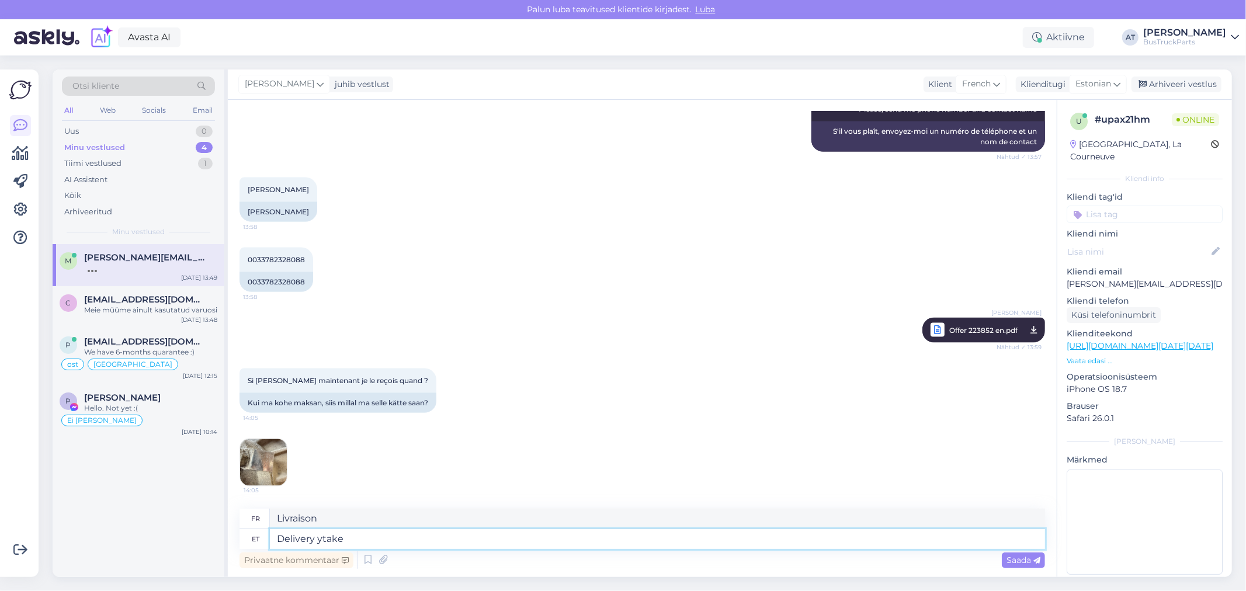
type textarea "Delivery ytakes"
type textarea "Délais de livraison"
type textarea "Delivery ytakes 6-7"
type textarea "La livraison prend 6 à 7 jours"
click at [319, 538] on textarea "Delivery ytakes 6-7" at bounding box center [657, 539] width 775 height 20
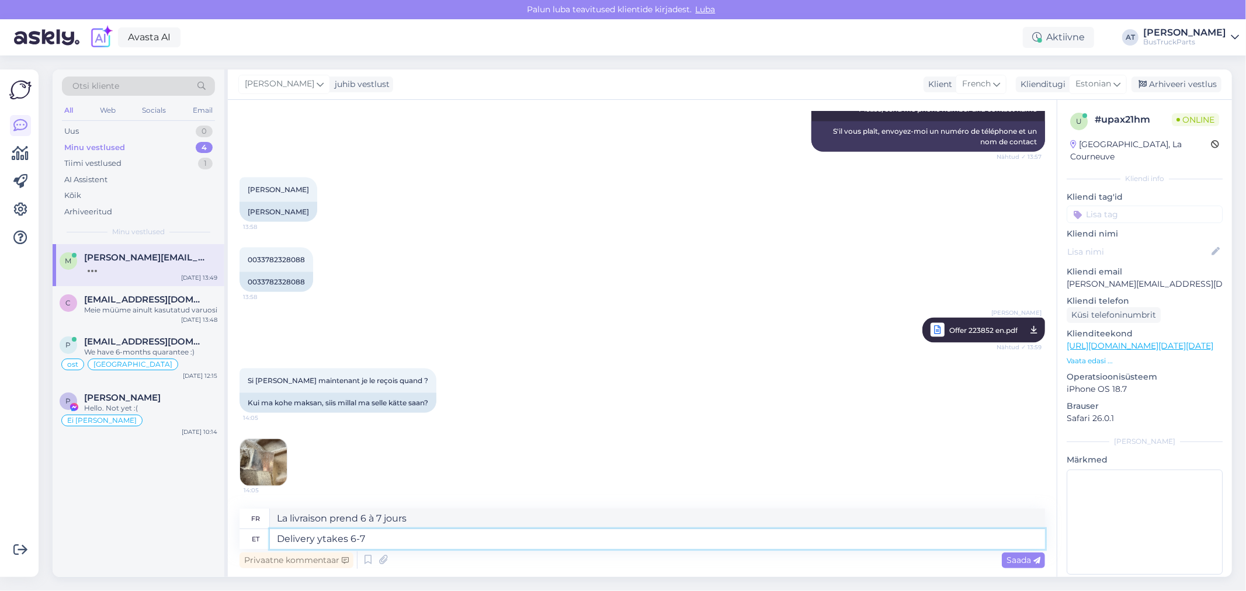
type textarea "Delivery takes 6-7"
type textarea "La livraison prend 6 à 7 jours."
click at [421, 536] on textarea "Delivery takes 6-7" at bounding box center [657, 539] width 775 height 20
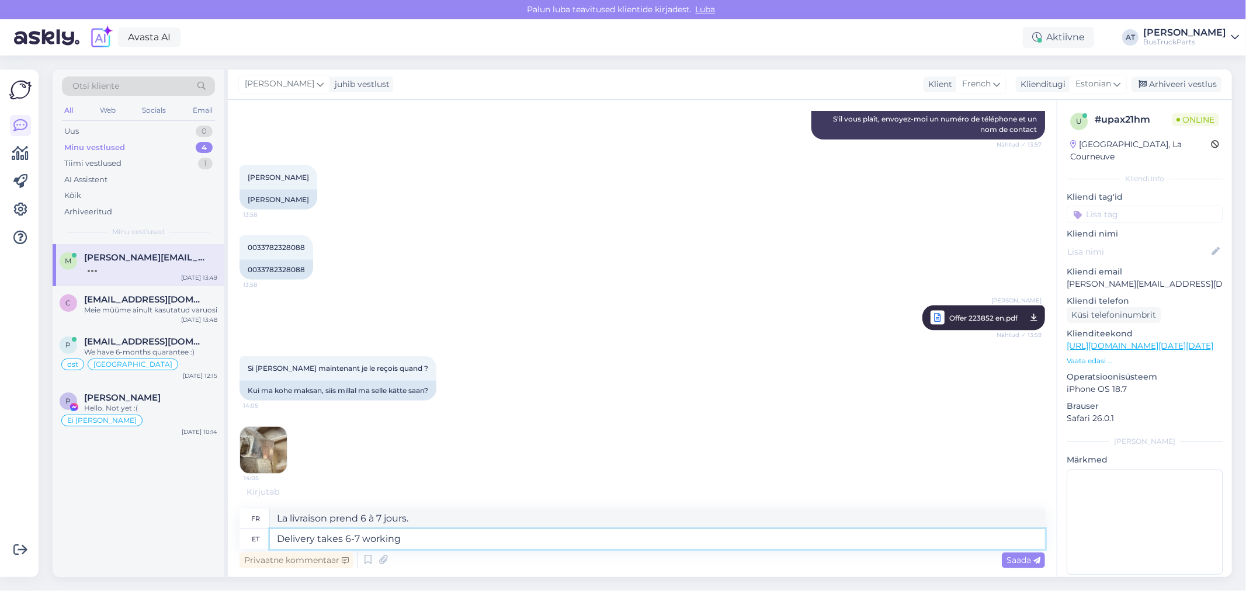
type textarea "Delivery takes 6-7 working d"
type textarea "La livraison prend 6 à 7 jours ouvrables"
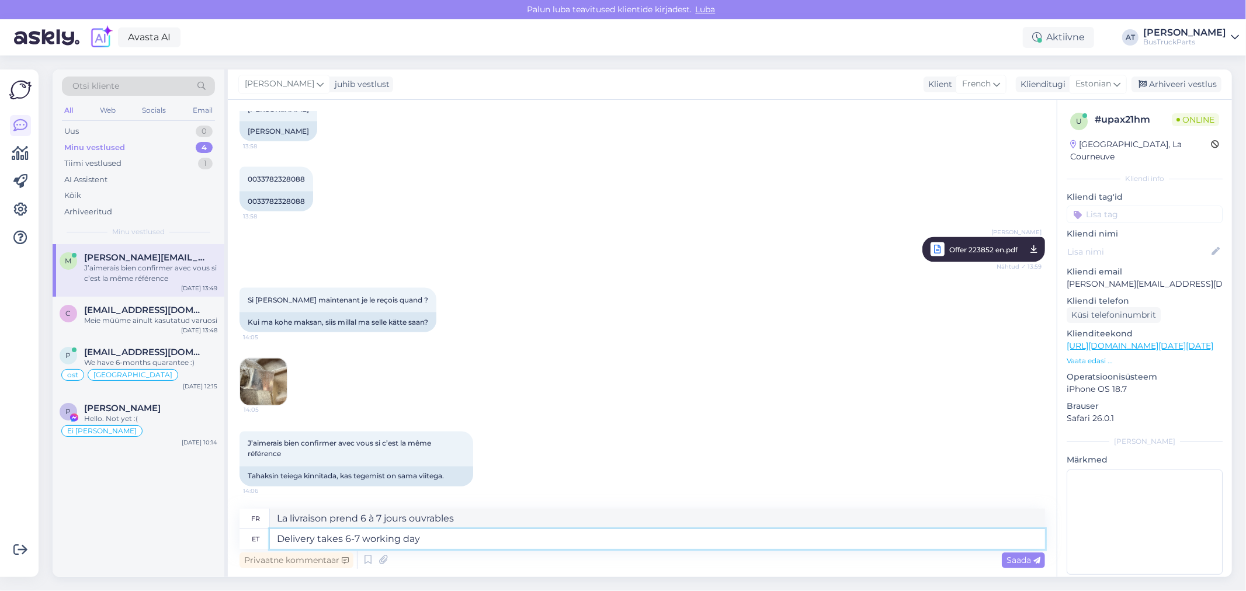
type textarea "Delivery takes 6-7 working days"
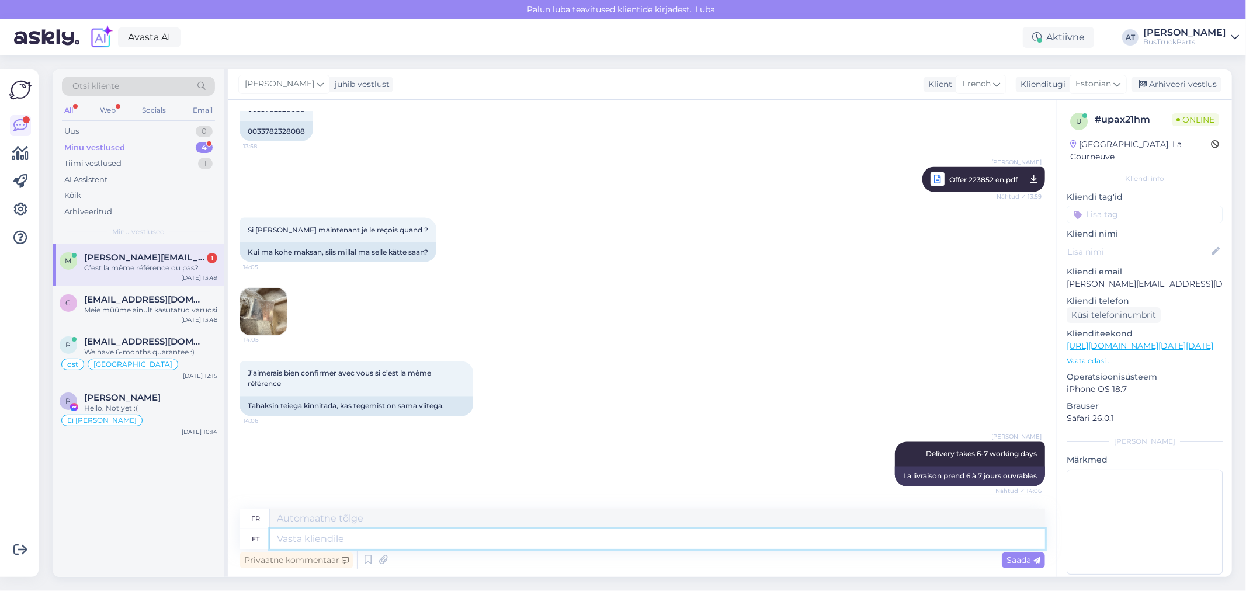
scroll to position [1737, 0]
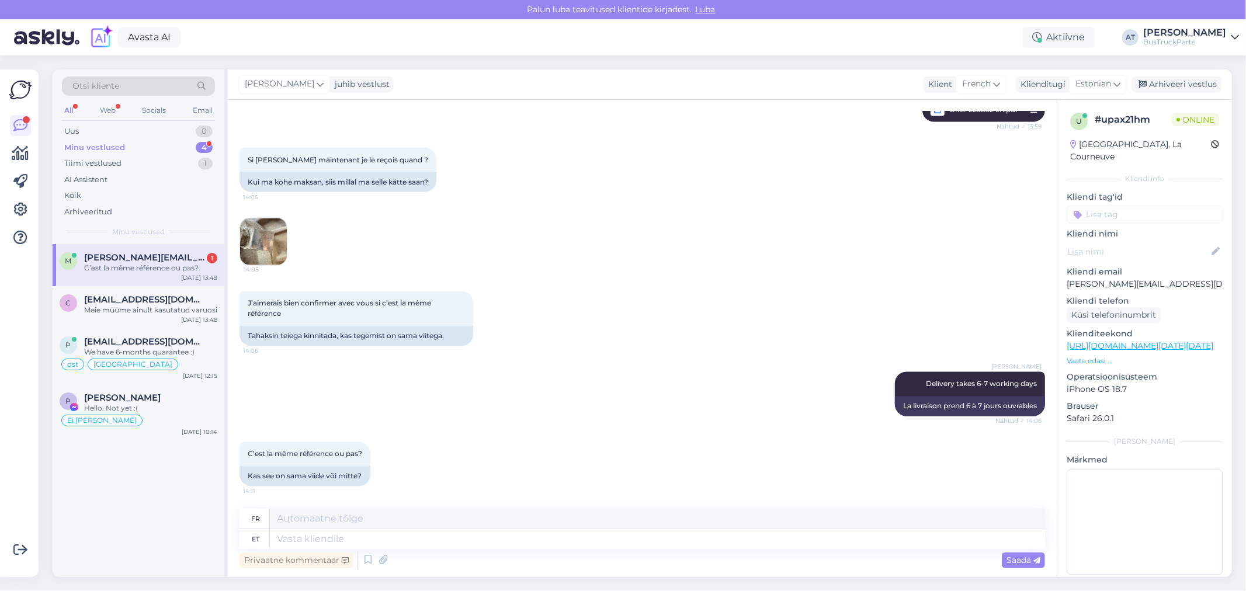
click at [248, 252] on img at bounding box center [263, 242] width 47 height 47
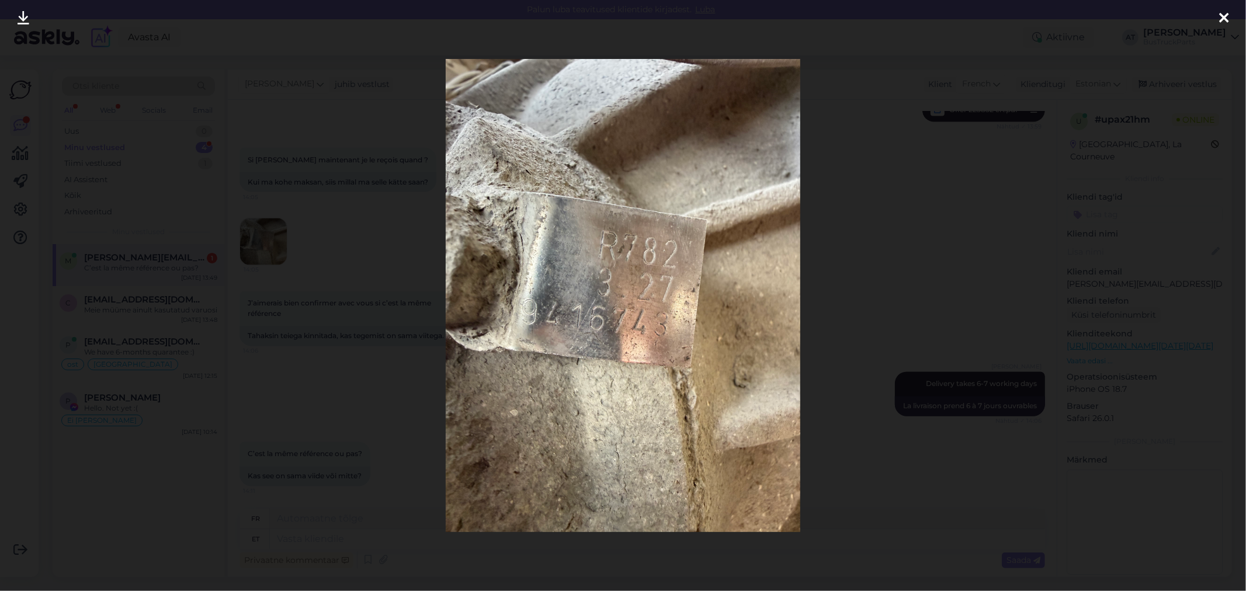
drag, startPoint x: 941, startPoint y: 398, endPoint x: 785, endPoint y: 494, distance: 183.9
click at [941, 398] on div at bounding box center [623, 295] width 1246 height 591
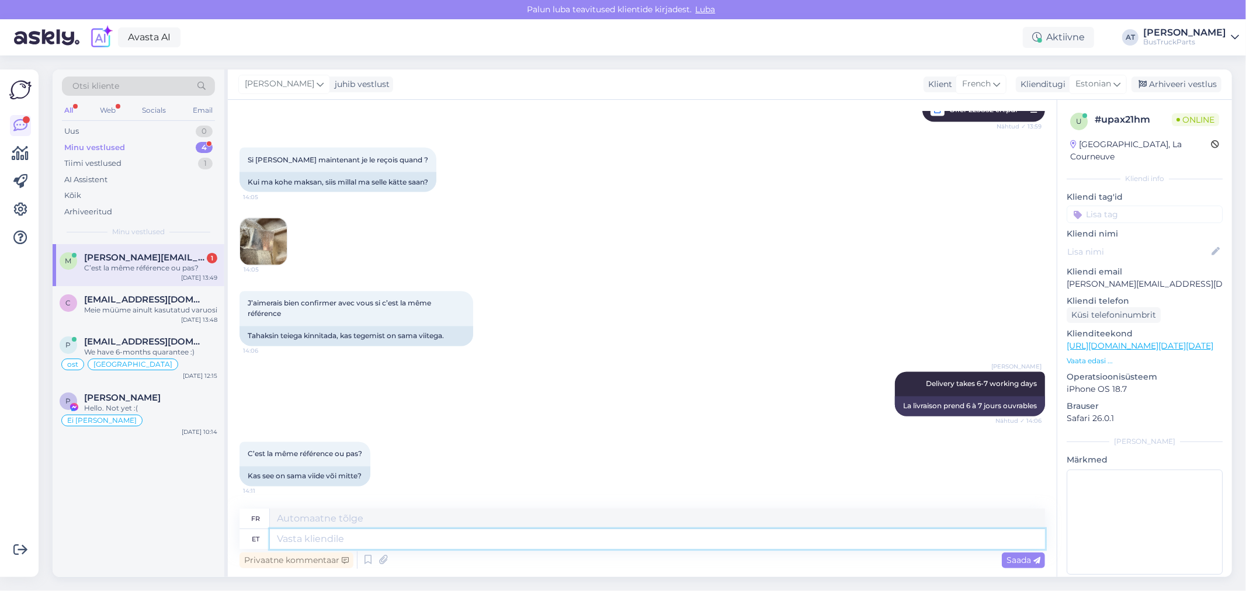
click at [756, 545] on textarea at bounding box center [657, 539] width 775 height 20
type textarea "moment"
click at [1149, 278] on p "[PERSON_NAME][EMAIL_ADDRESS][DOMAIN_NAME]" at bounding box center [1145, 284] width 156 height 12
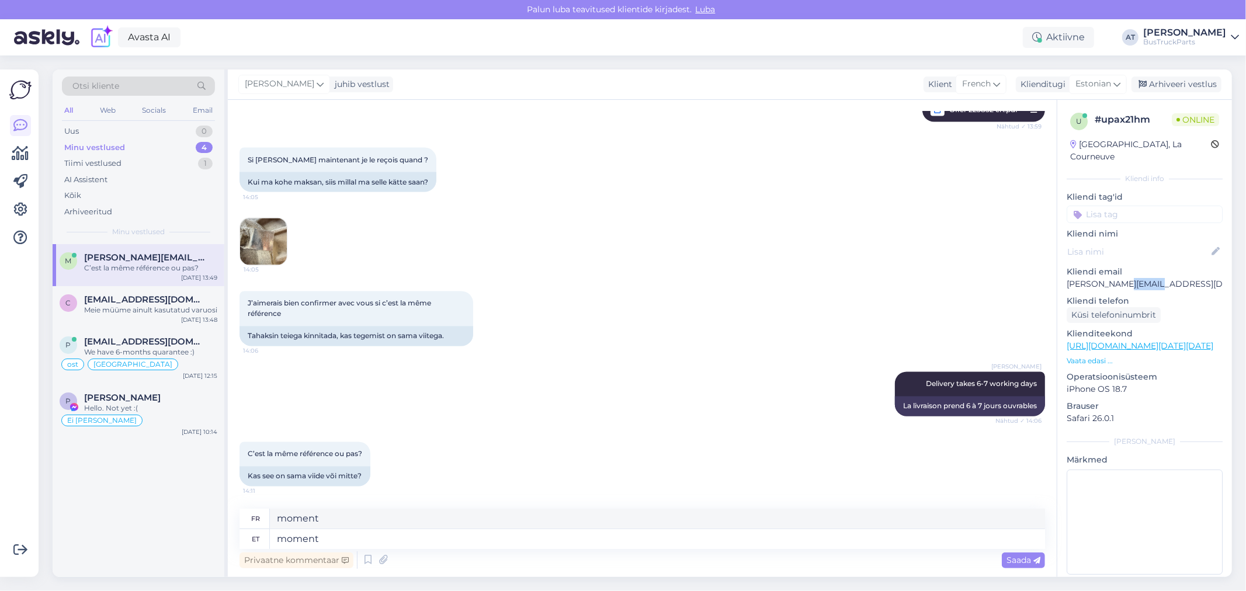
click at [1149, 278] on p "[PERSON_NAME][EMAIL_ADDRESS][DOMAIN_NAME]" at bounding box center [1145, 284] width 156 height 12
click at [1169, 278] on p "[PERSON_NAME][EMAIL_ADDRESS][DOMAIN_NAME]" at bounding box center [1145, 284] width 156 height 12
drag, startPoint x: 1143, startPoint y: 269, endPoint x: 1068, endPoint y: 271, distance: 74.8
click at [1068, 278] on p "[PERSON_NAME][EMAIL_ADDRESS][DOMAIN_NAME]" at bounding box center [1145, 284] width 156 height 12
copy p "[PERSON_NAME][EMAIL_ADDRESS][DOMAIN_NAME]"
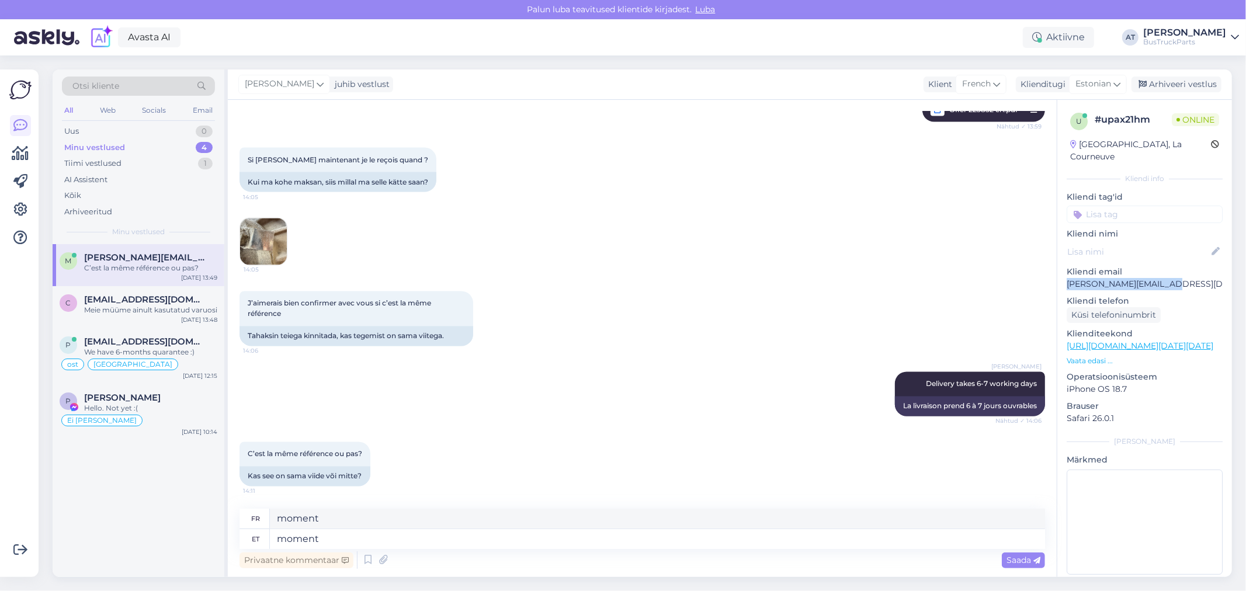
click at [270, 259] on img at bounding box center [263, 242] width 47 height 47
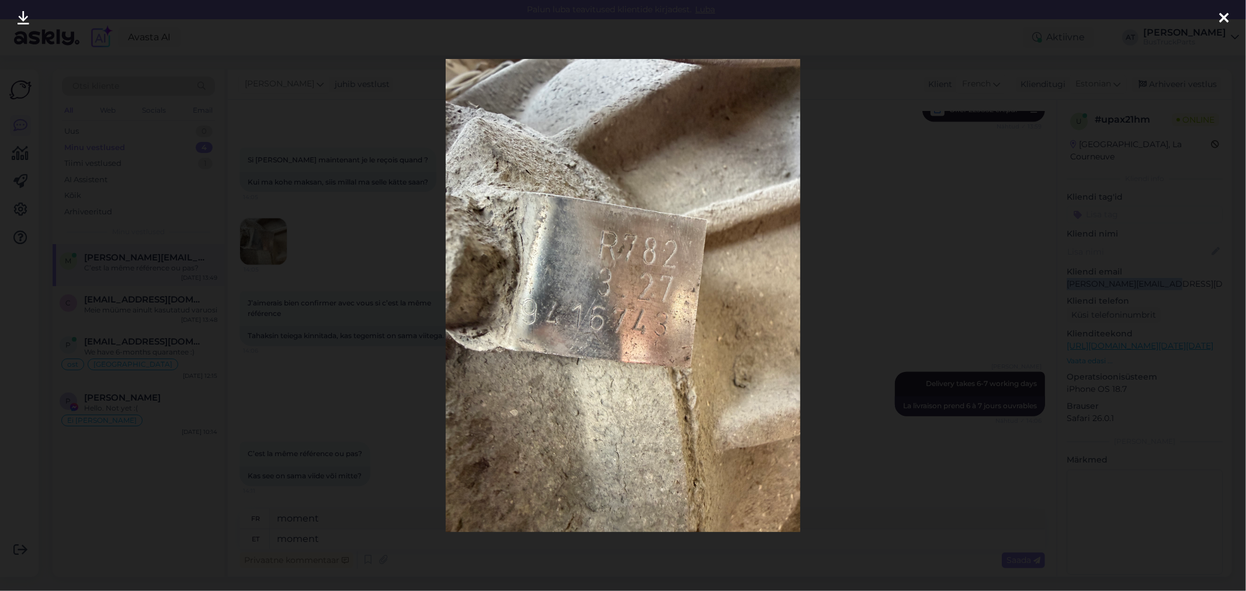
click at [895, 364] on div at bounding box center [623, 295] width 1246 height 591
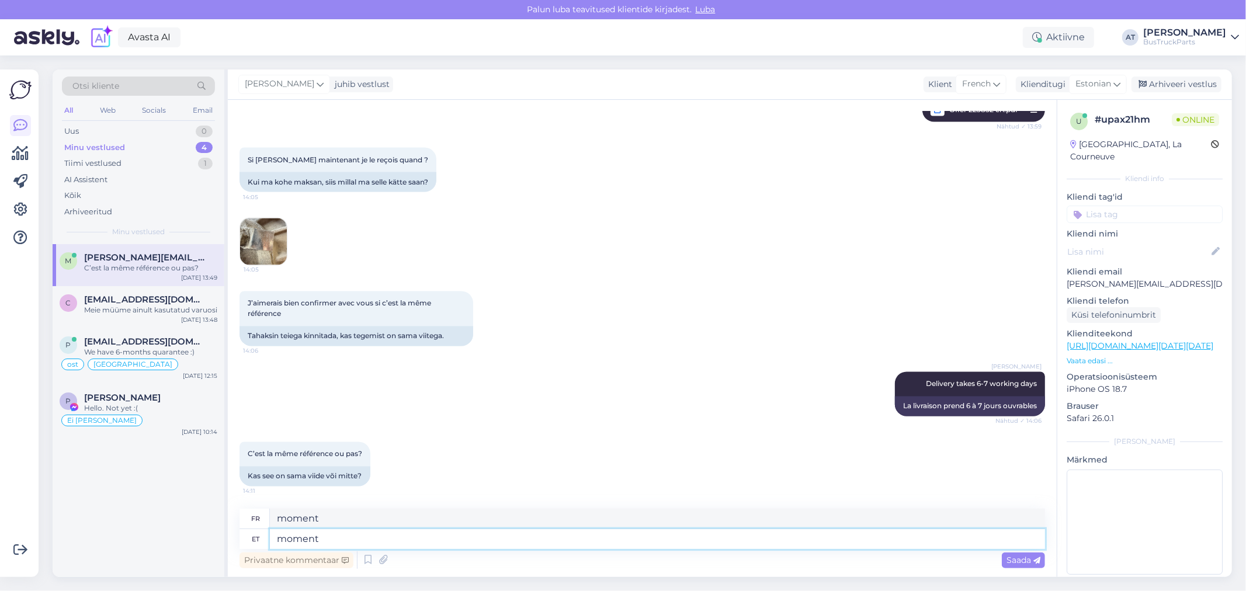
click at [823, 542] on textarea "moment" at bounding box center [657, 539] width 775 height 20
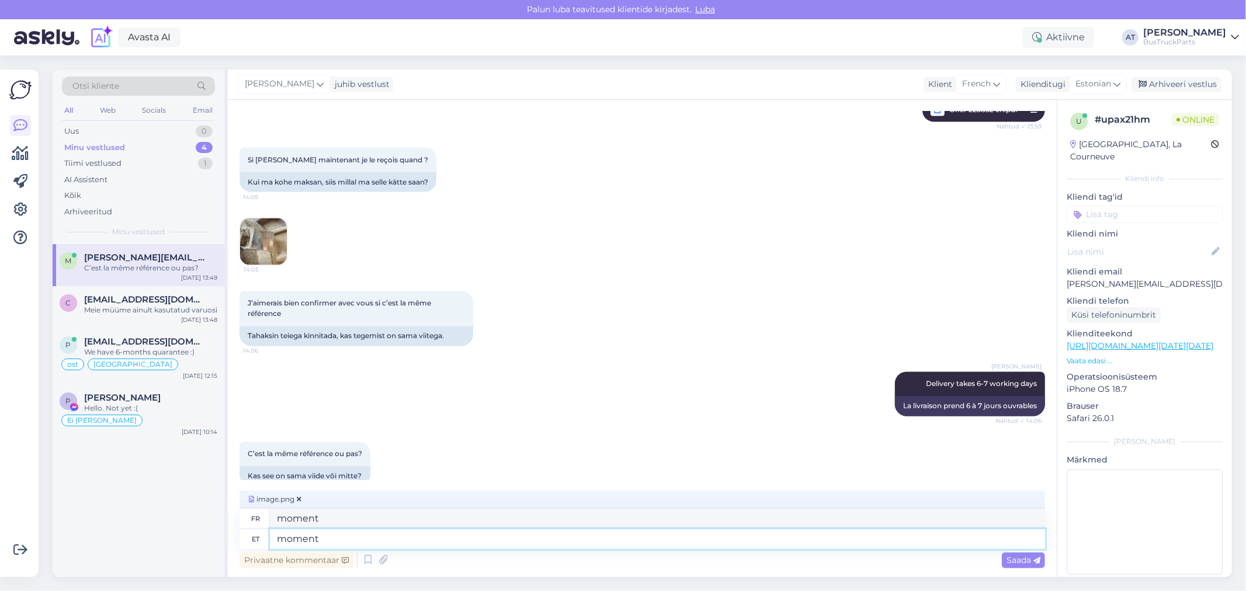
drag, startPoint x: 351, startPoint y: 540, endPoint x: 301, endPoint y: 512, distance: 57.5
click at [242, 540] on div "et moment" at bounding box center [643, 539] width 806 height 20
click at [1006, 554] on div "Saada" at bounding box center [1023, 561] width 43 height 16
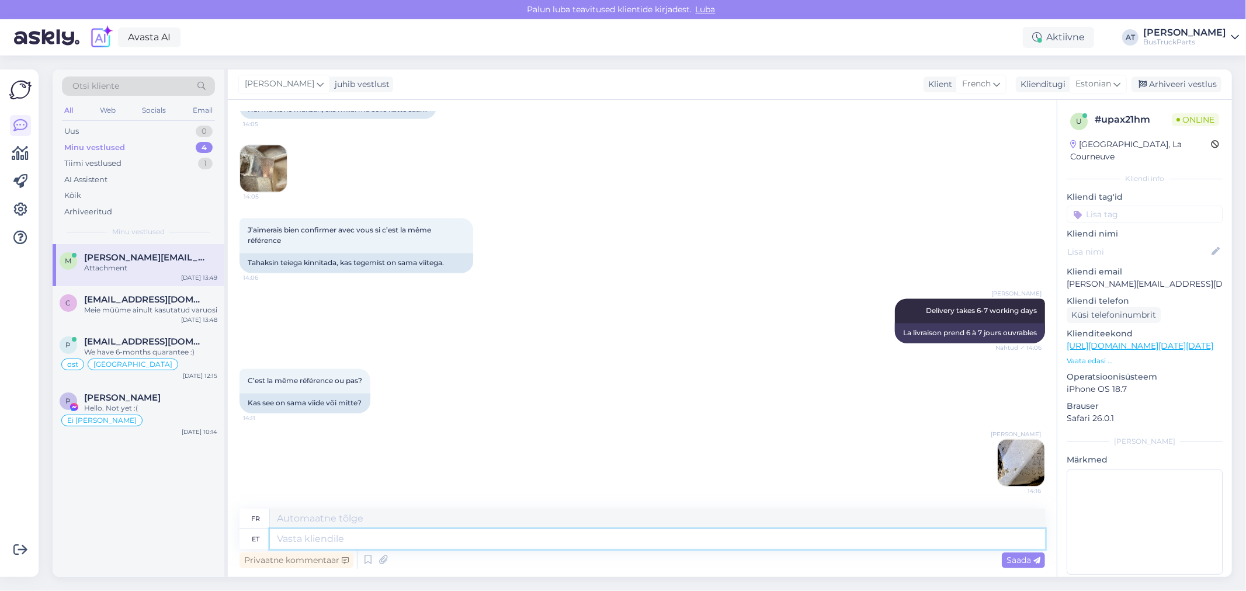
click at [969, 540] on textarea at bounding box center [657, 539] width 775 height 20
type textarea "Type"
type textarea "Taper"
type textarea "Type and"
type textarea "Tapez et"
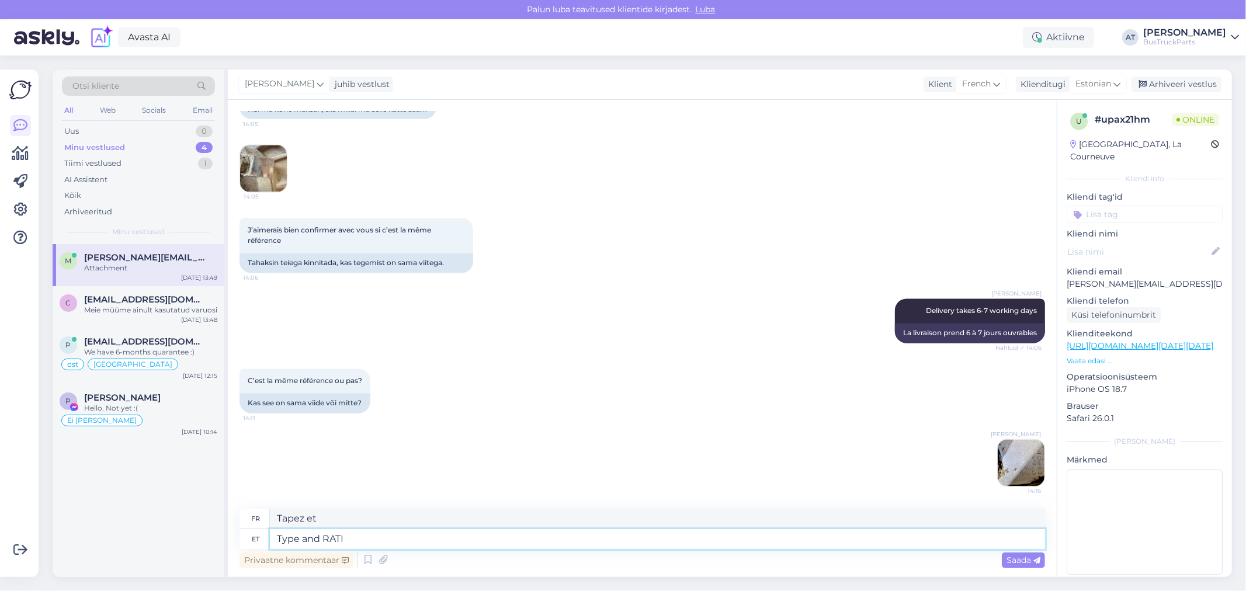
type textarea "Type and RATIO"
type textarea "Type et RATIO"
type textarea "Type and RATIO is t"
type textarea "Le type et le RATIO sont"
type textarea "Type and RATIO is the s"
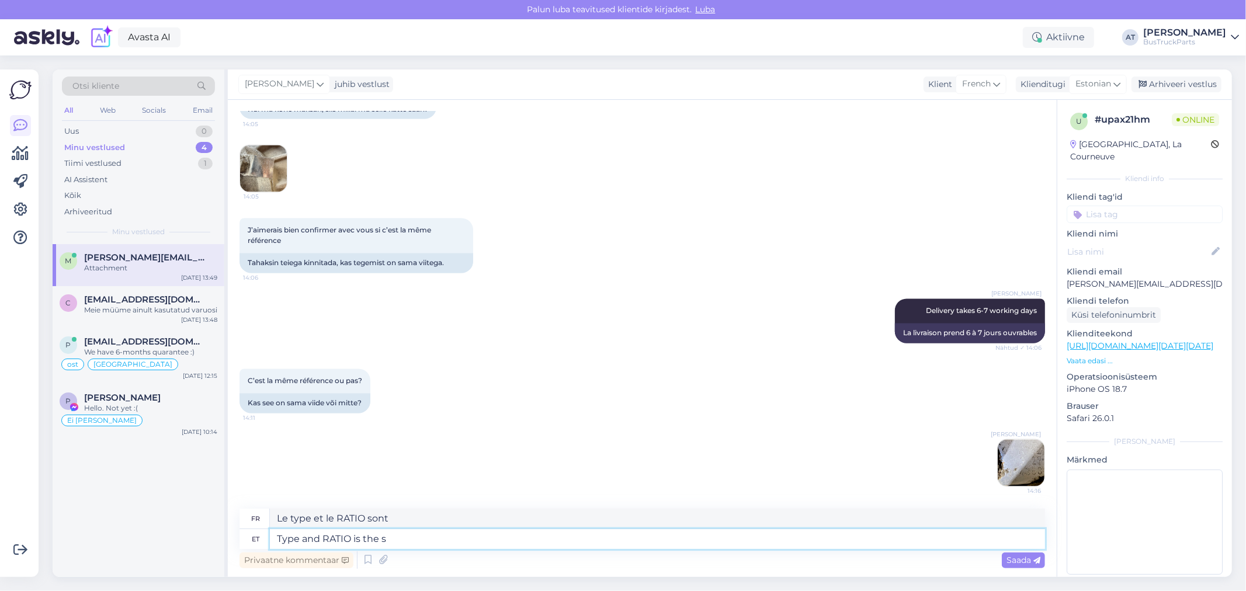
type textarea "Le type et le RATIO sont les"
type textarea "Type and RATIO is the same"
type textarea "Le type et le RATIO sont les mêmes"
type textarea "Type and RATIO is the same"
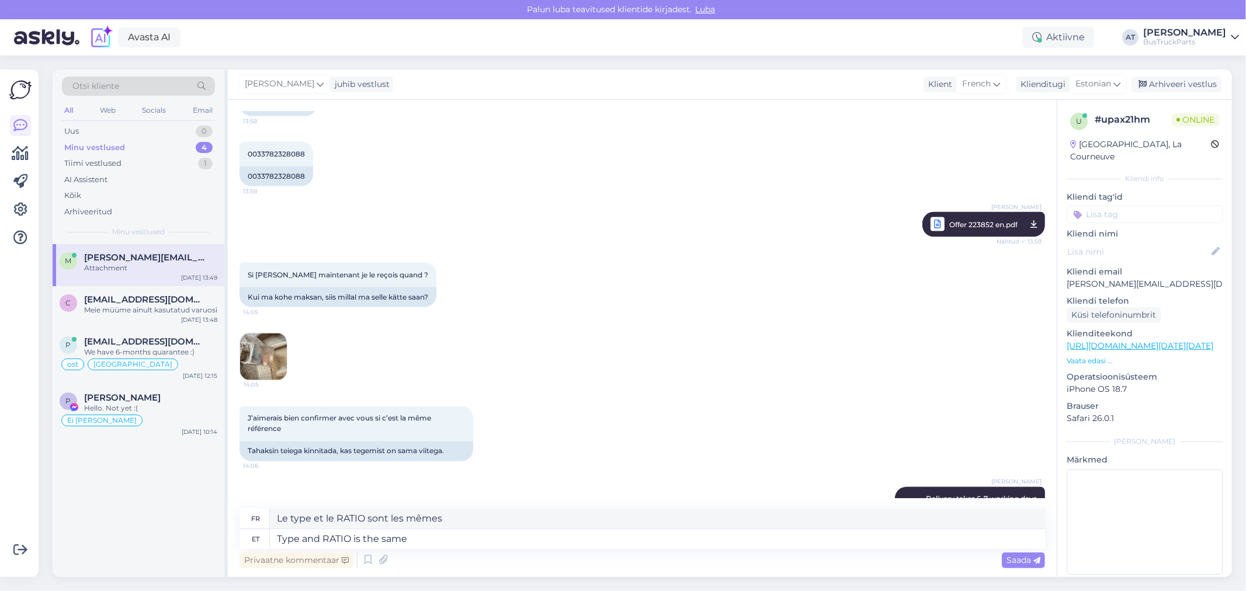
scroll to position [1356, 0]
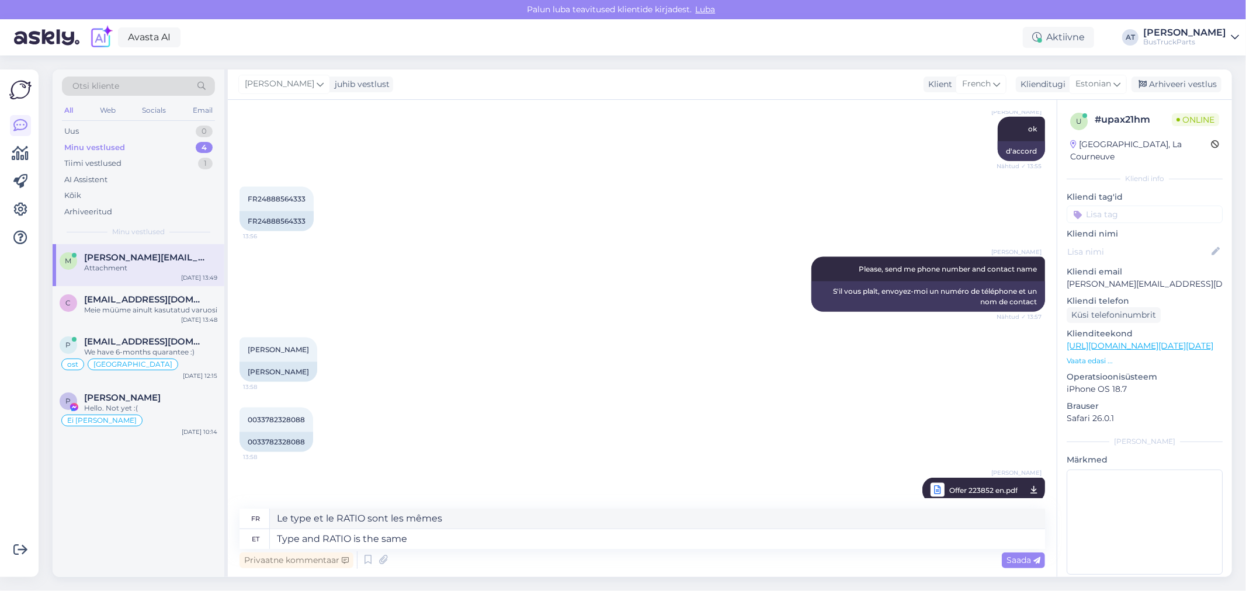
click at [1020, 560] on span "Saada" at bounding box center [1024, 560] width 34 height 11
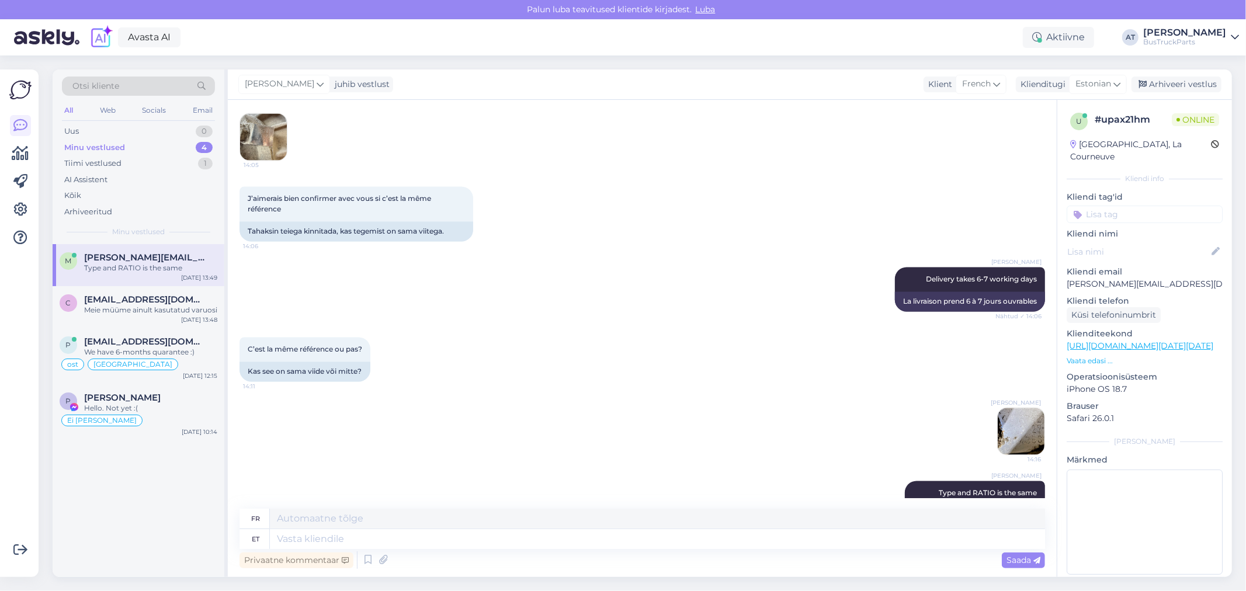
scroll to position [1880, 0]
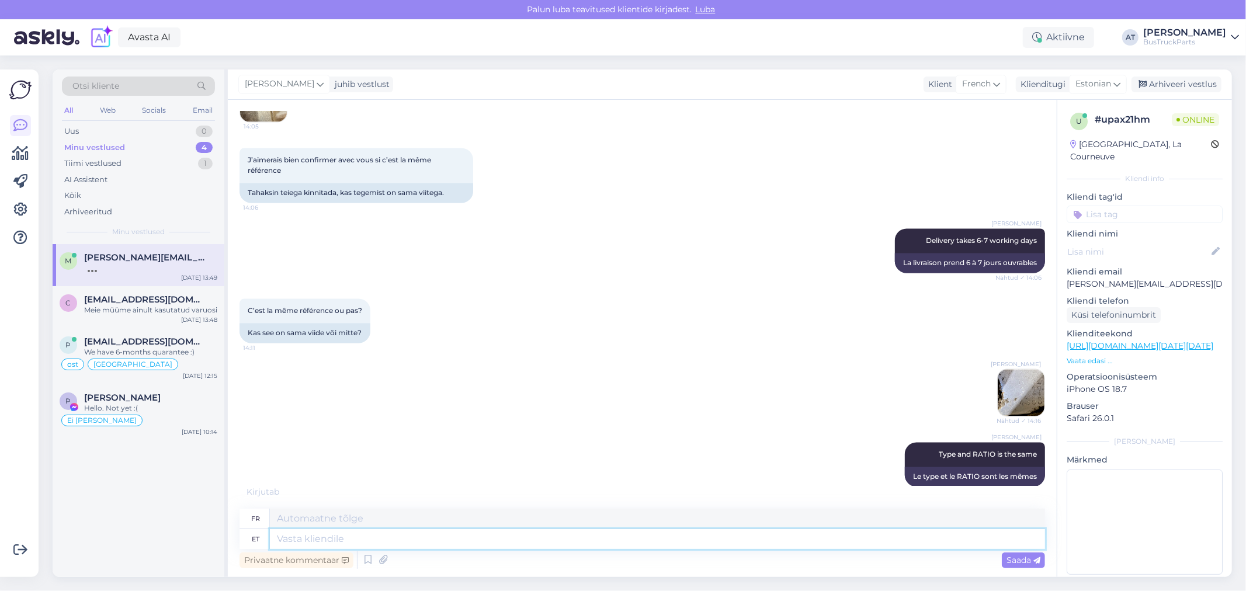
click at [464, 540] on textarea at bounding box center [657, 539] width 775 height 20
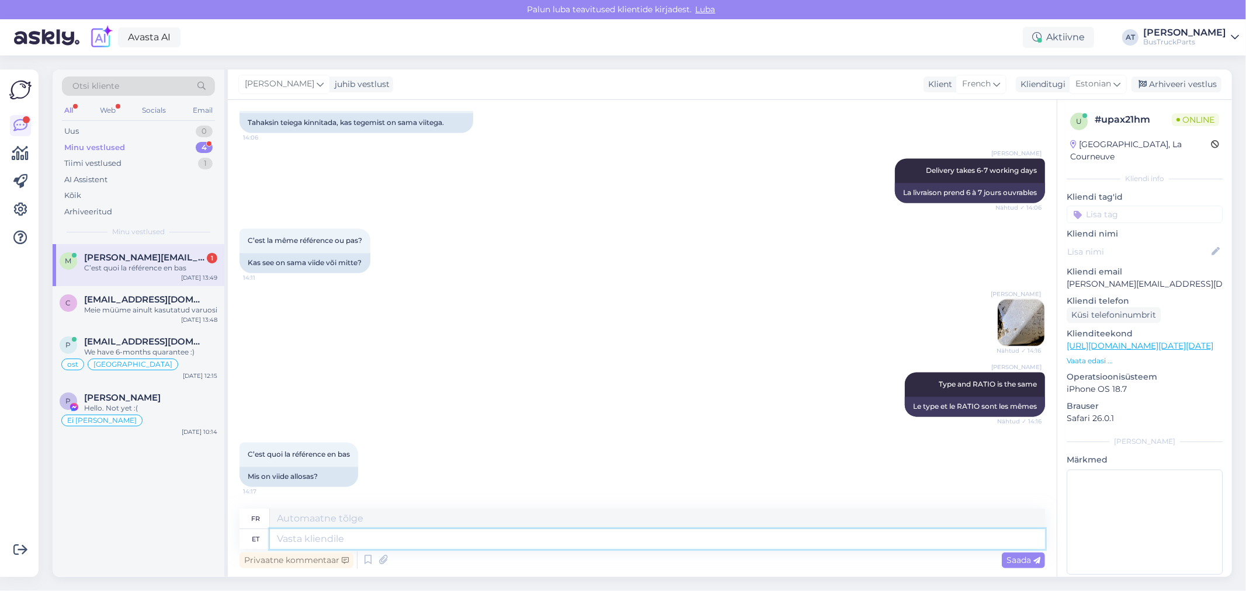
click at [526, 547] on textarea at bounding box center [657, 539] width 775 height 20
type textarea "[PERSON_NAME]"
type textarea "Moi"
type textarea "Mina ei n"
type textarea "Je ne"
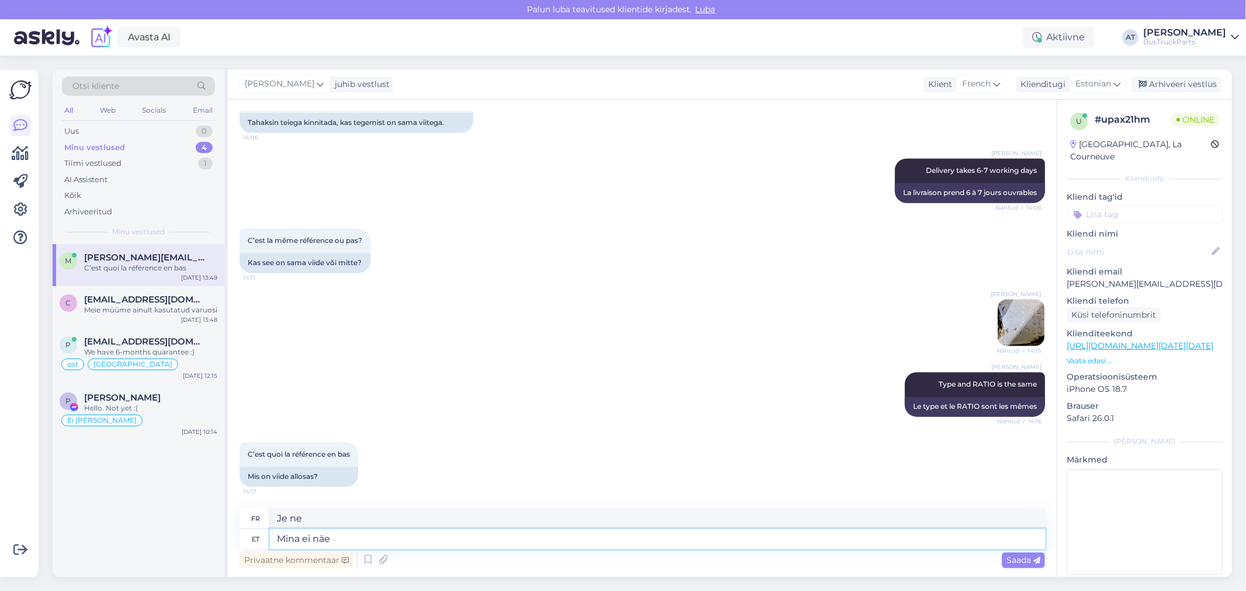
type textarea "[PERSON_NAME] ei näe e"
type textarea "Je ne vois pas."
type textarea "[PERSON_NAME] ei näe esiment bu"
type textarea "Je ne vois pas de précédent."
type textarea "[PERSON_NAME] ei näe esiment numbri"
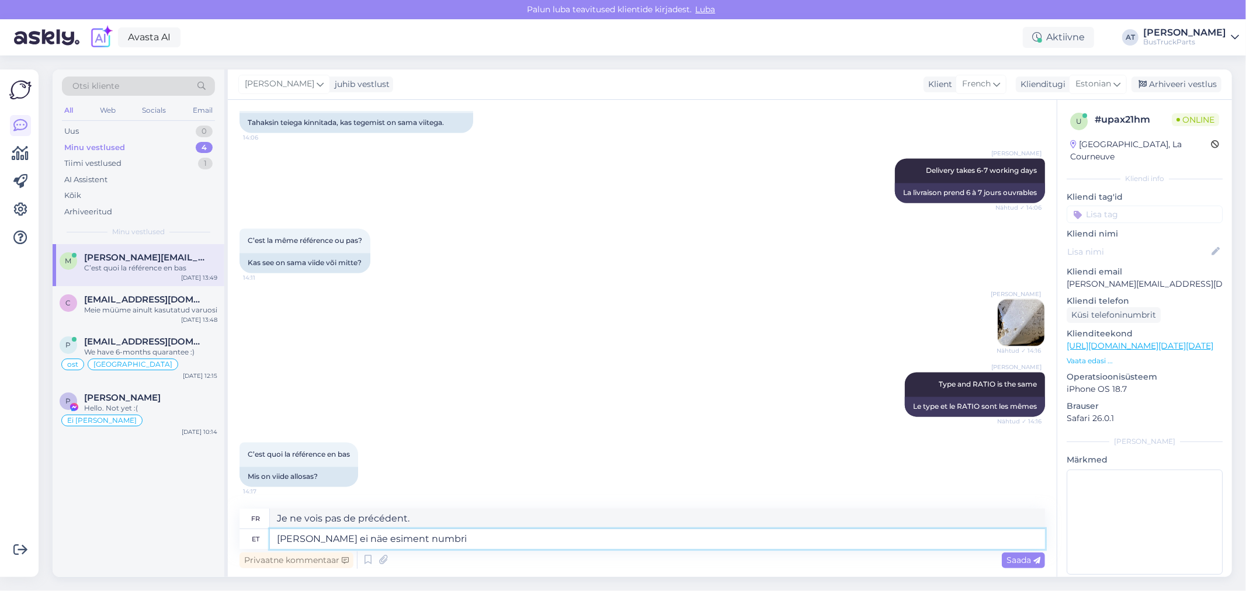
type textarea "Je ne vois pas le premier numéro."
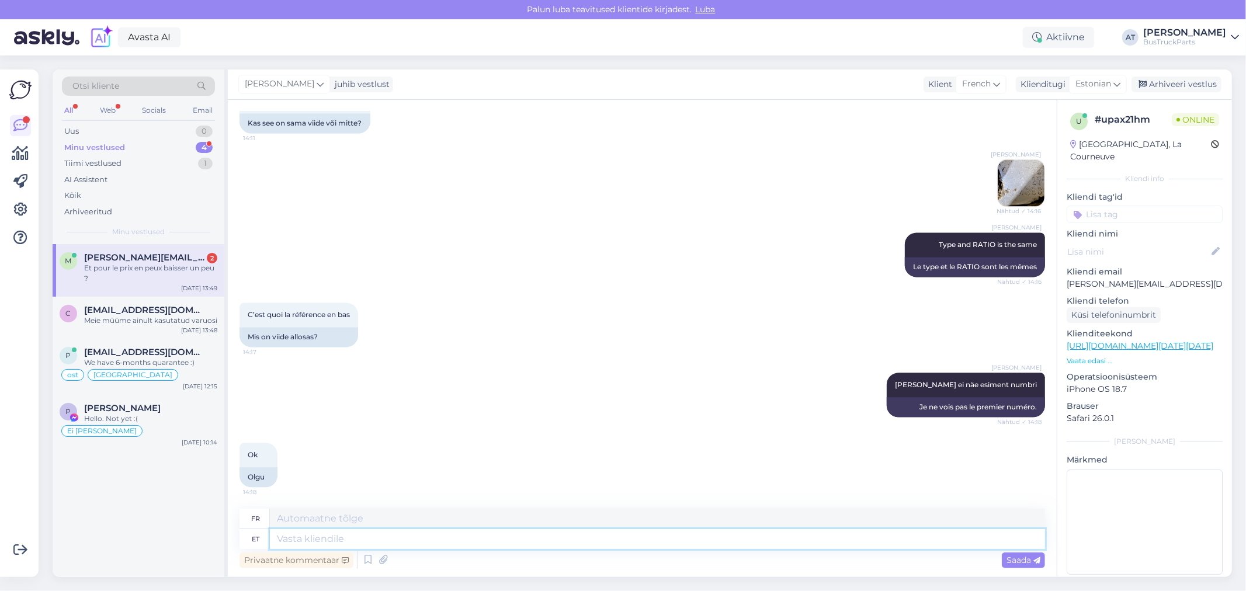
scroll to position [2161, 0]
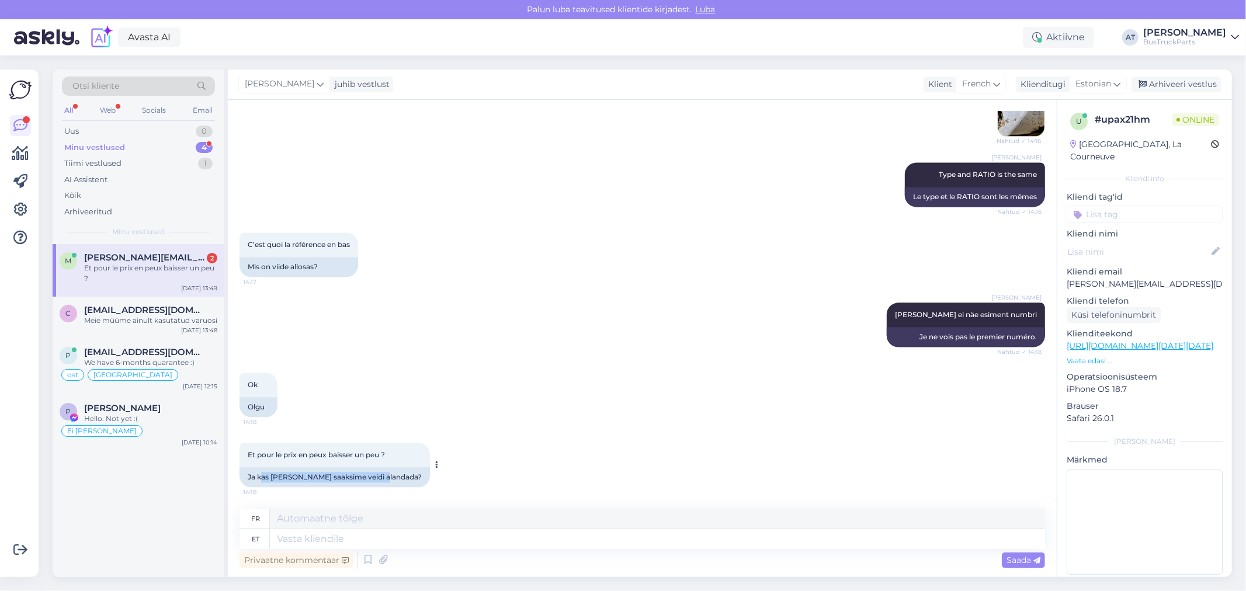
drag, startPoint x: 263, startPoint y: 472, endPoint x: 382, endPoint y: 477, distance: 119.3
click at [382, 477] on div "Ja kas [PERSON_NAME] saaksime veidi alandada?" at bounding box center [335, 477] width 190 height 20
click at [441, 539] on textarea at bounding box center [657, 539] width 775 height 20
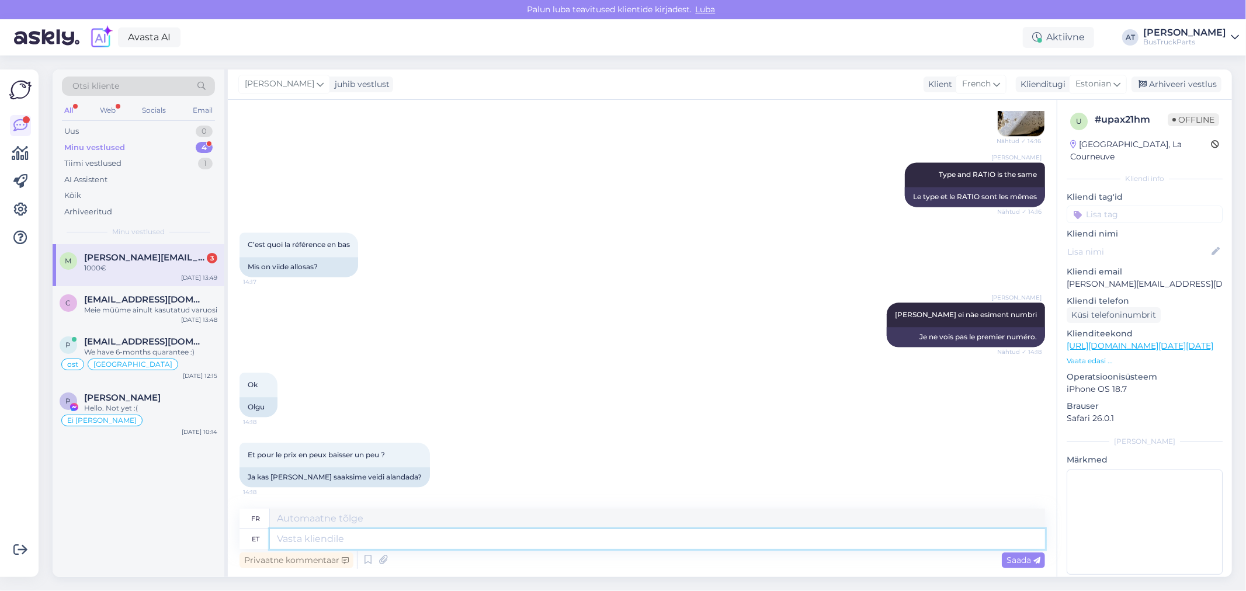
scroll to position [2231, 0]
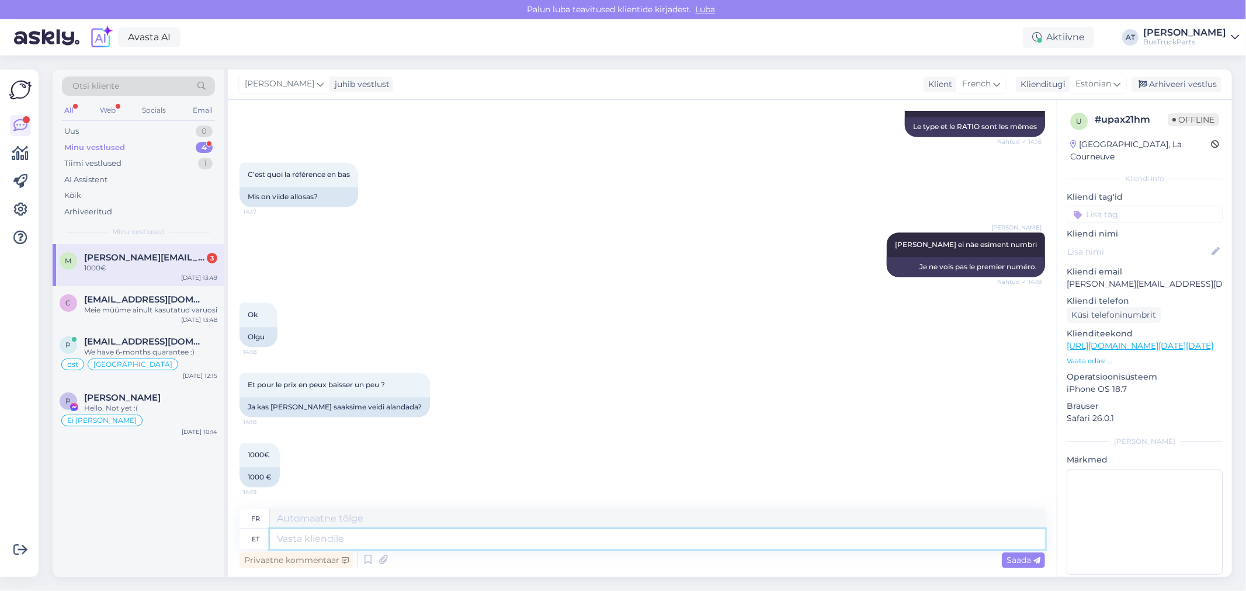
click at [715, 533] on textarea at bounding box center [657, 539] width 775 height 20
type textarea "1100"
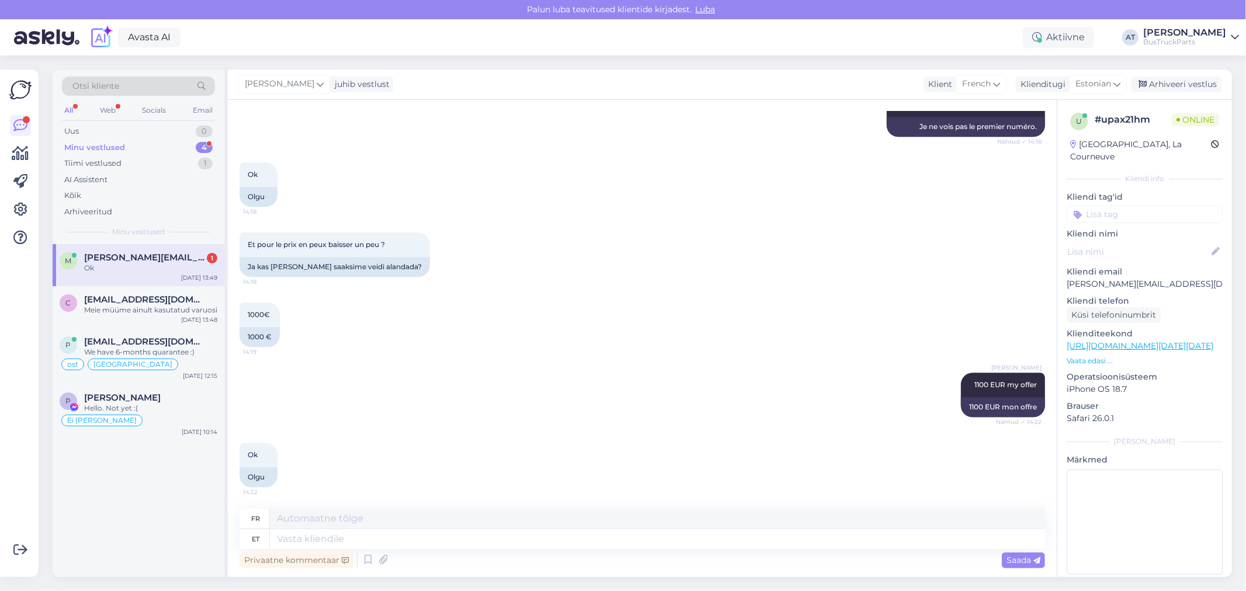
scroll to position [2384, 0]
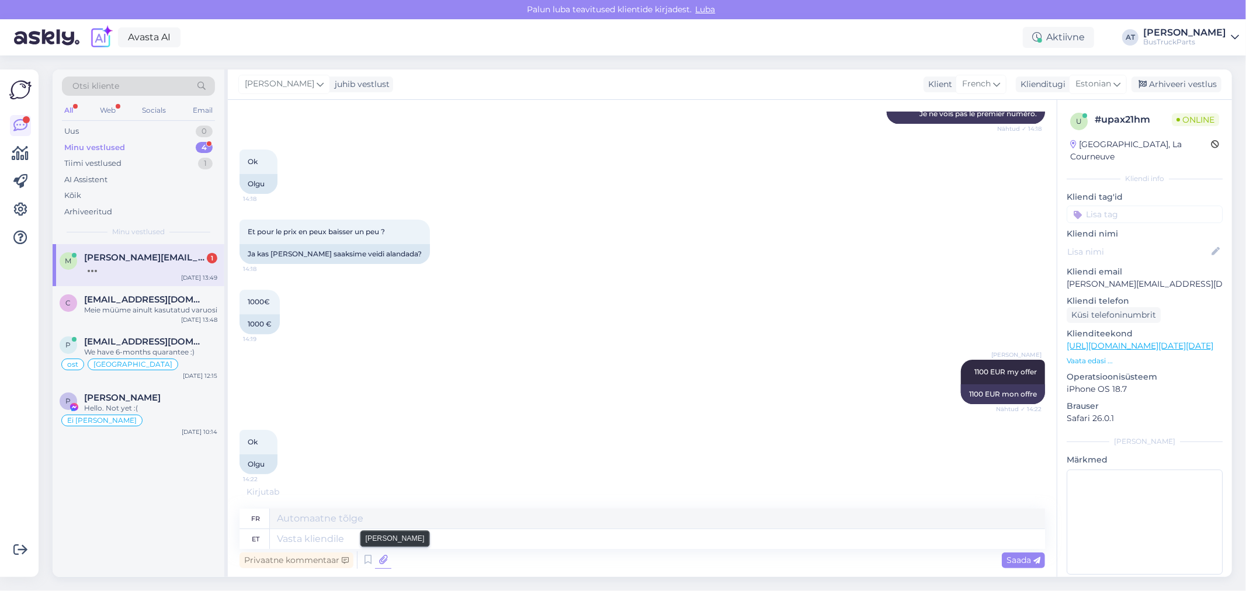
click at [384, 559] on icon at bounding box center [383, 561] width 16 height 18
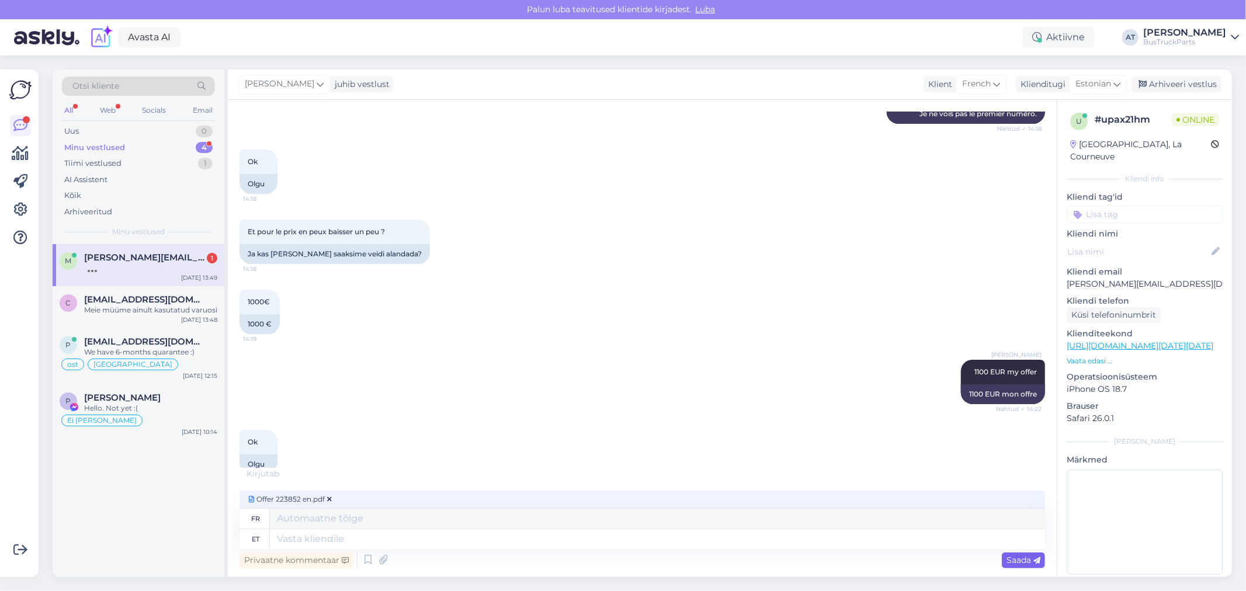
click at [1033, 567] on div "Saada" at bounding box center [1023, 561] width 43 height 16
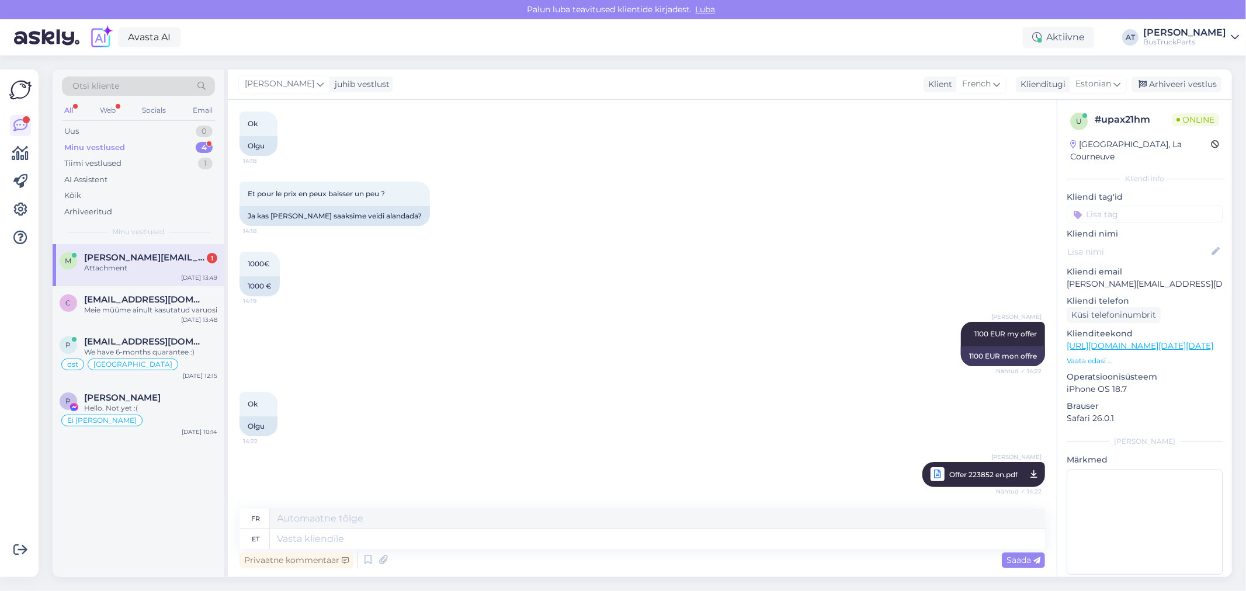
scroll to position [2492, 0]
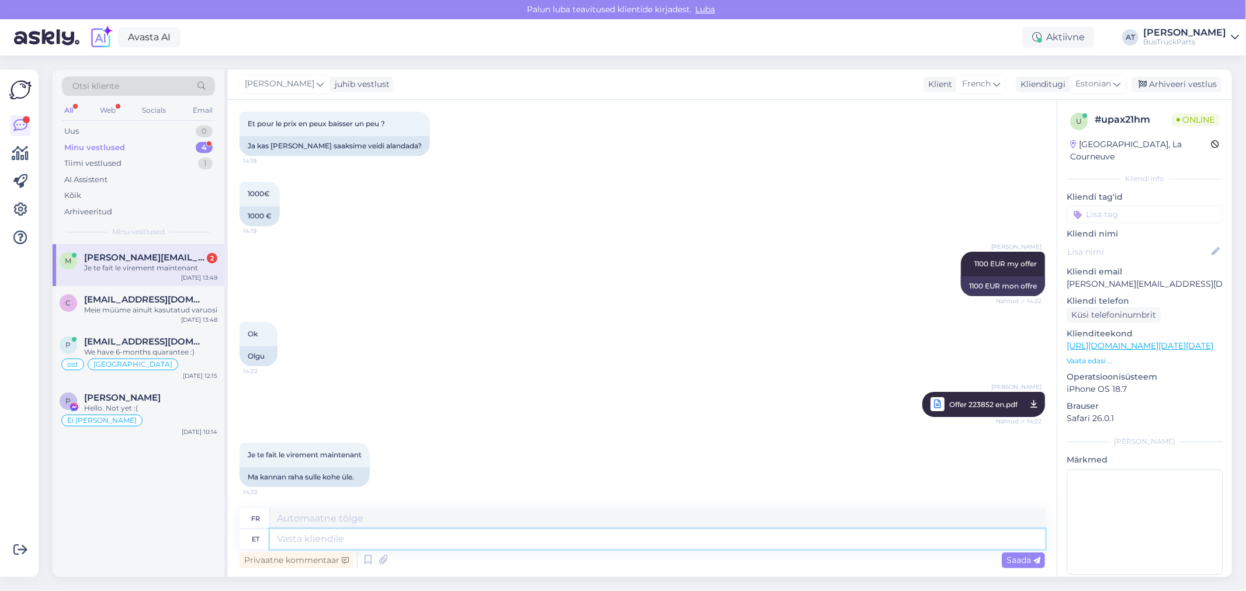
click at [478, 534] on textarea at bounding box center [657, 539] width 775 height 20
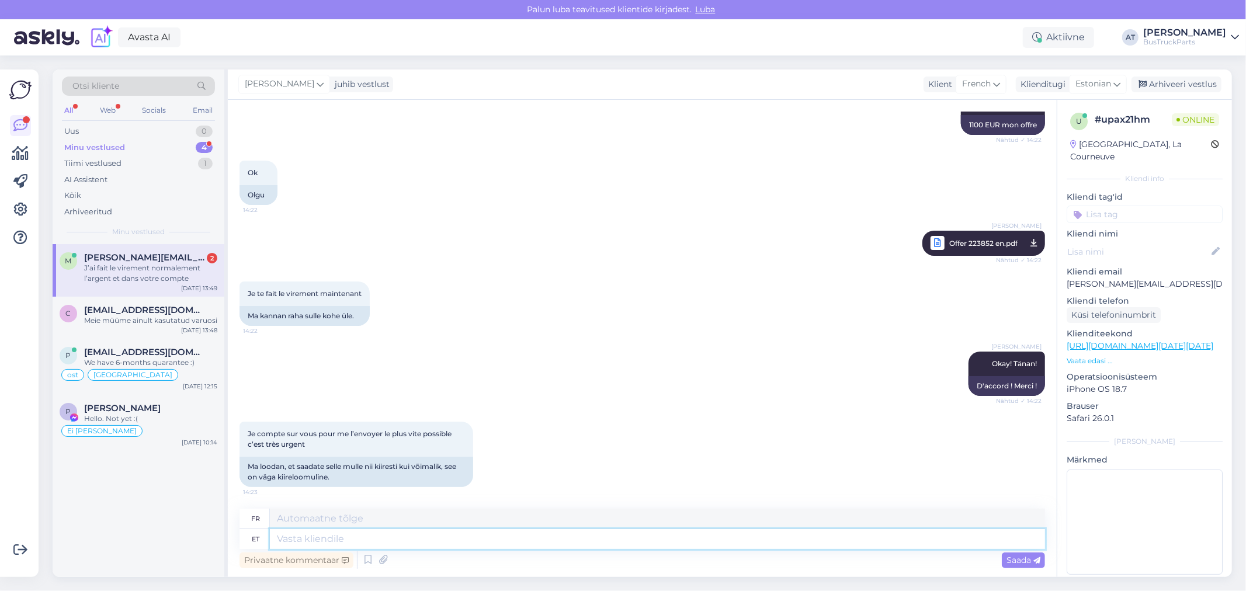
scroll to position [2807, 0]
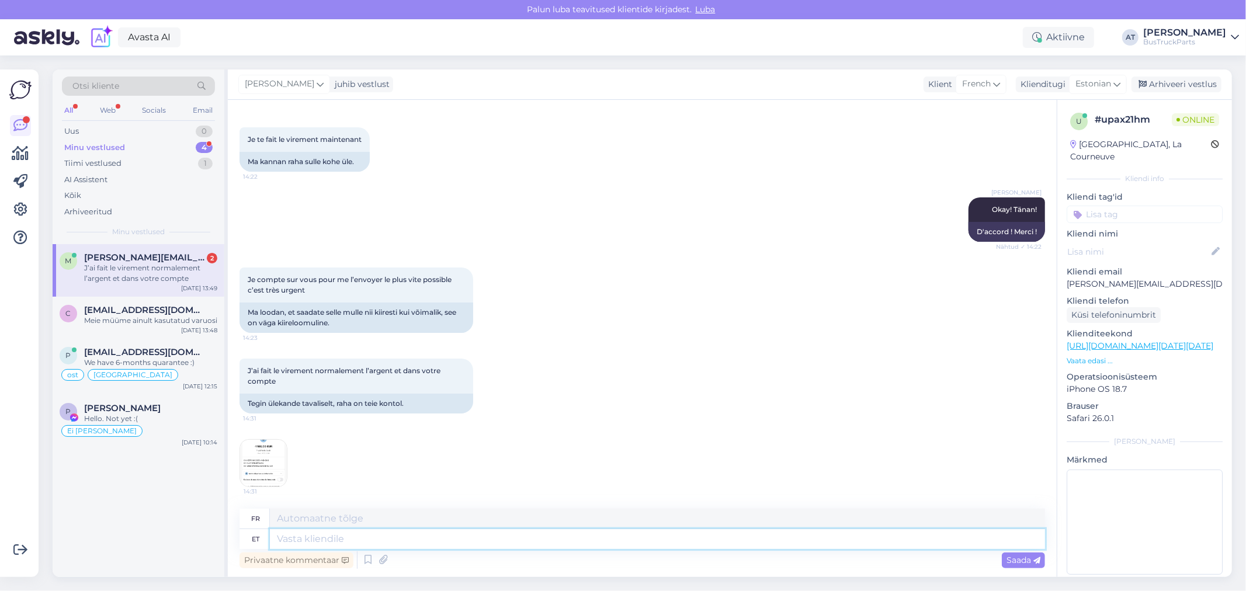
click at [424, 534] on textarea at bounding box center [657, 539] width 775 height 20
drag, startPoint x: 424, startPoint y: 534, endPoint x: 415, endPoint y: 534, distance: 8.8
click at [421, 534] on textarea at bounding box center [657, 539] width 775 height 20
click at [412, 531] on textarea at bounding box center [657, 539] width 775 height 20
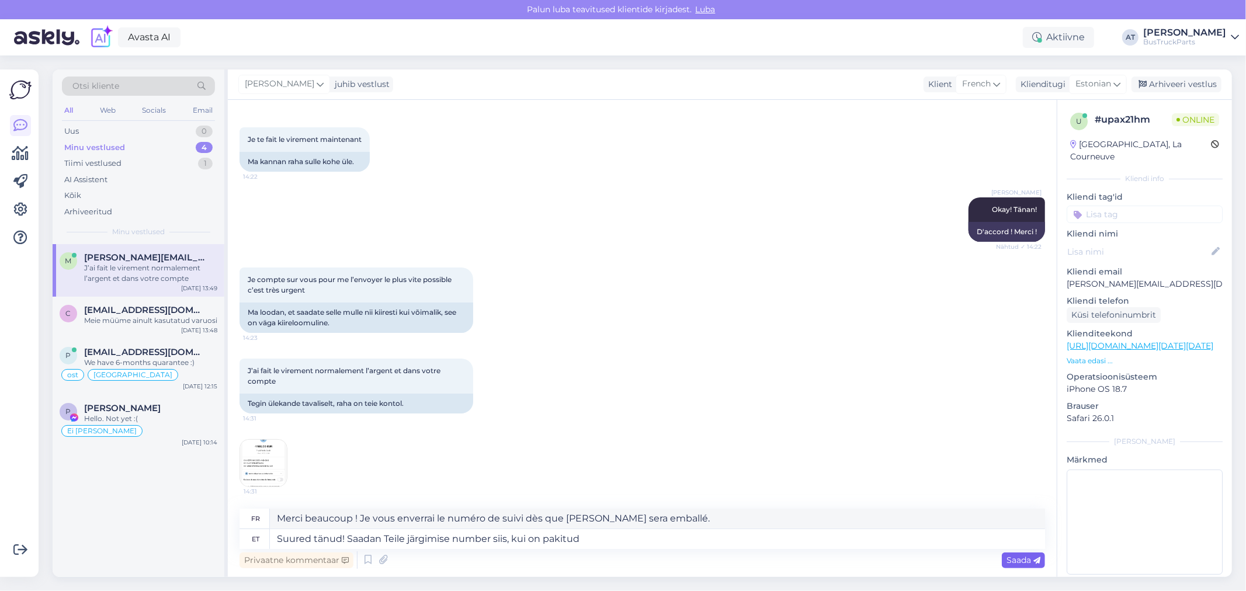
click at [1003, 559] on div "Saada" at bounding box center [1023, 561] width 43 height 16
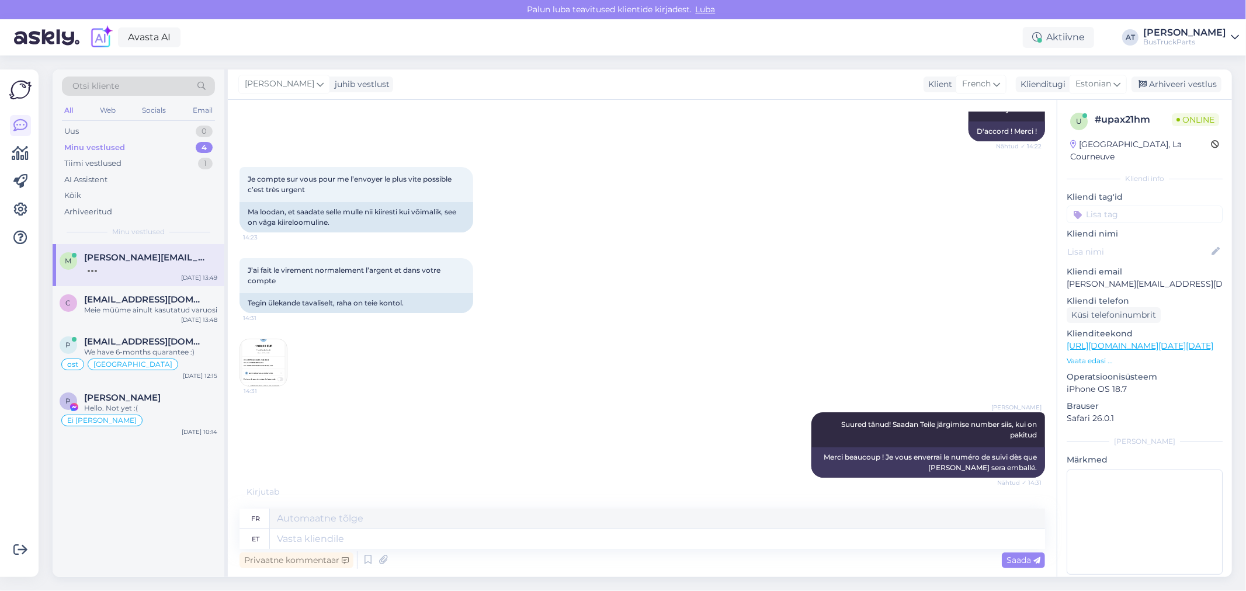
scroll to position [2911, 0]
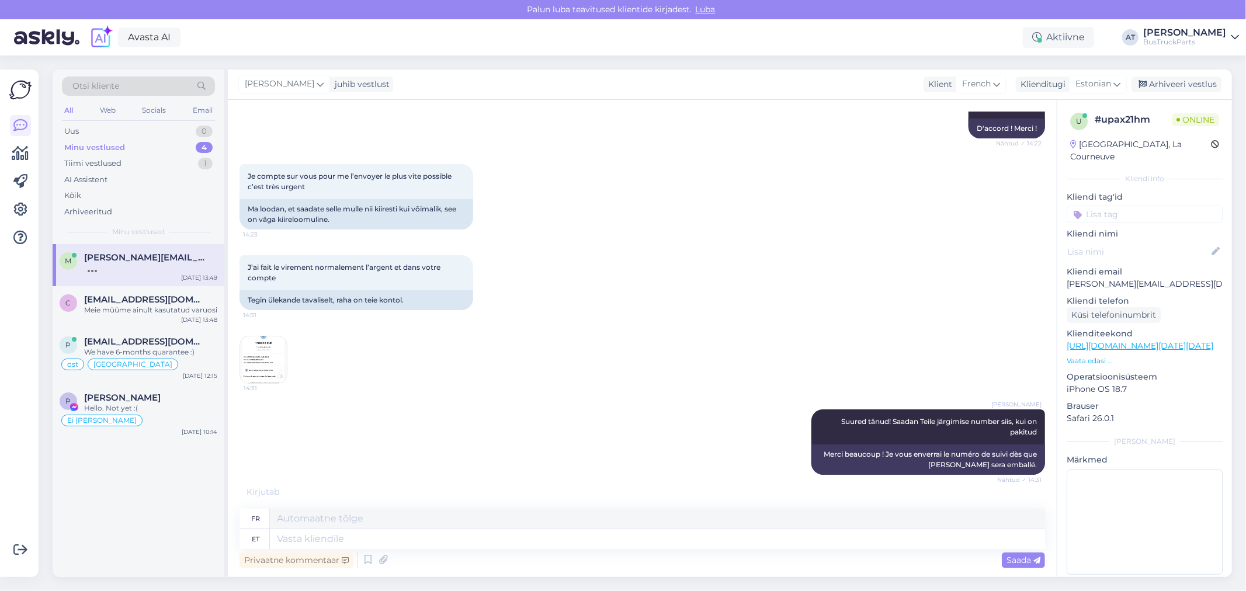
click at [257, 351] on img at bounding box center [263, 360] width 47 height 47
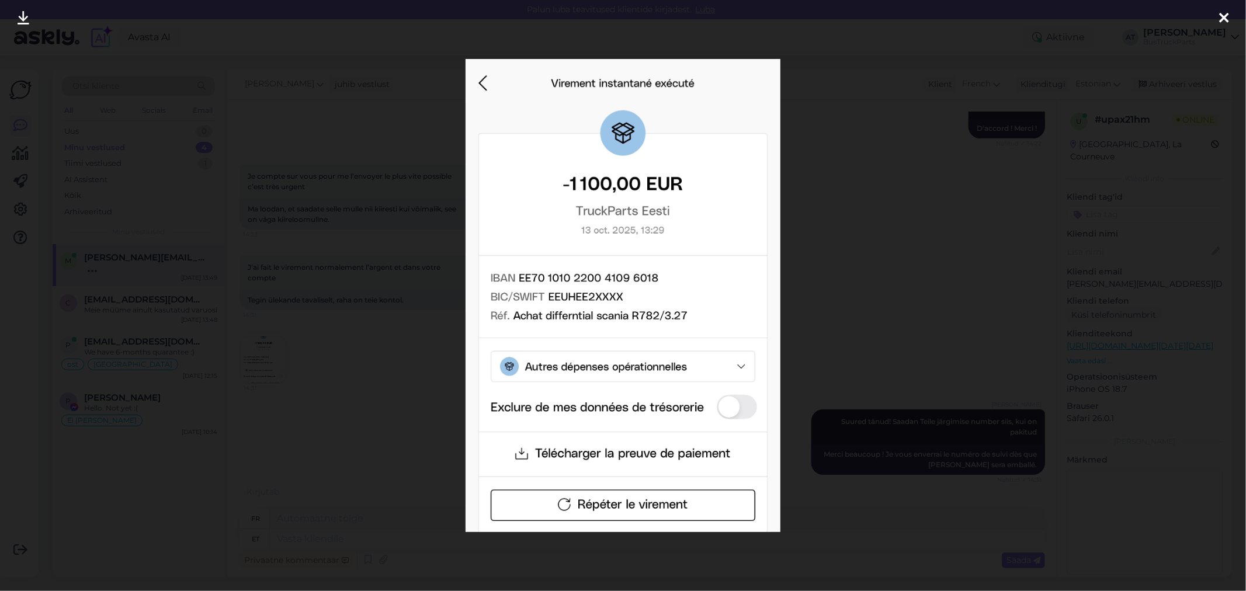
scroll to position [2899, 0]
click at [836, 310] on div at bounding box center [623, 295] width 1246 height 591
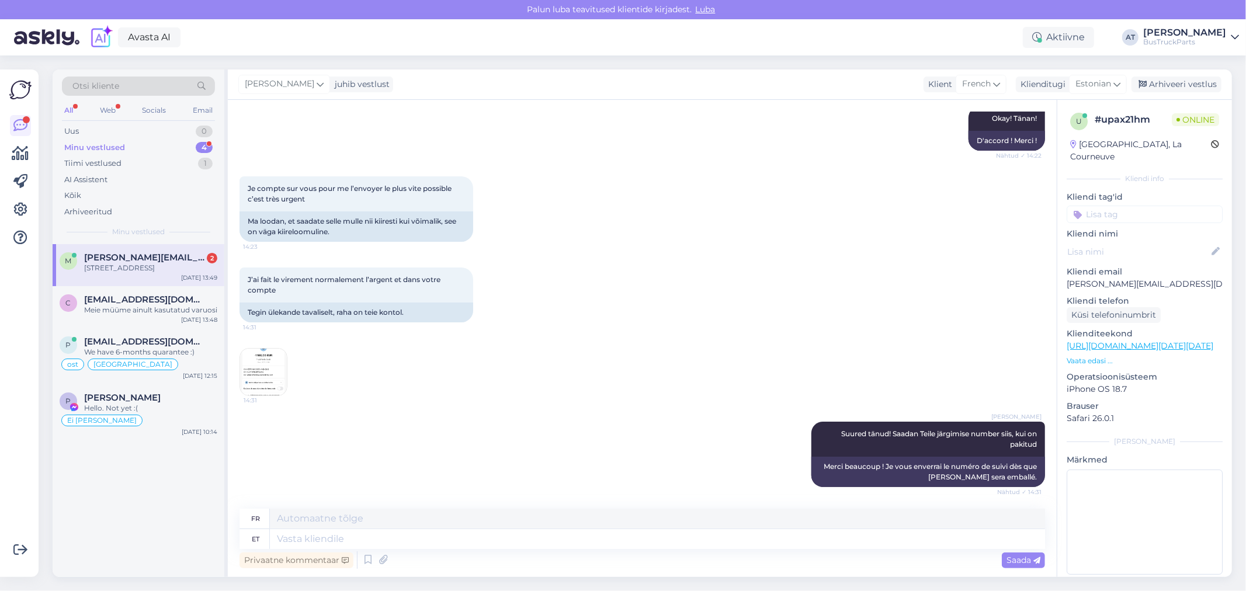
scroll to position [3039, 0]
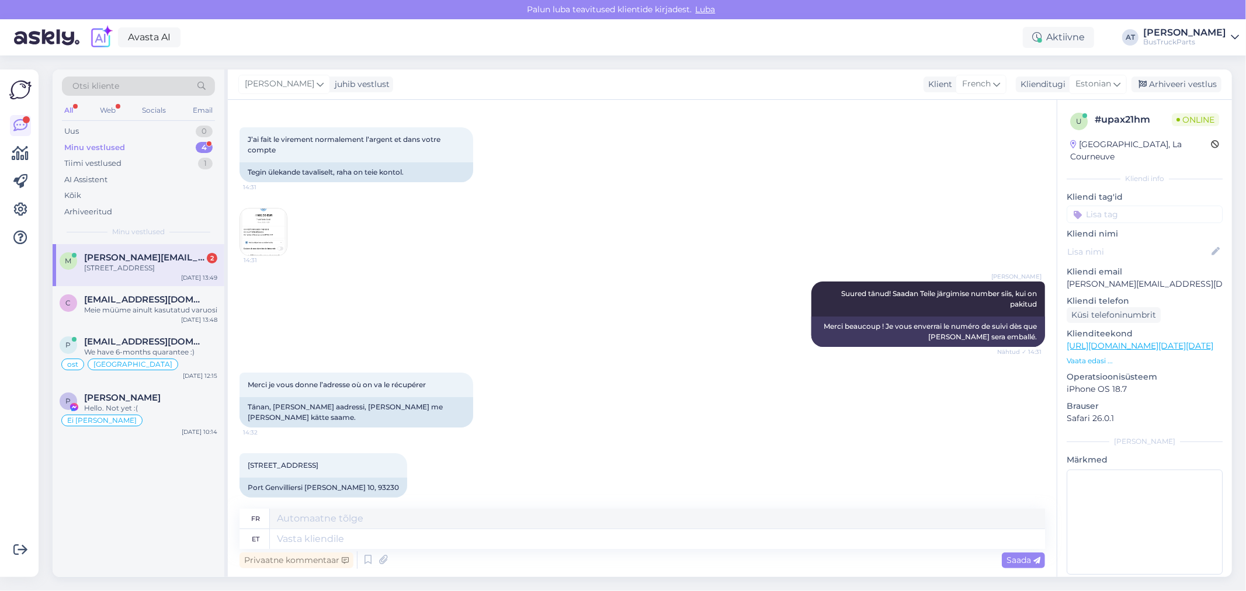
click at [424, 418] on div "Merci je vous donne l’adresse où on va le récupérer 14:32 Tänan, [PERSON_NAME] …" at bounding box center [643, 400] width 806 height 81
click at [376, 478] on div "Port Genvilliersi [PERSON_NAME] 10, 93230" at bounding box center [324, 488] width 168 height 20
click at [339, 411] on div "Tänan, [PERSON_NAME] aadressi, [PERSON_NAME] me [PERSON_NAME] kätte saame." at bounding box center [357, 412] width 234 height 30
drag, startPoint x: 342, startPoint y: 402, endPoint x: 435, endPoint y: 401, distance: 92.3
click at [435, 401] on div "Tänan, [PERSON_NAME] aadressi, [PERSON_NAME] me [PERSON_NAME] kätte saame." at bounding box center [357, 412] width 234 height 30
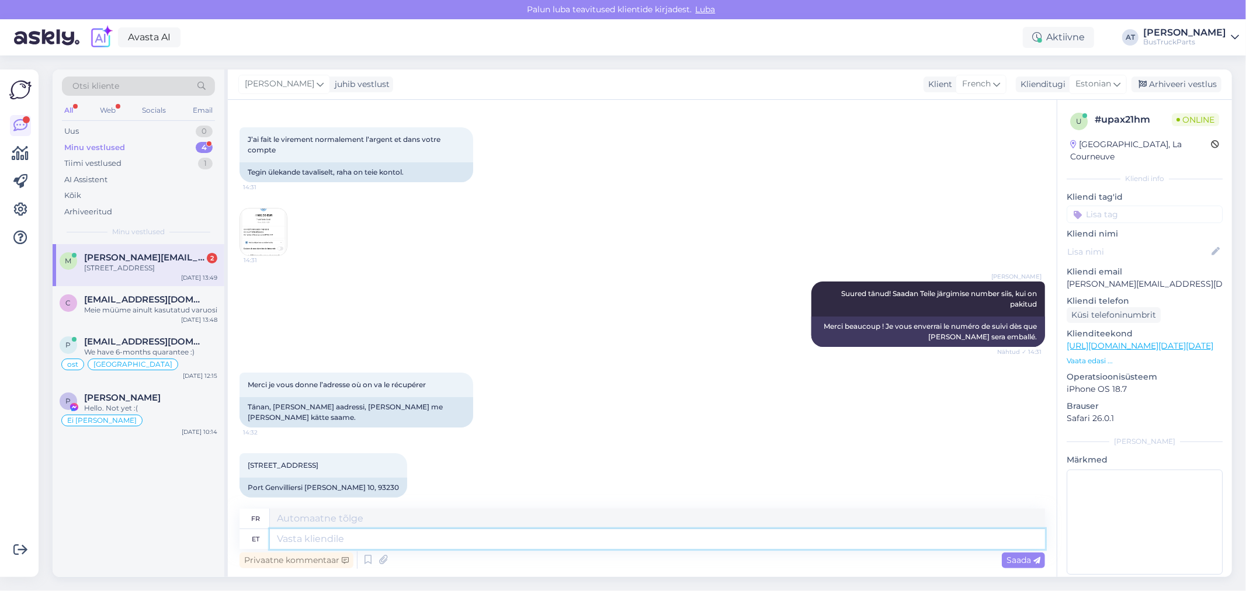
click at [471, 535] on textarea at bounding box center [657, 539] width 775 height 20
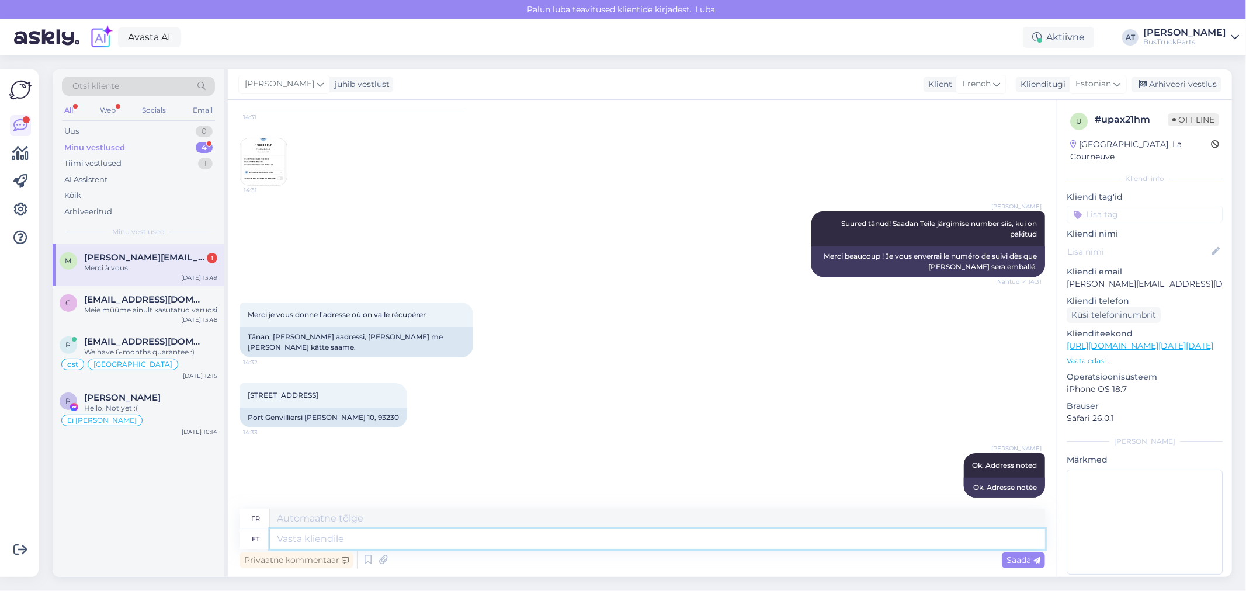
scroll to position [3179, 0]
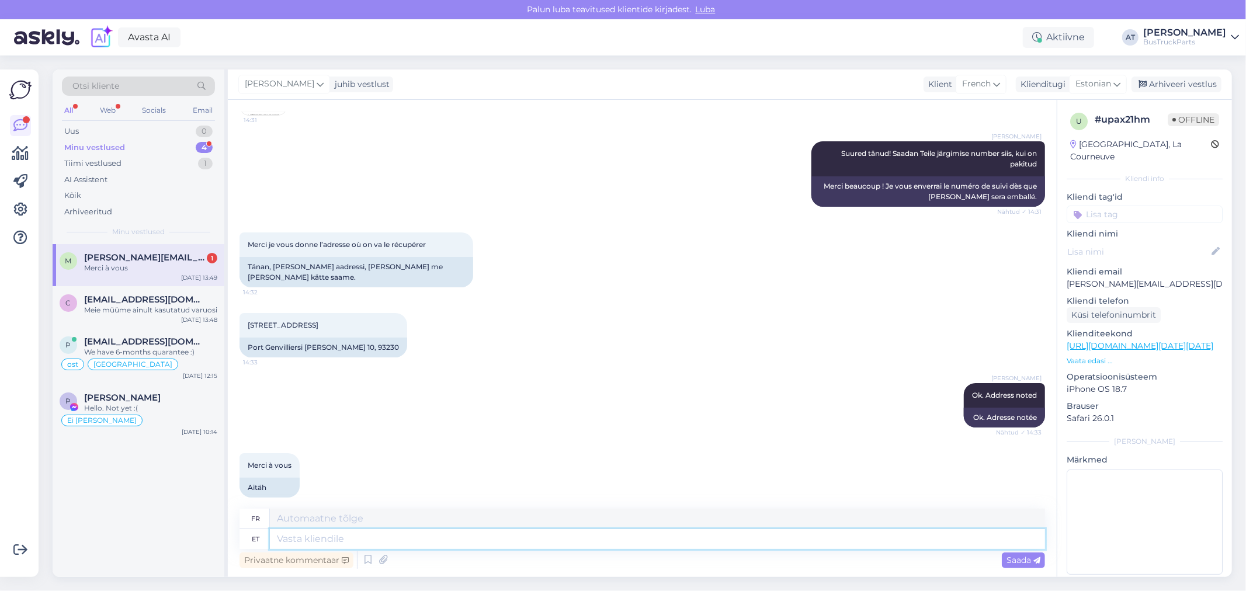
click at [393, 539] on textarea at bounding box center [657, 539] width 775 height 20
drag, startPoint x: 371, startPoint y: 481, endPoint x: 343, endPoint y: 346, distance: 138.4
click at [371, 481] on div "Merci à vous 14:33 Aitäh" at bounding box center [643, 476] width 806 height 70
click at [538, 542] on textarea at bounding box center [657, 539] width 775 height 20
click at [448, 540] on textarea "AceLogistics tracking number" at bounding box center [657, 539] width 775 height 20
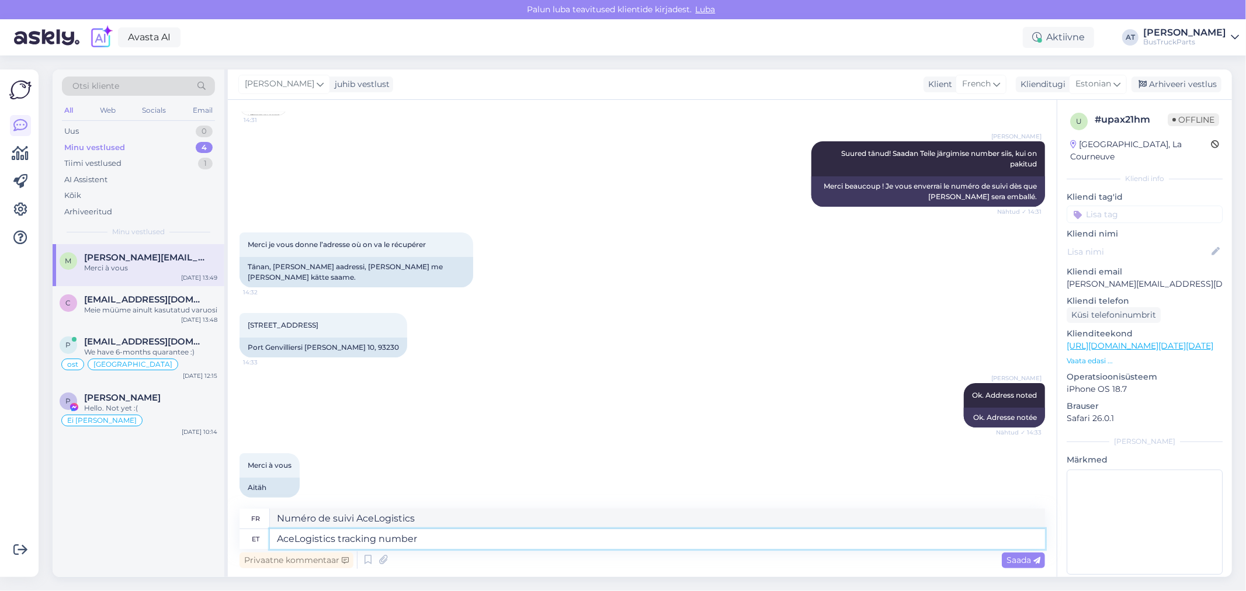
paste textarea "2404070"
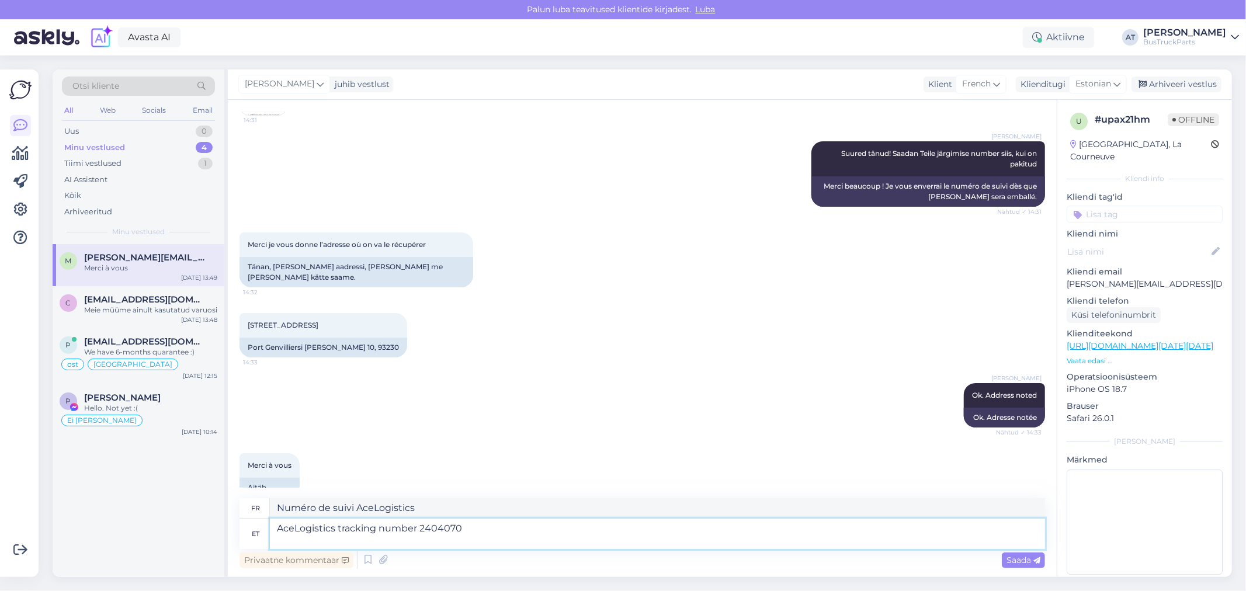
scroll to position [3189, 0]
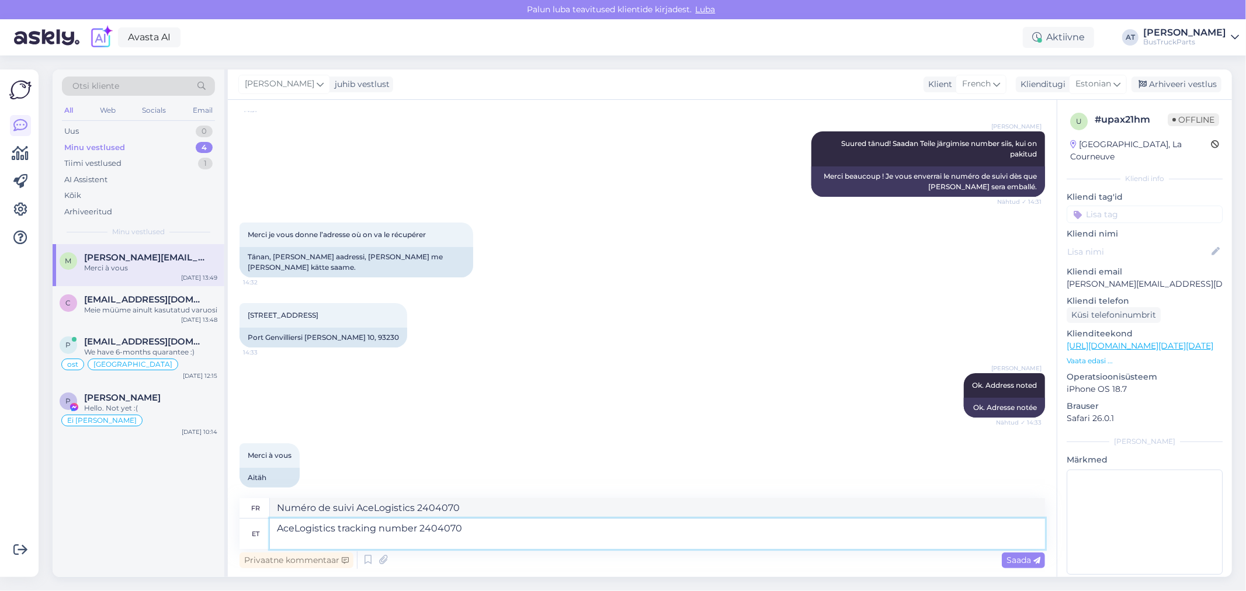
drag, startPoint x: 574, startPoint y: 547, endPoint x: 560, endPoint y: 545, distance: 14.7
click at [574, 547] on textarea "AceLogistics tracking number 2404070" at bounding box center [657, 534] width 775 height 30
paste textarea "[URL][DOMAIN_NAME]"
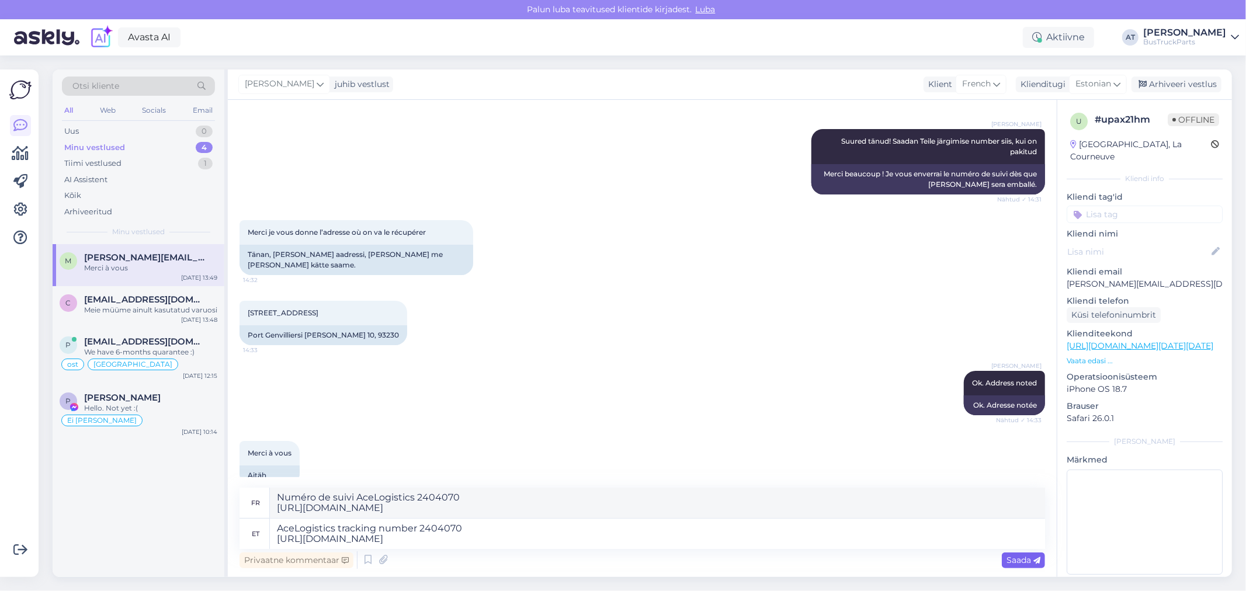
click at [1036, 559] on icon at bounding box center [1037, 560] width 7 height 7
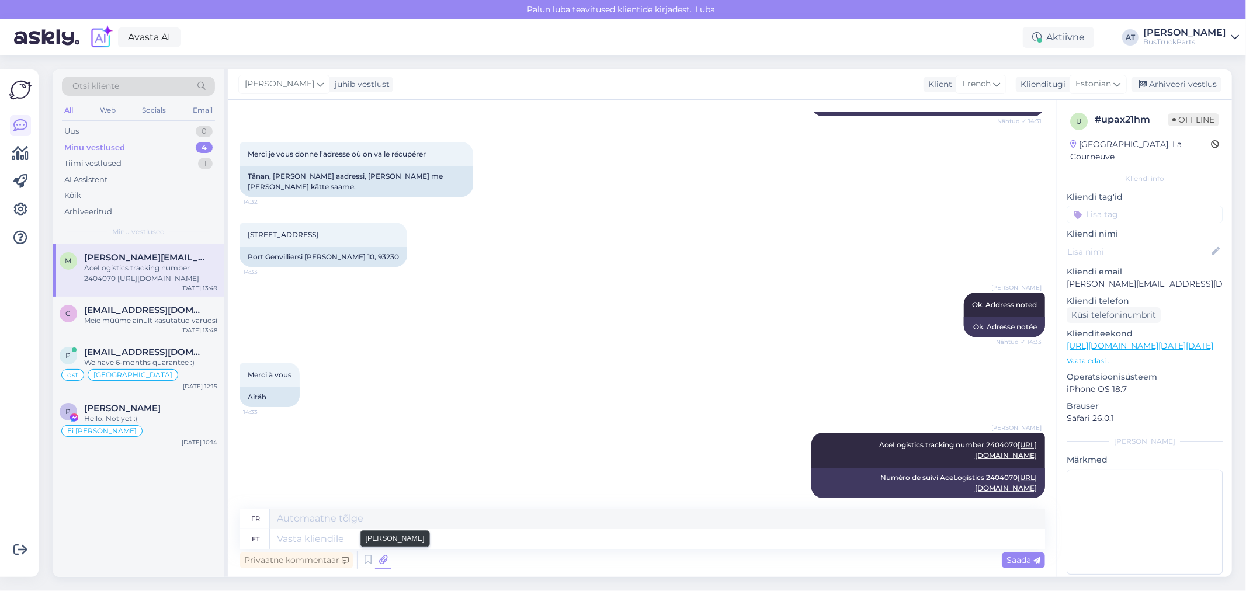
click at [384, 563] on icon at bounding box center [383, 561] width 16 height 18
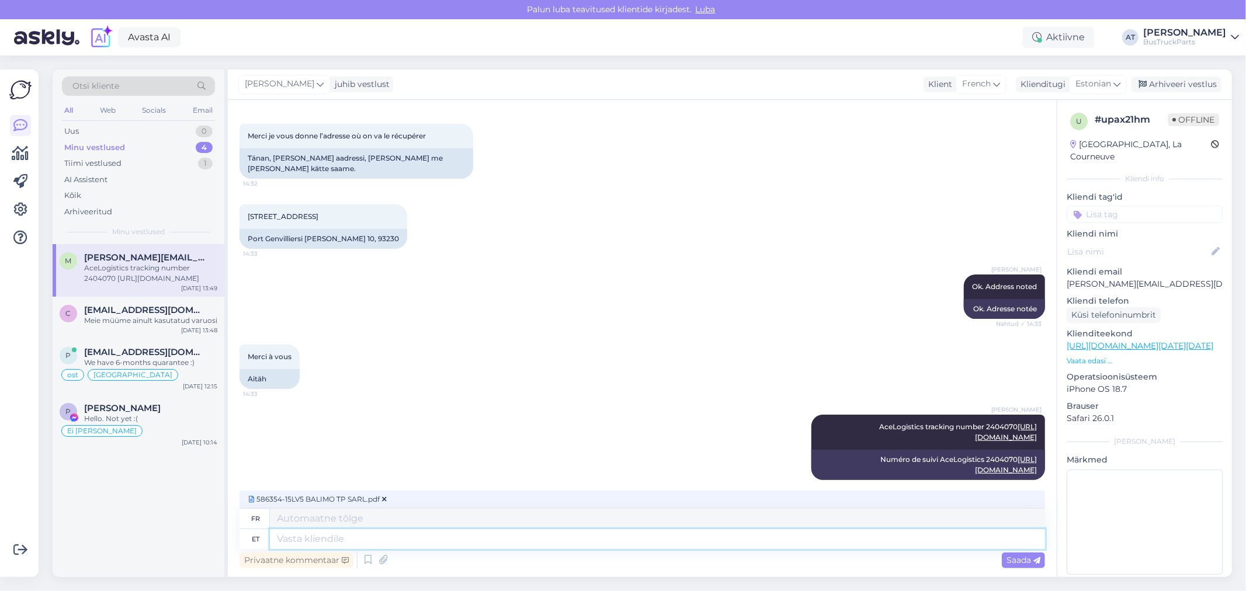
click at [434, 533] on textarea at bounding box center [657, 539] width 775 height 20
click at [1012, 554] on div "Saada" at bounding box center [1023, 561] width 43 height 16
